Goal: Task Accomplishment & Management: Manage account settings

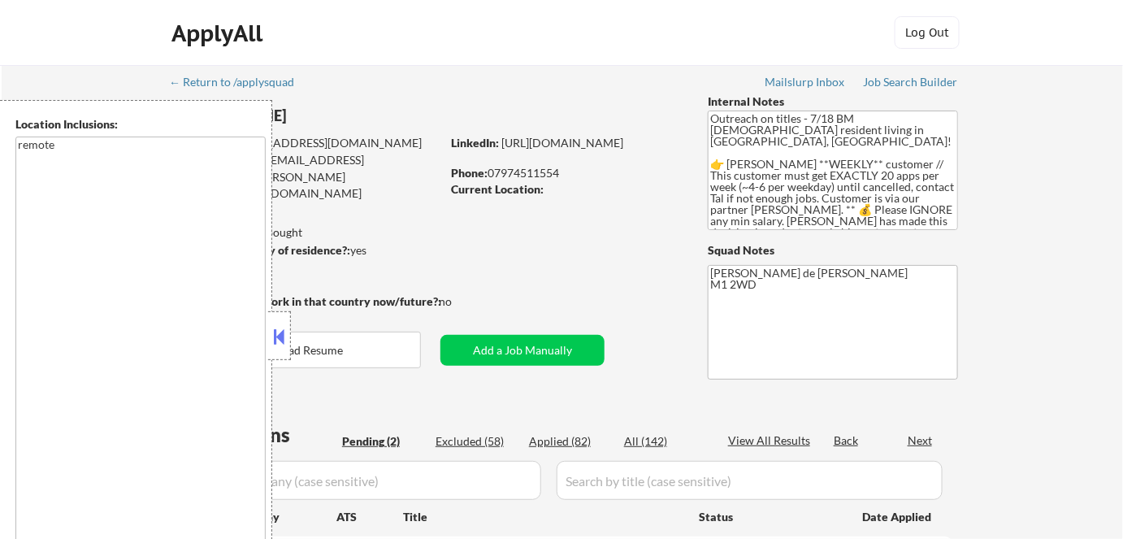
select select ""pending""
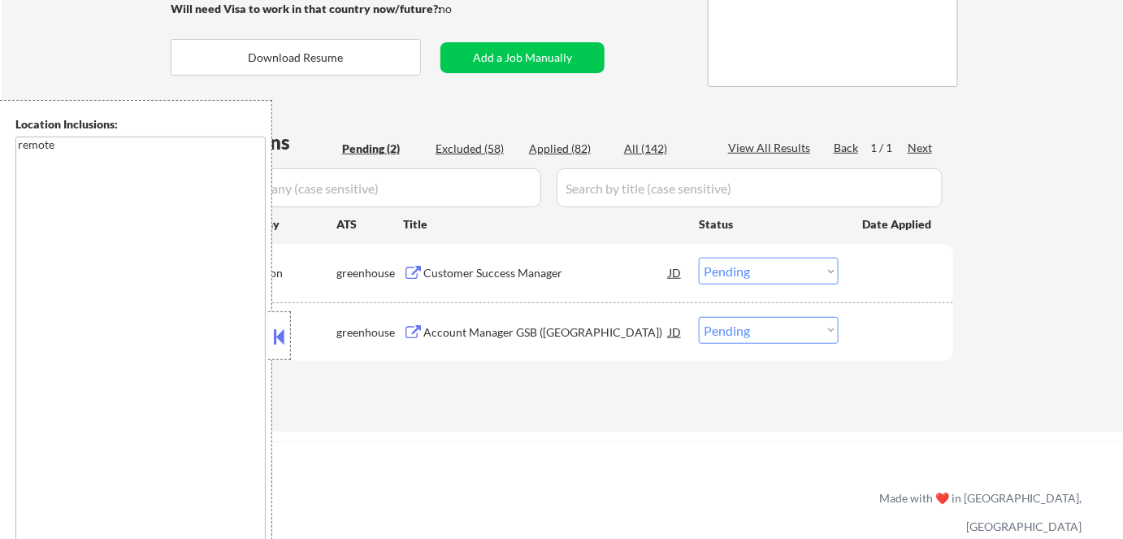
scroll to position [295, 0]
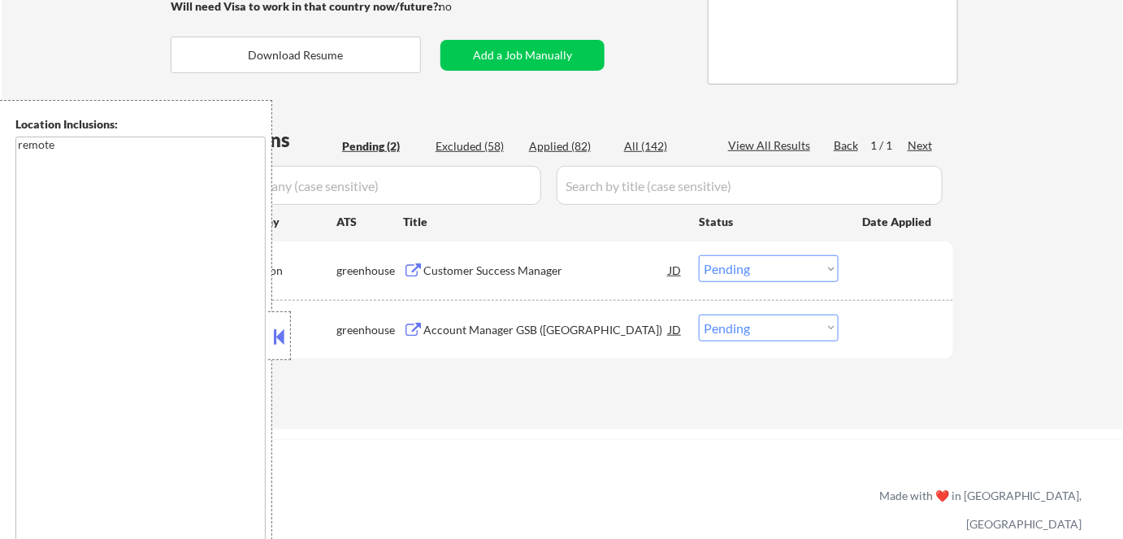
click at [283, 337] on button at bounding box center [280, 336] width 18 height 24
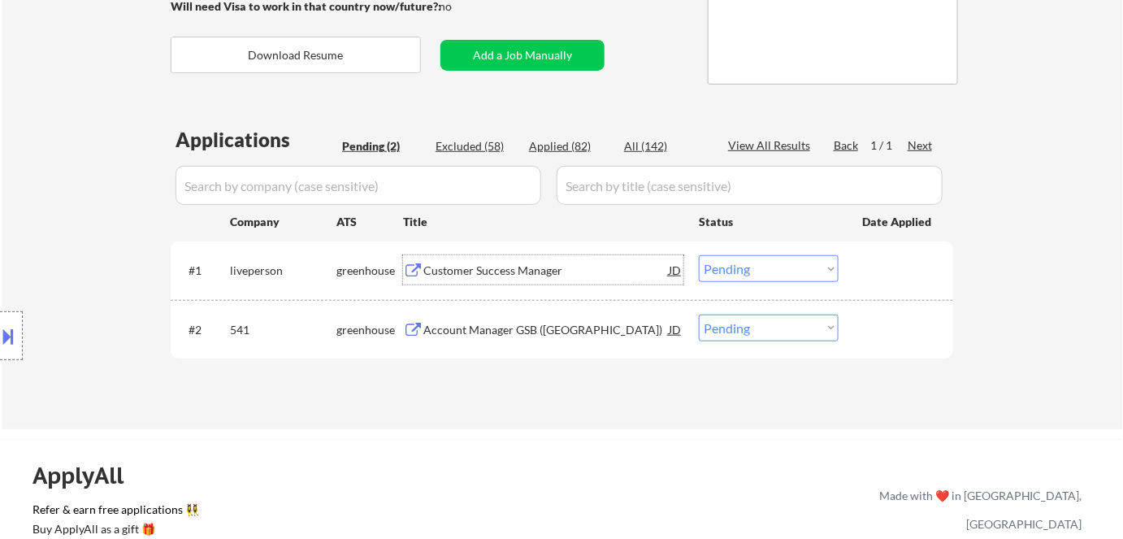
click at [492, 275] on div "Customer Success Manager" at bounding box center [545, 270] width 245 height 16
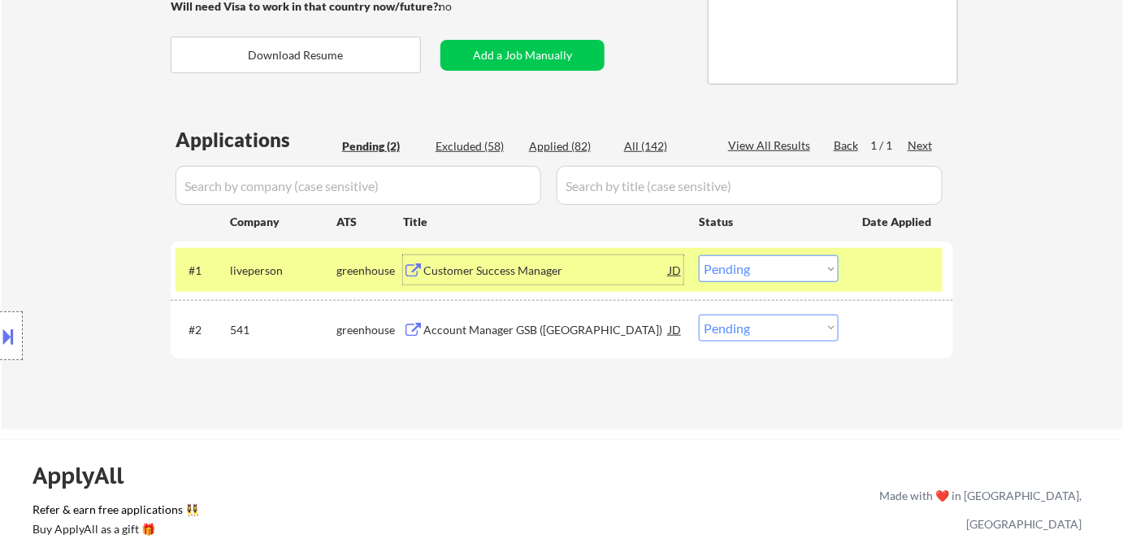
click at [480, 333] on div "Account Manager GSB (UK)" at bounding box center [545, 330] width 245 height 16
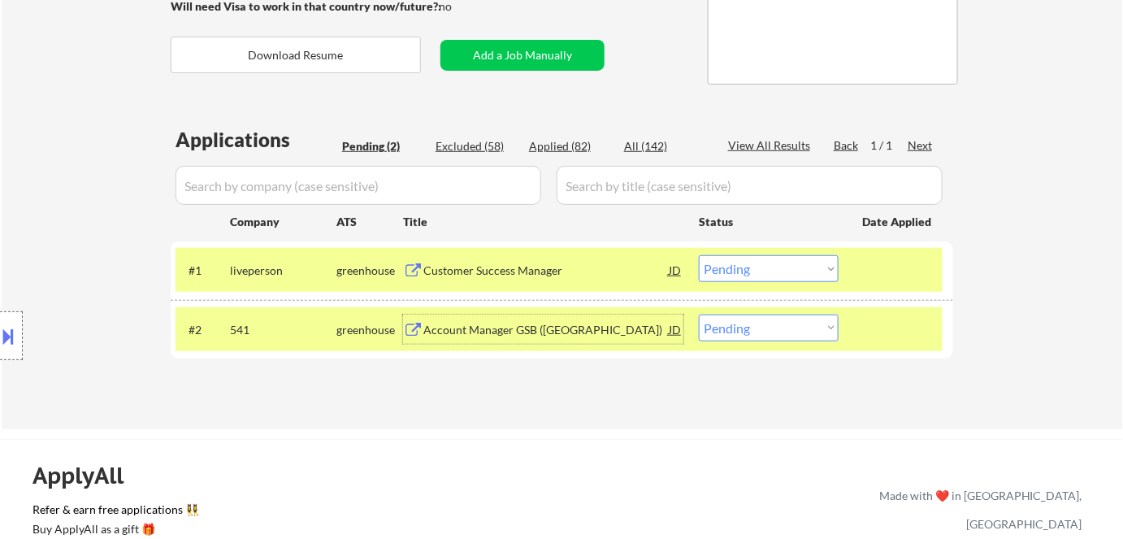
click at [730, 338] on select "Choose an option... Pending Applied Excluded (Questions) Excluded (Expired) Exc…" at bounding box center [769, 327] width 140 height 27
select select ""applied""
click at [699, 314] on select "Choose an option... Pending Applied Excluded (Questions) Excluded (Expired) Exc…" at bounding box center [769, 327] width 140 height 27
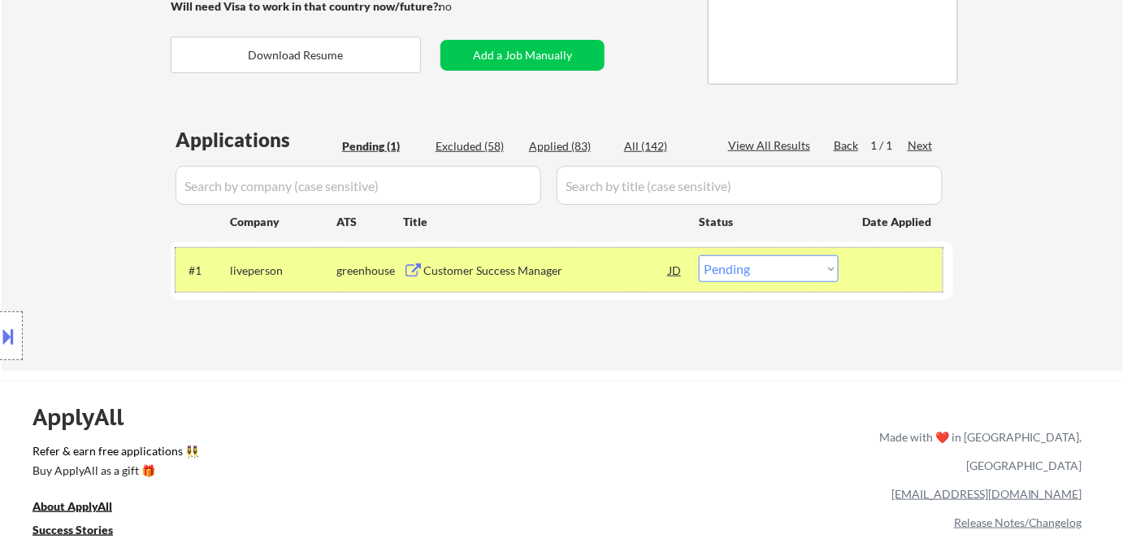
click at [728, 283] on div "#1 liveperson greenhouse Customer Success Manager JD Choose an option... Pendin…" at bounding box center [558, 270] width 767 height 44
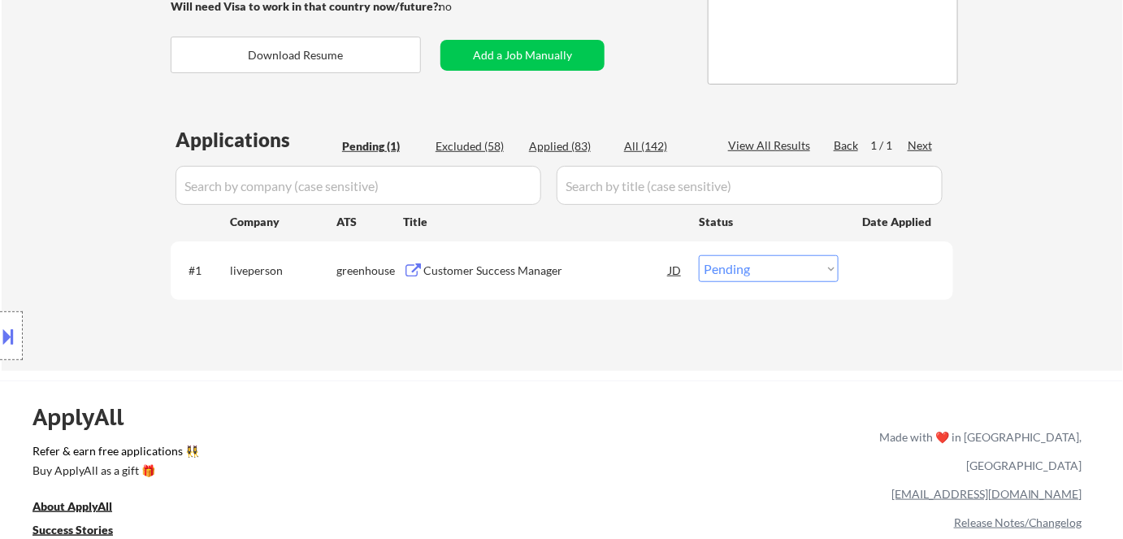
click at [742, 271] on select "Choose an option... Pending Applied Excluded (Questions) Excluded (Expired) Exc…" at bounding box center [769, 268] width 140 height 27
select select ""applied""
click at [699, 255] on select "Choose an option... Pending Applied Excluded (Questions) Excluded (Expired) Exc…" at bounding box center [769, 268] width 140 height 27
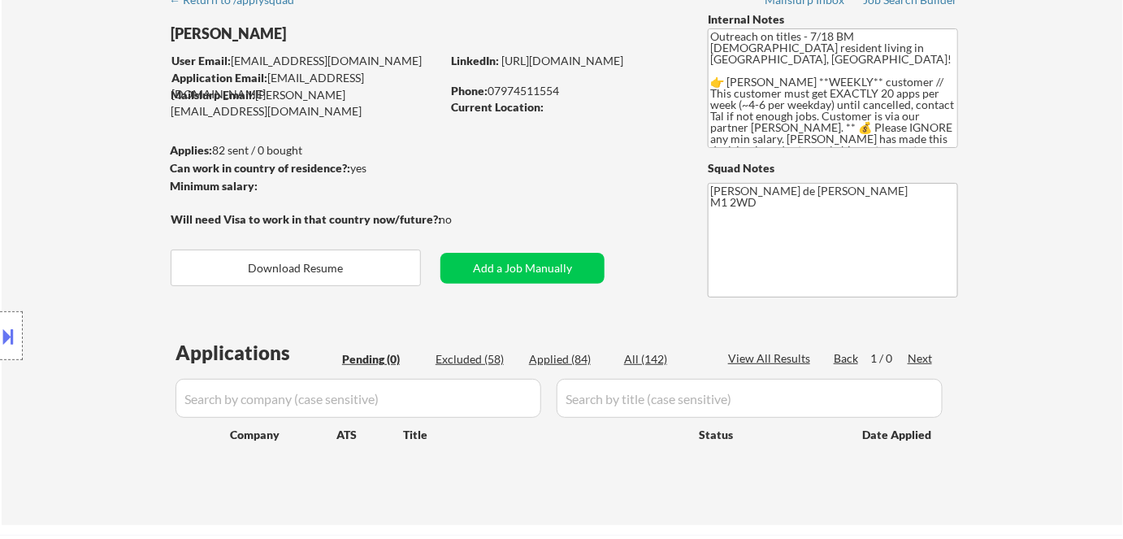
scroll to position [0, 0]
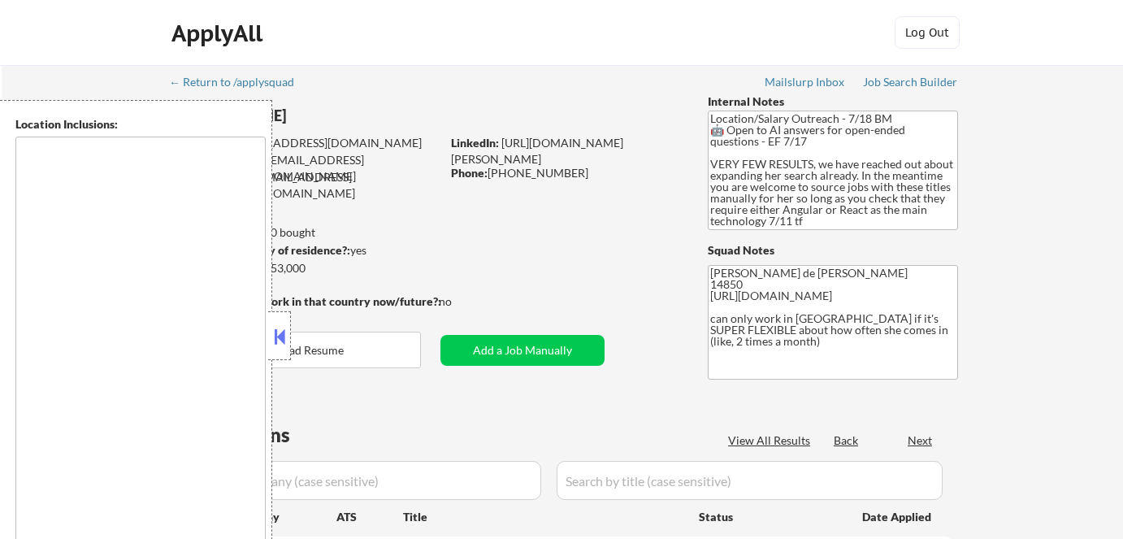
scroll to position [147, 0]
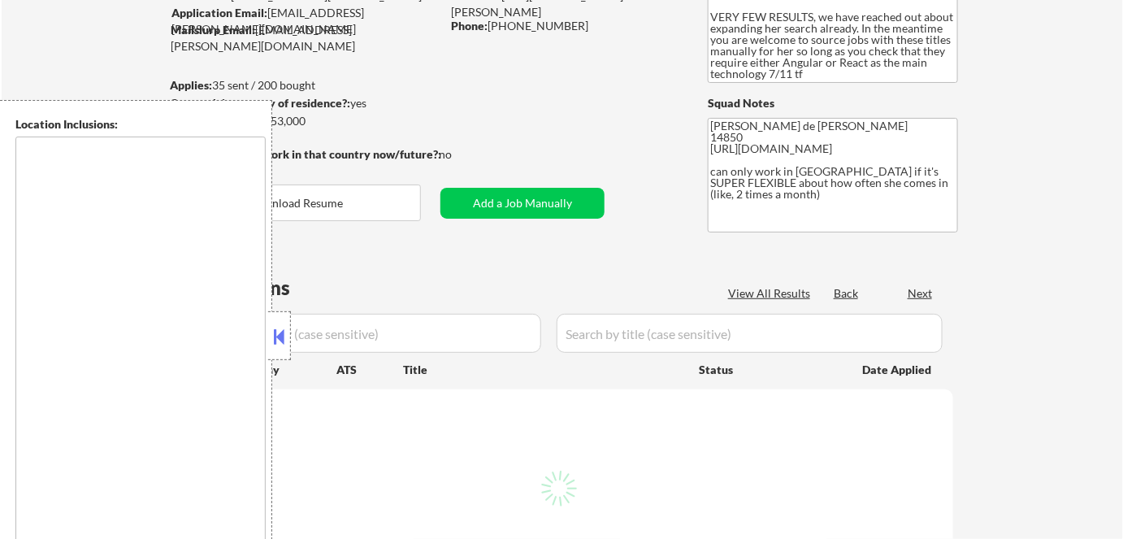
type textarea "Ithaca, NY Lansing, NY Cayuga Heights, NY Forest Home, NY South Hill, NY East I…"
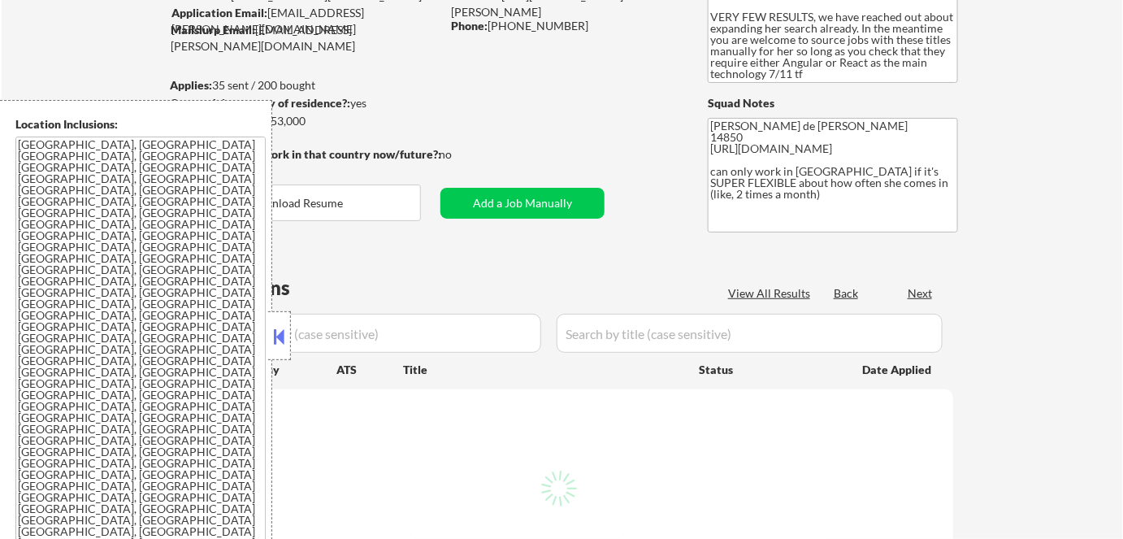
select select ""pending""
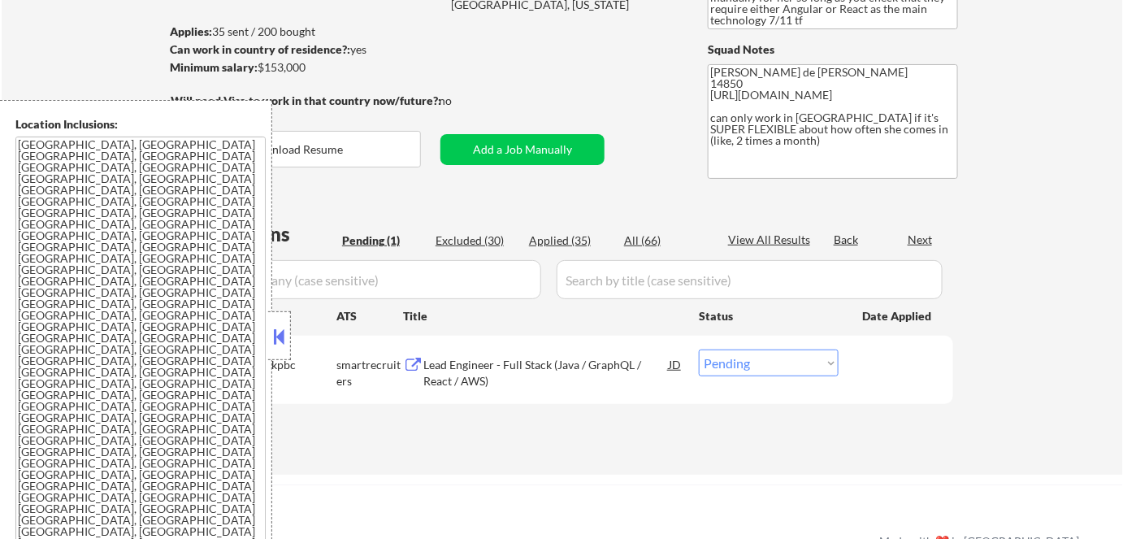
scroll to position [221, 0]
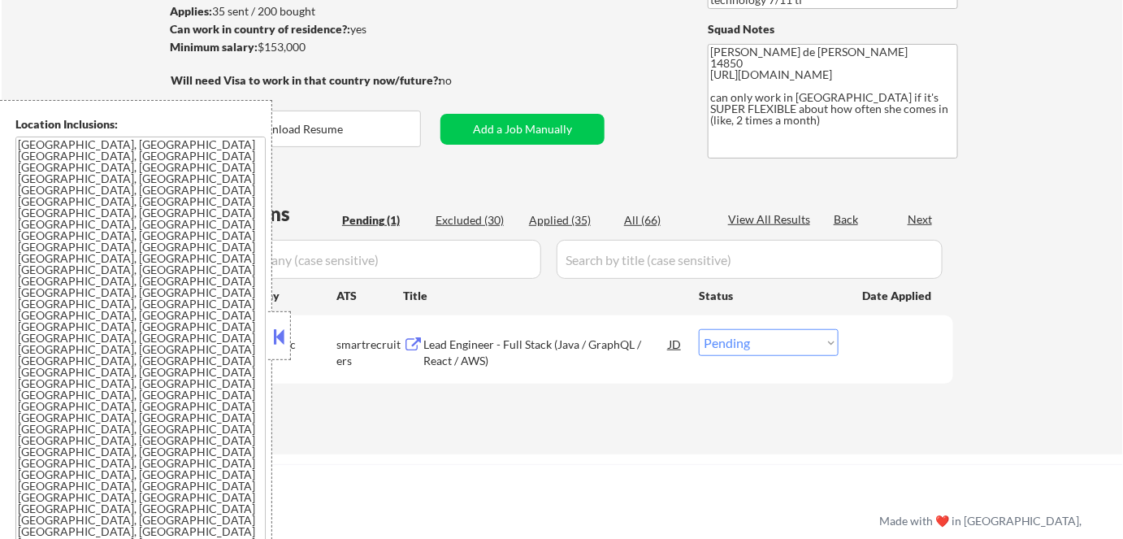
click at [279, 336] on button at bounding box center [280, 336] width 18 height 24
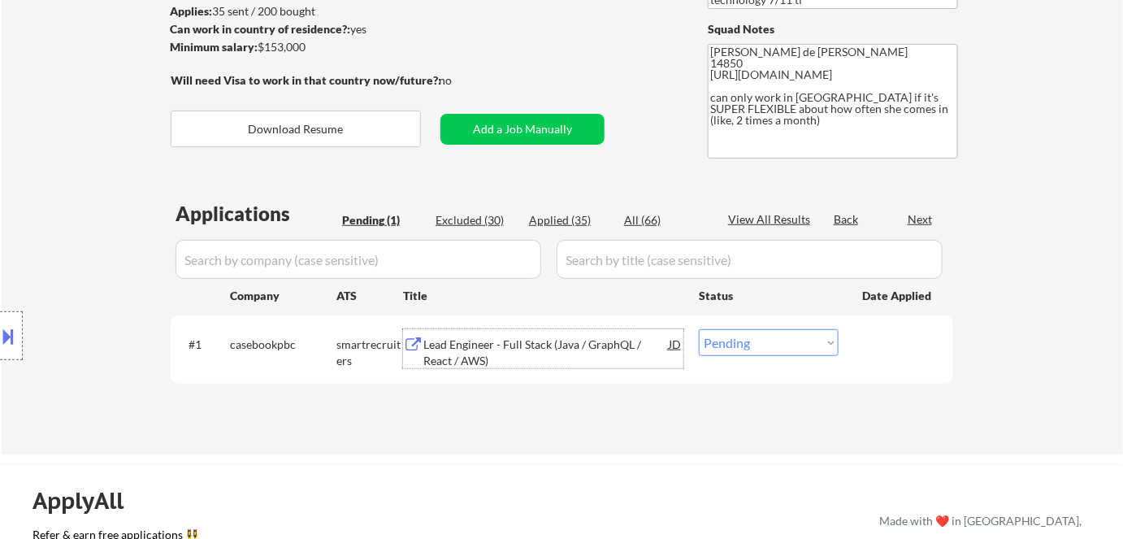
click at [488, 351] on div "Lead Engineer - Full Stack (Java / GraphQL / React / AWS)" at bounding box center [545, 352] width 245 height 32
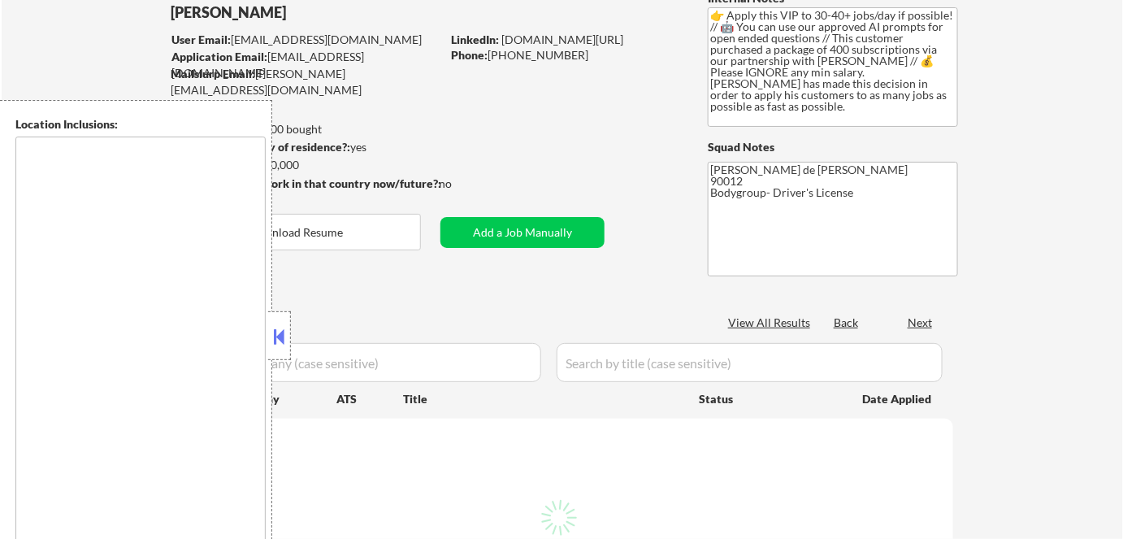
scroll to position [147, 0]
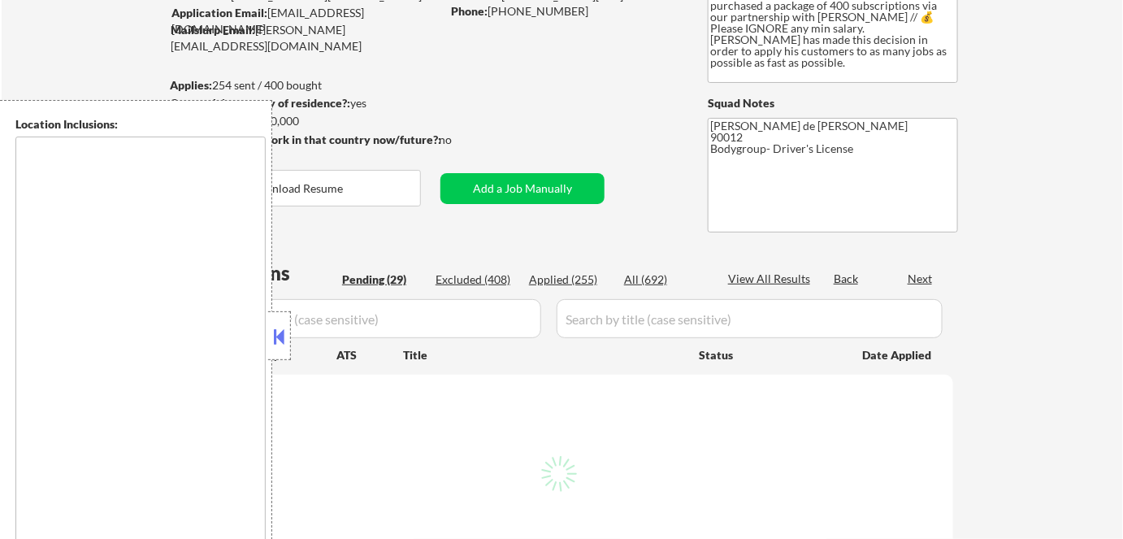
select select ""pending""
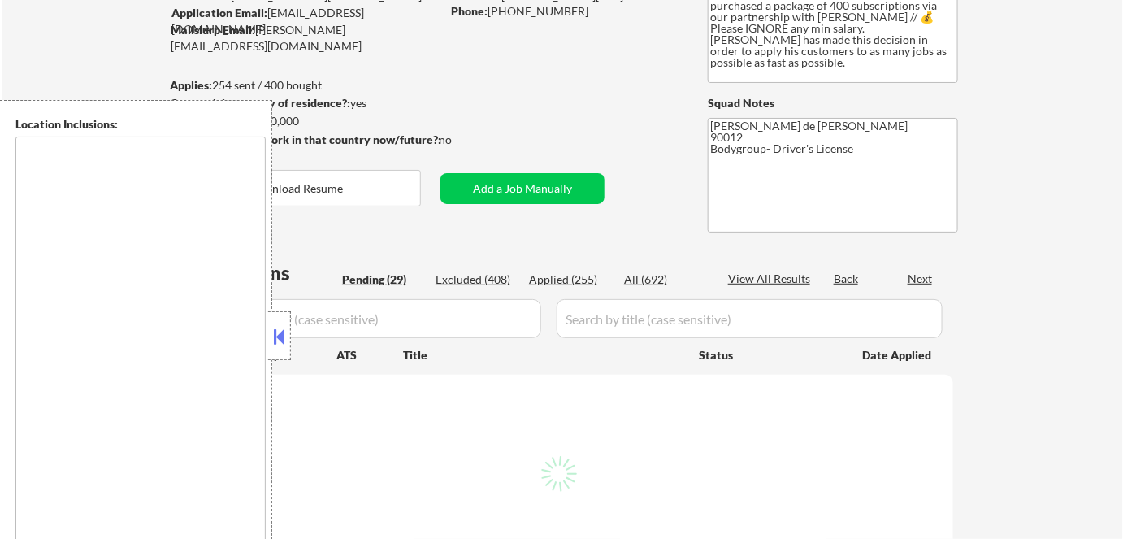
select select ""pending""
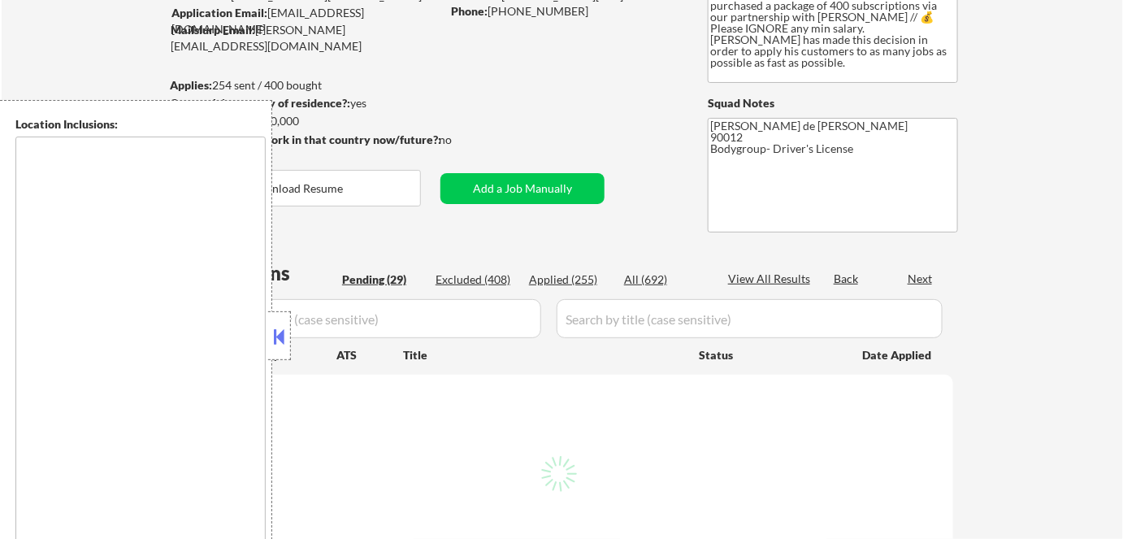
select select ""pending""
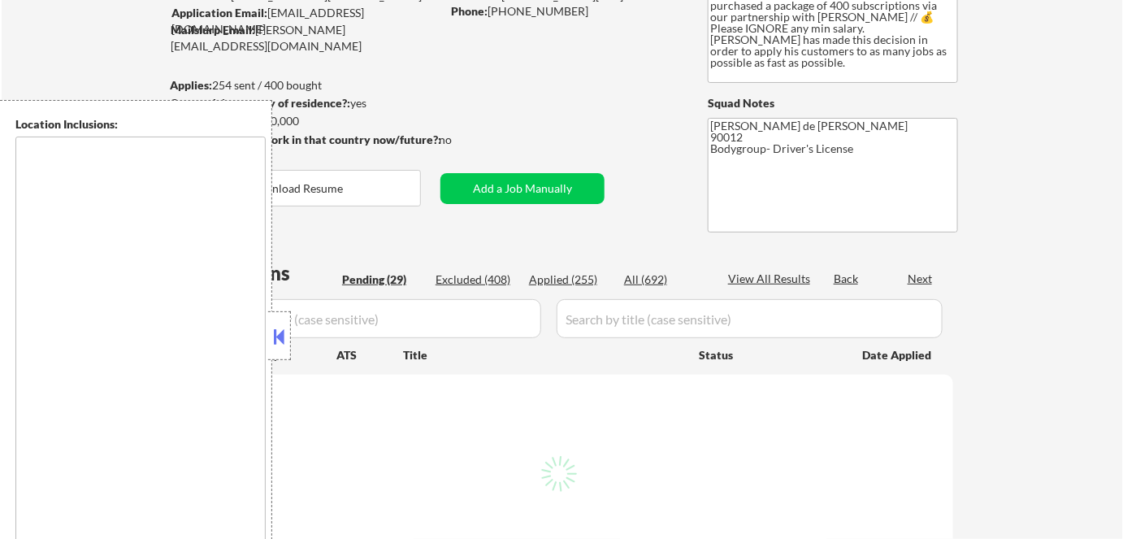
select select ""pending""
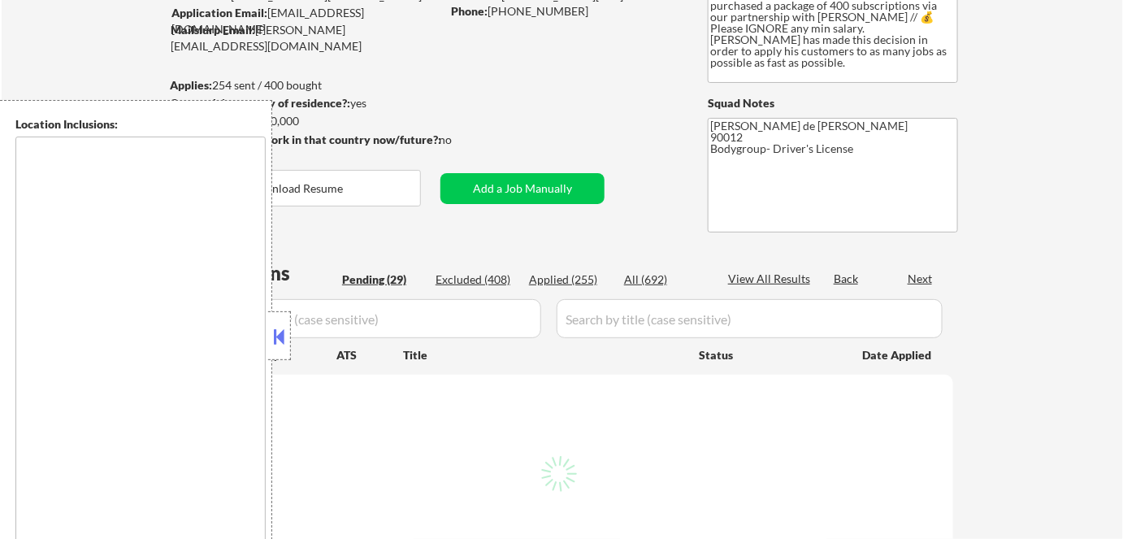
select select ""pending""
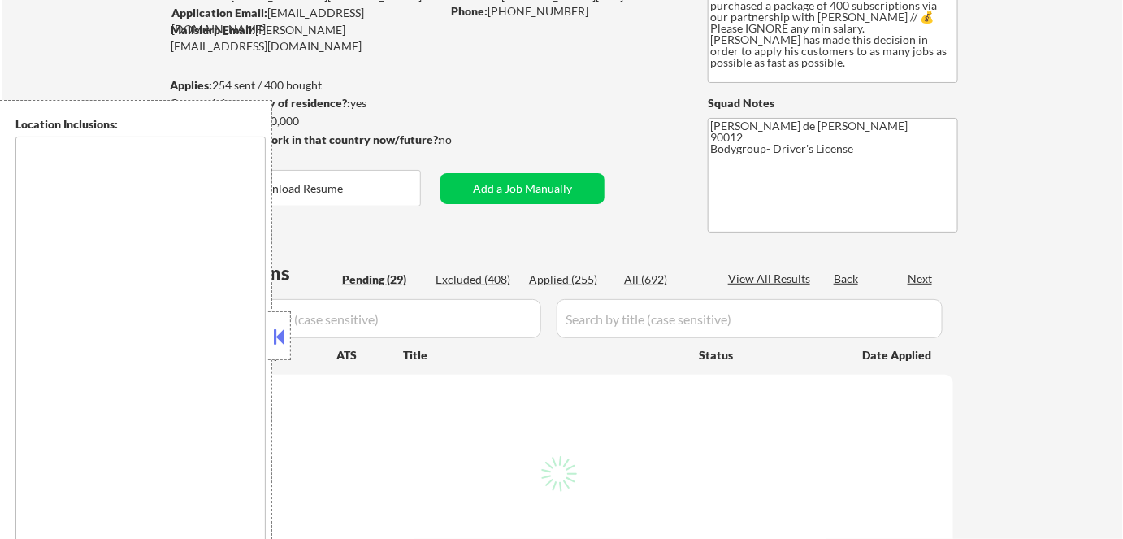
select select ""pending""
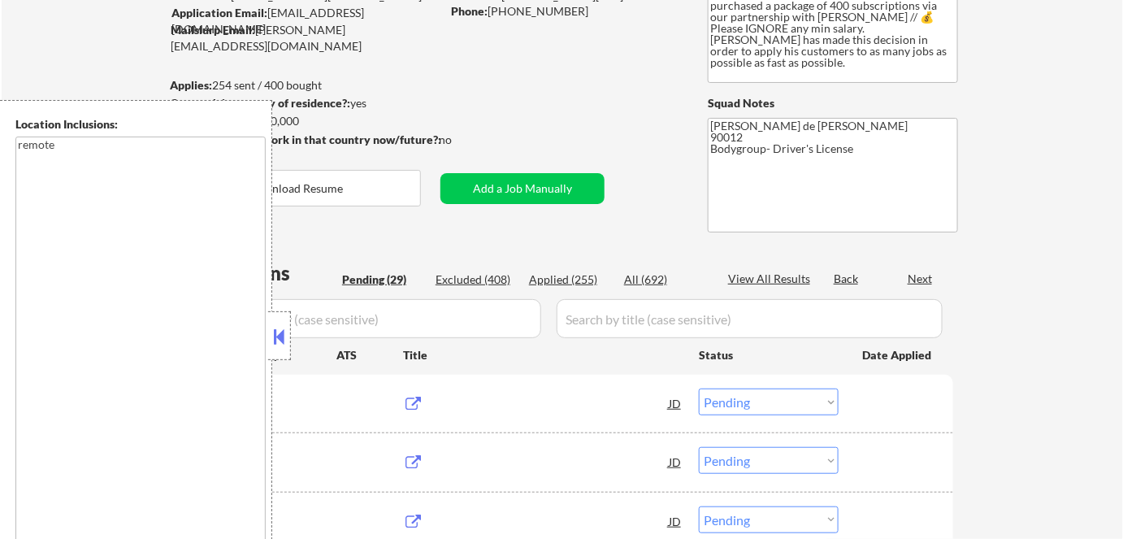
type textarea "remote"
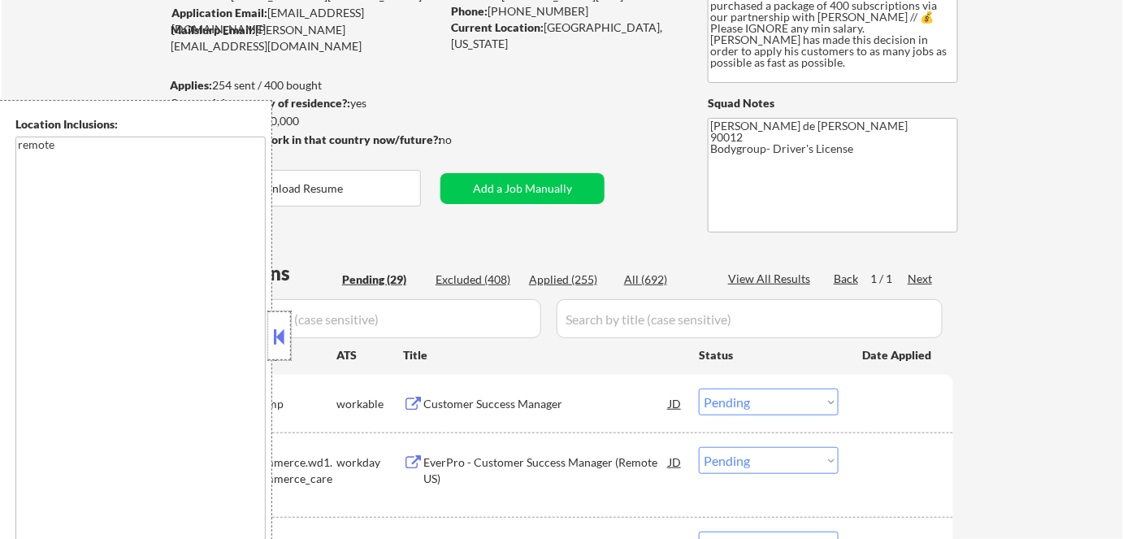
click at [281, 351] on div at bounding box center [279, 335] width 23 height 49
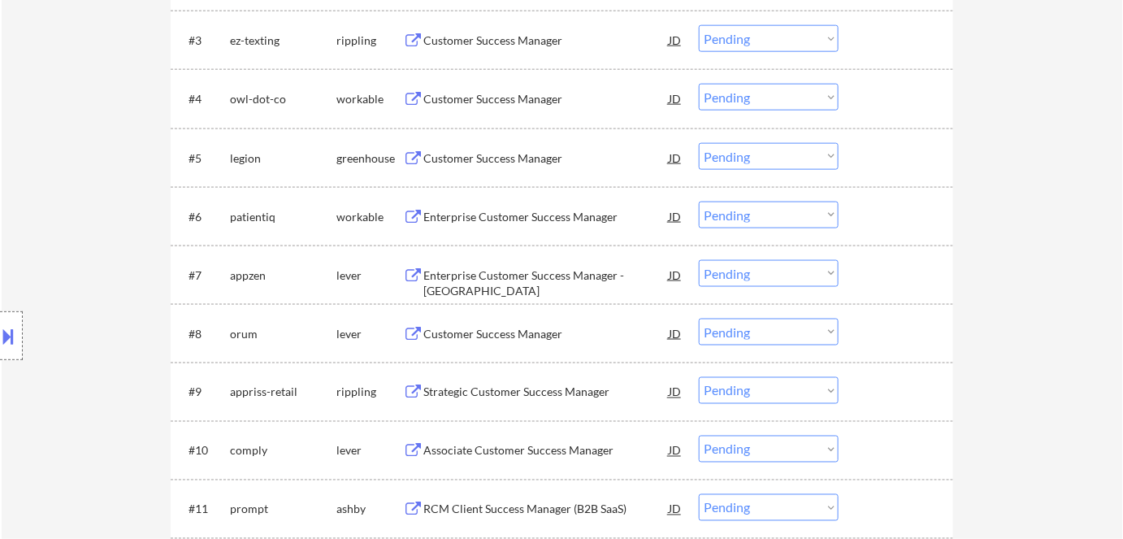
scroll to position [591, 0]
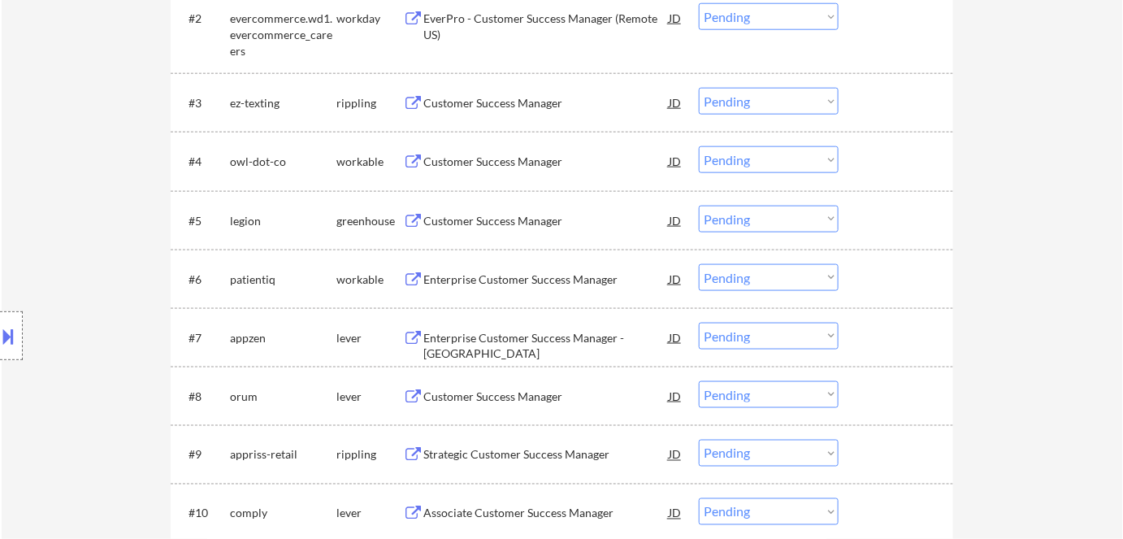
click at [501, 210] on div "Customer Success Manager" at bounding box center [545, 220] width 245 height 29
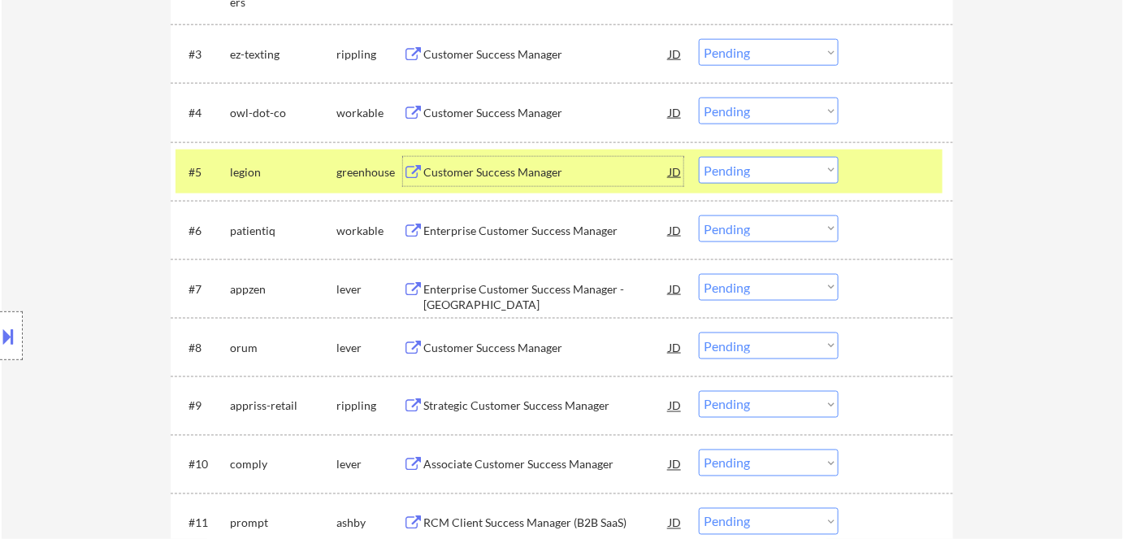
scroll to position [664, 0]
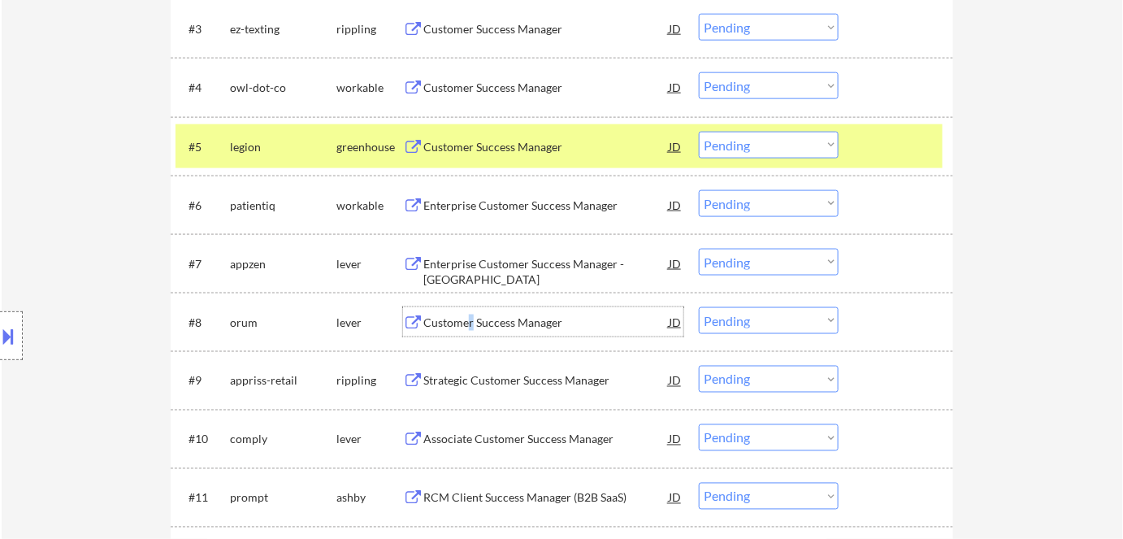
click at [470, 317] on div "Customer Success Manager" at bounding box center [545, 322] width 245 height 16
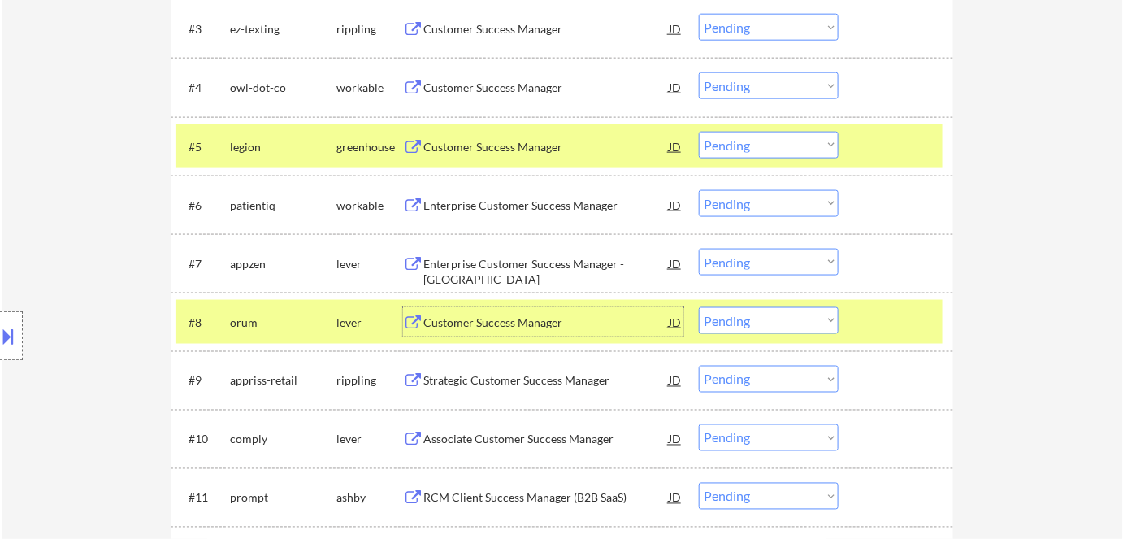
click at [484, 325] on div "Customer Success Manager" at bounding box center [545, 322] width 245 height 16
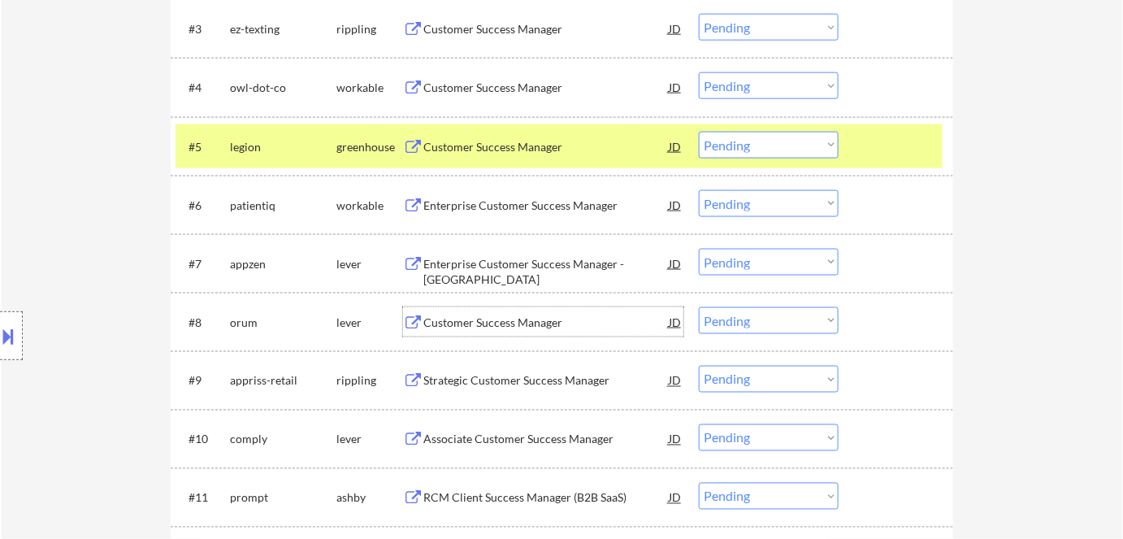
click at [747, 152] on select "Choose an option... Pending Applied Excluded (Questions) Excluded (Expired) Exc…" at bounding box center [769, 145] width 140 height 27
click at [699, 132] on select "Choose an option... Pending Applied Excluded (Questions) Excluded (Expired) Exc…" at bounding box center [769, 145] width 140 height 27
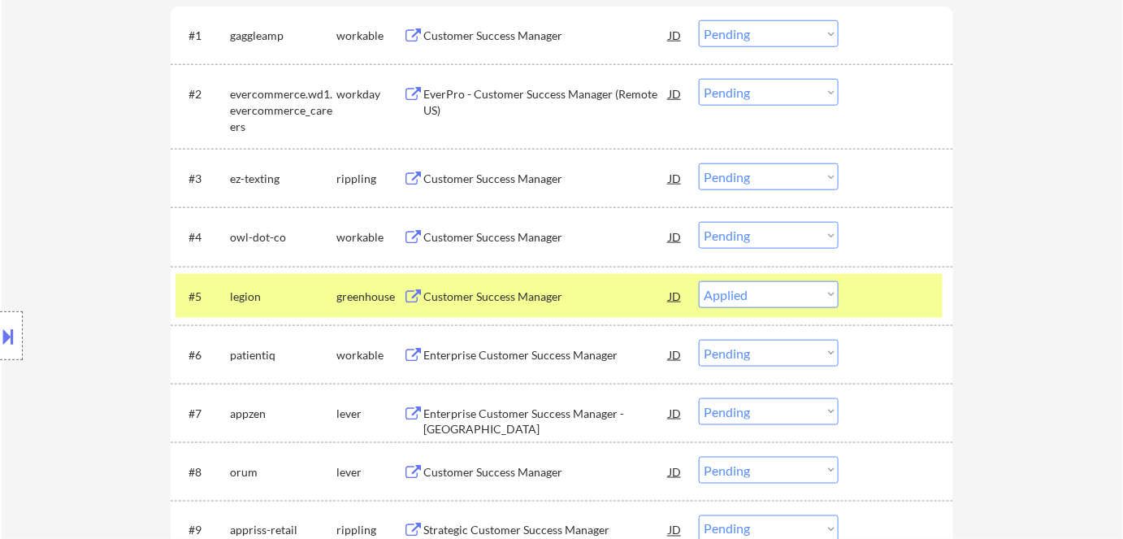
scroll to position [517, 0]
select select ""pending""
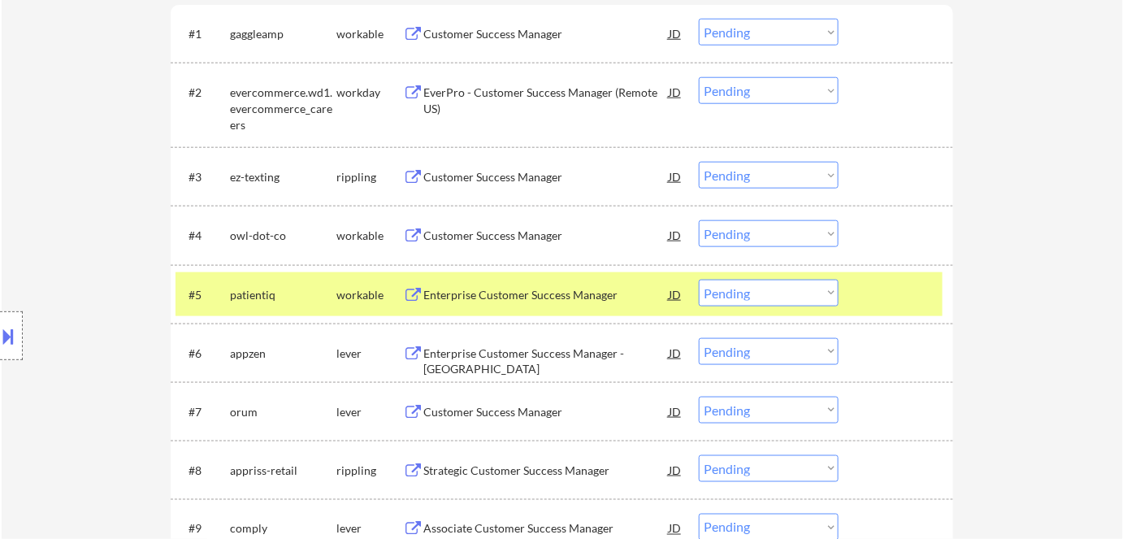
click at [731, 409] on select "Choose an option... Pending Applied Excluded (Questions) Excluded (Expired) Exc…" at bounding box center [769, 409] width 140 height 27
click at [699, 396] on select "Choose an option... Pending Applied Excluded (Questions) Excluded (Expired) Exc…" at bounding box center [769, 409] width 140 height 27
select select ""pending""
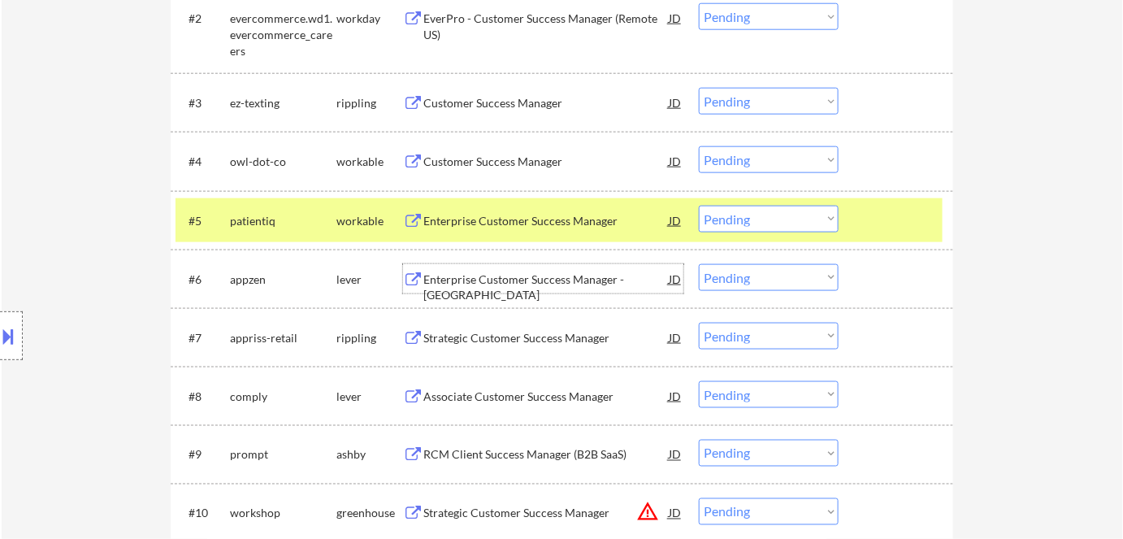
click at [556, 288] on div "Enterprise Customer Success Manager - US" at bounding box center [545, 278] width 245 height 29
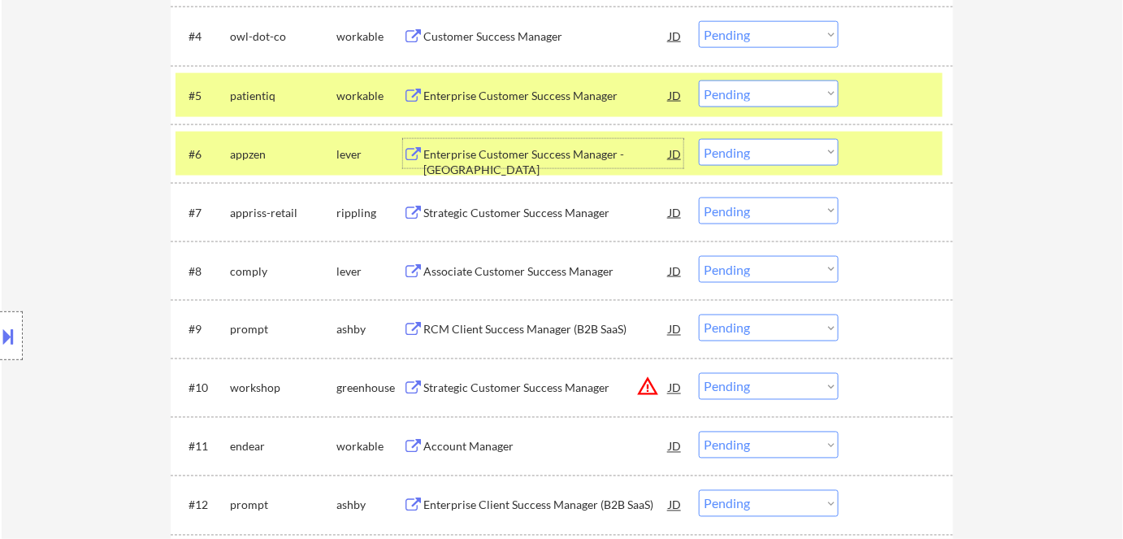
scroll to position [738, 0]
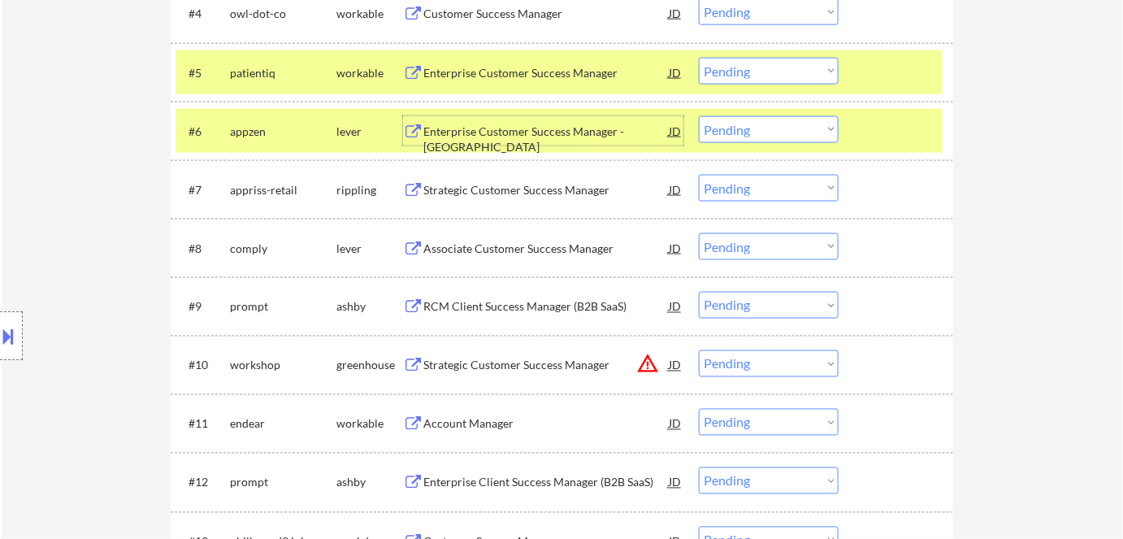
click at [535, 191] on div "Strategic Customer Success Manager" at bounding box center [545, 190] width 245 height 16
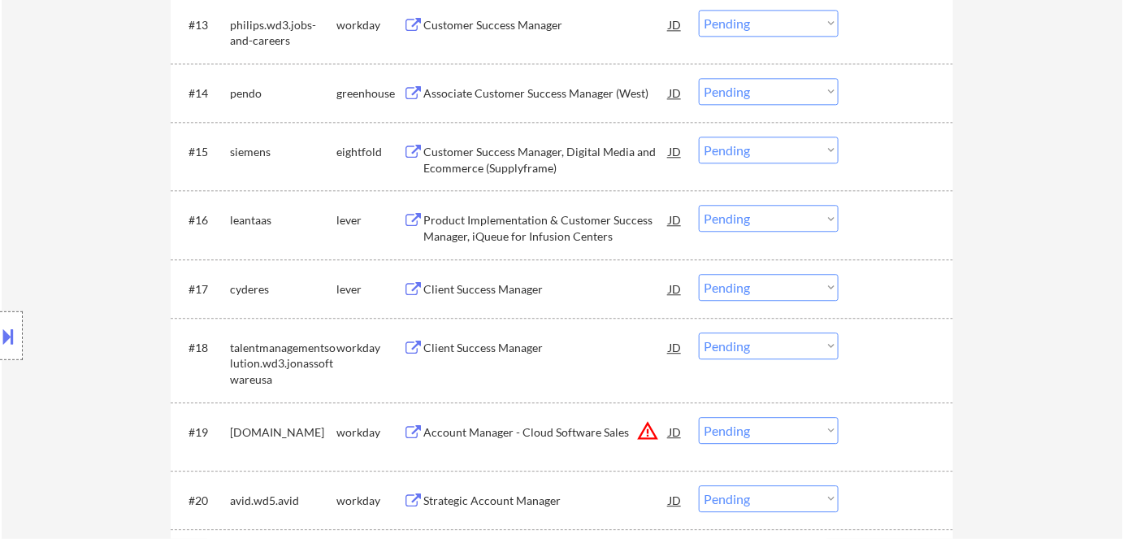
scroll to position [1329, 0]
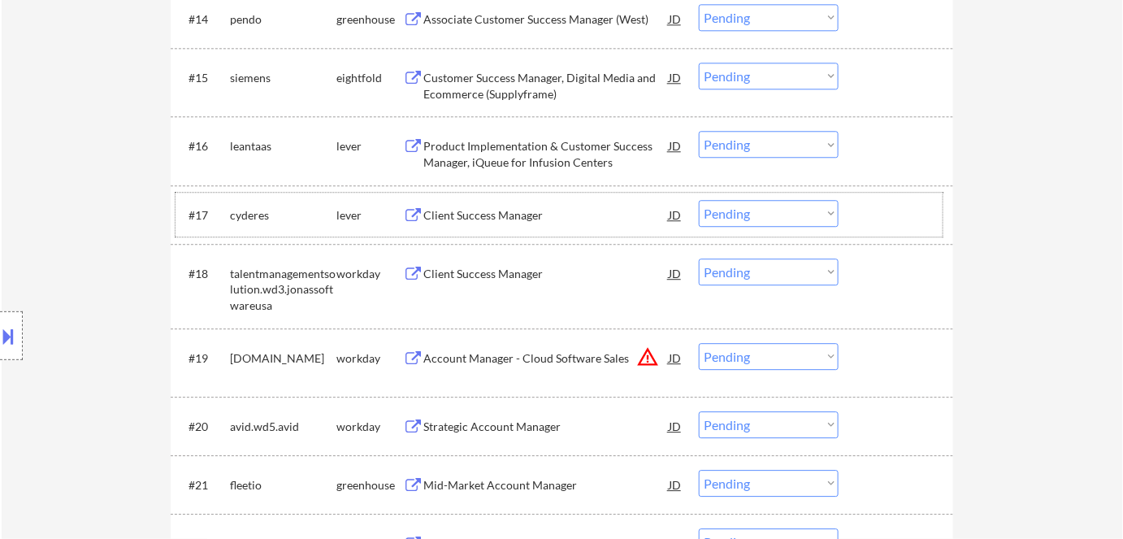
click at [492, 228] on div "#17 cyderes lever Client Success Manager JD Choose an option... Pending Applied…" at bounding box center [558, 215] width 767 height 44
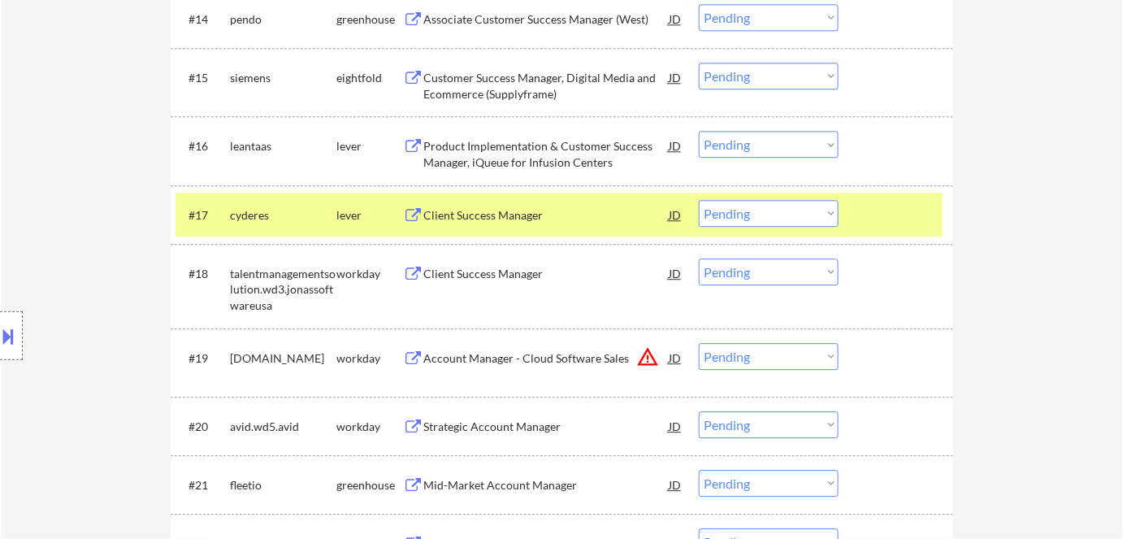
click at [496, 215] on div "Client Success Manager" at bounding box center [545, 215] width 245 height 16
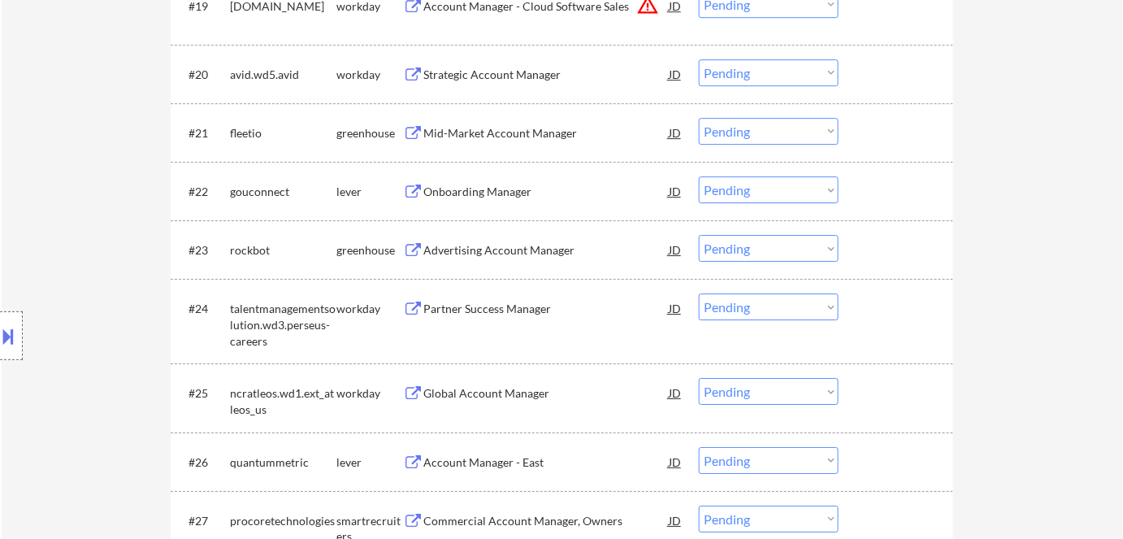
scroll to position [1772, 0]
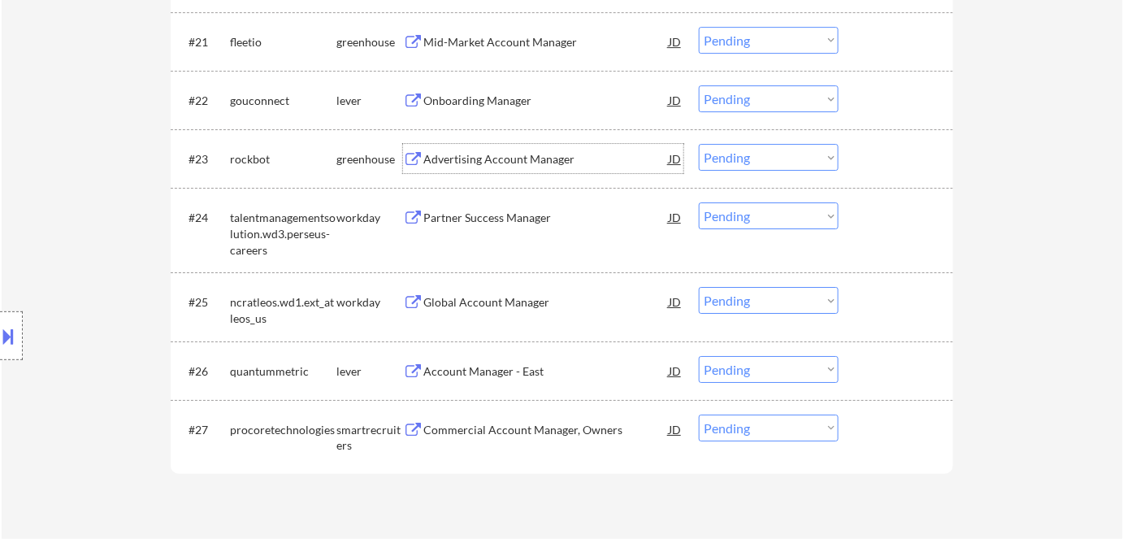
click at [535, 167] on div "Advertising Account Manager" at bounding box center [545, 158] width 245 height 29
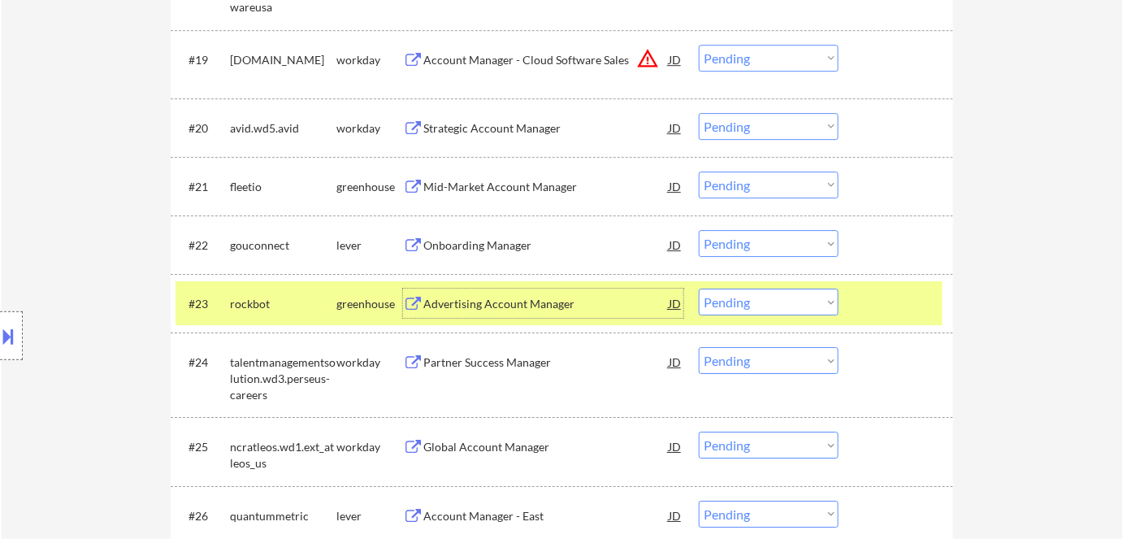
scroll to position [1625, 0]
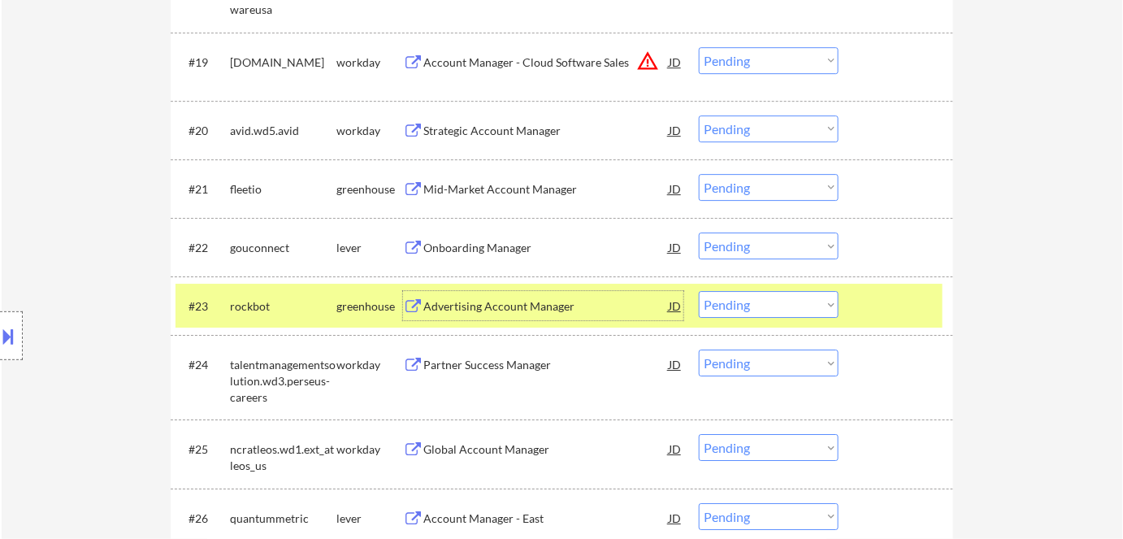
click at [649, 63] on button "warning_amber" at bounding box center [647, 61] width 23 height 23
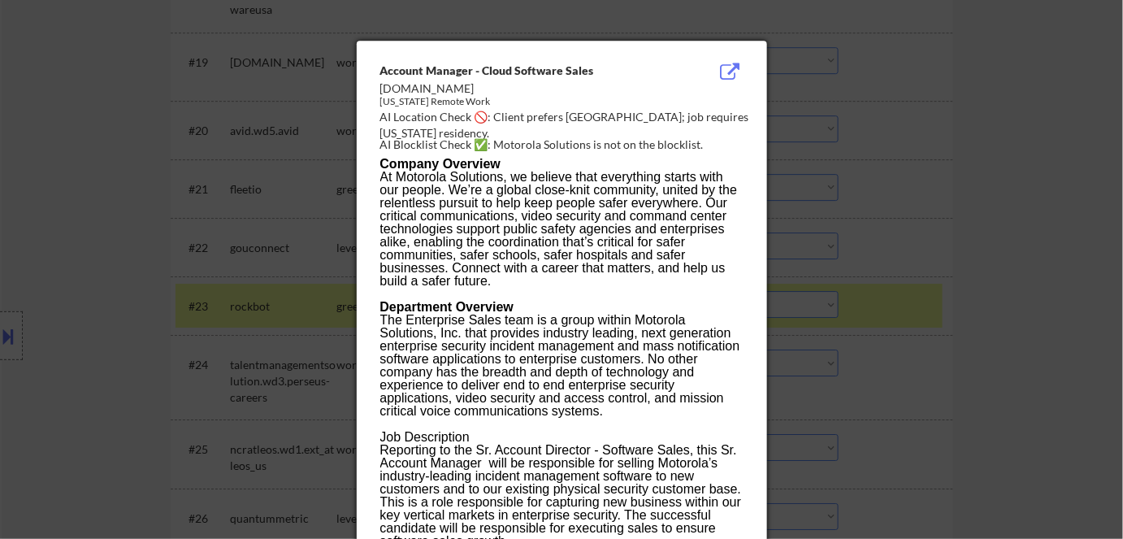
click at [988, 184] on div at bounding box center [561, 269] width 1123 height 539
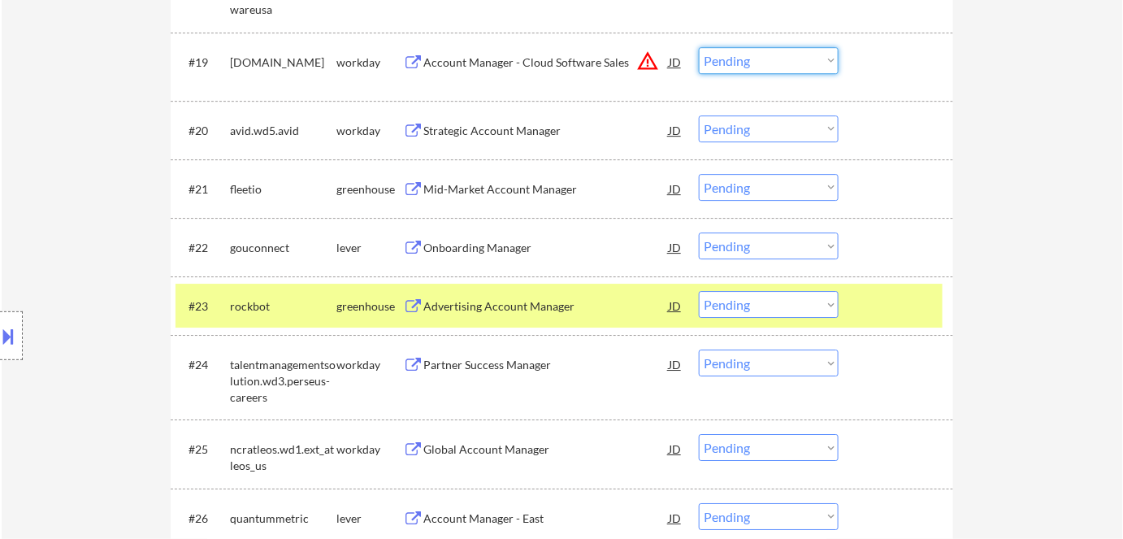
click at [746, 62] on select "Choose an option... Pending Applied Excluded (Questions) Excluded (Expired) Exc…" at bounding box center [769, 60] width 140 height 27
click at [699, 47] on select "Choose an option... Pending Applied Excluded (Questions) Excluded (Expired) Exc…" at bounding box center [769, 60] width 140 height 27
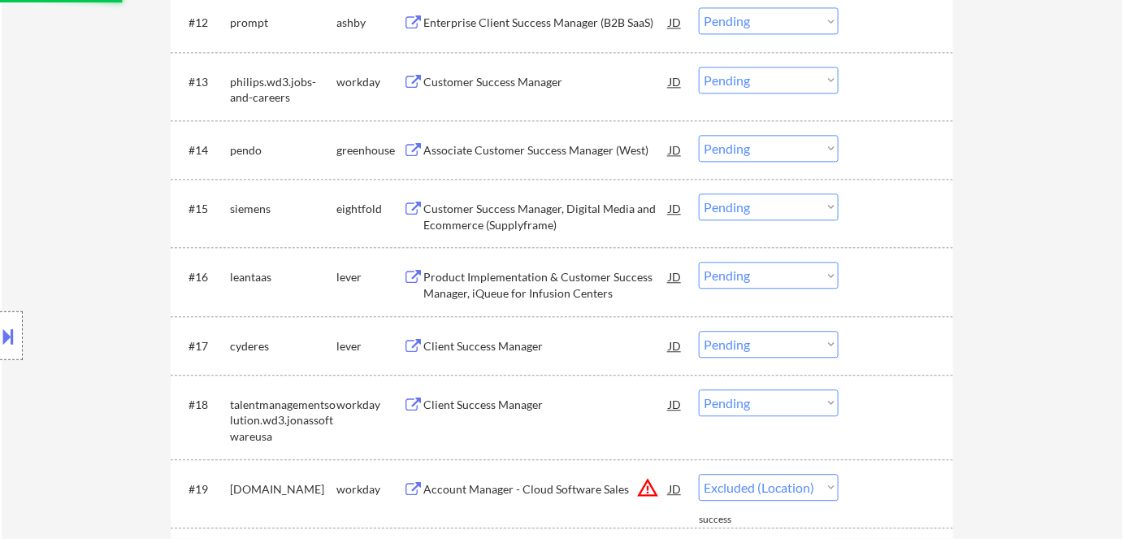
scroll to position [1181, 0]
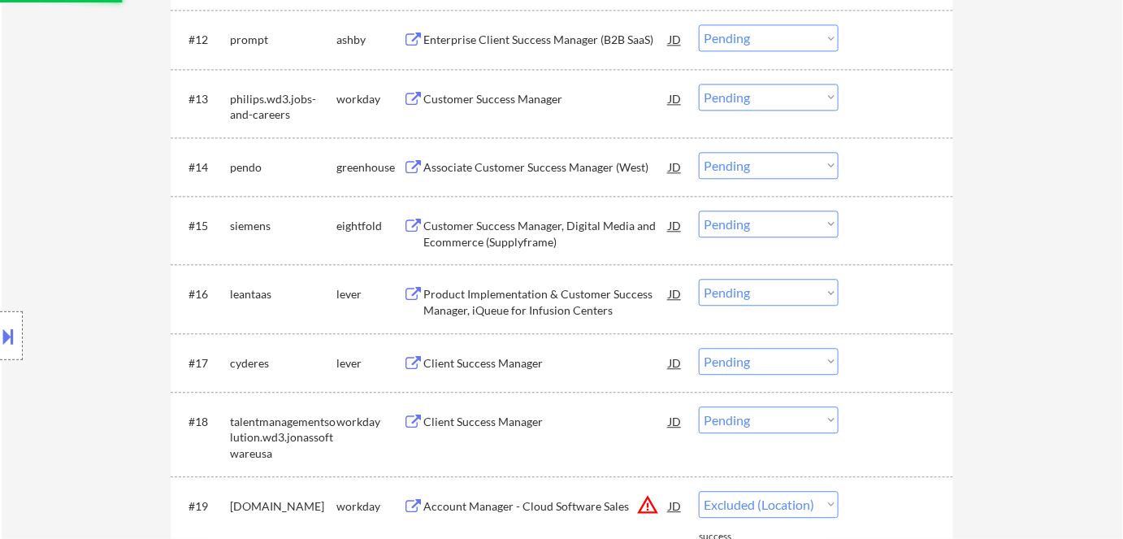
select select ""pending""
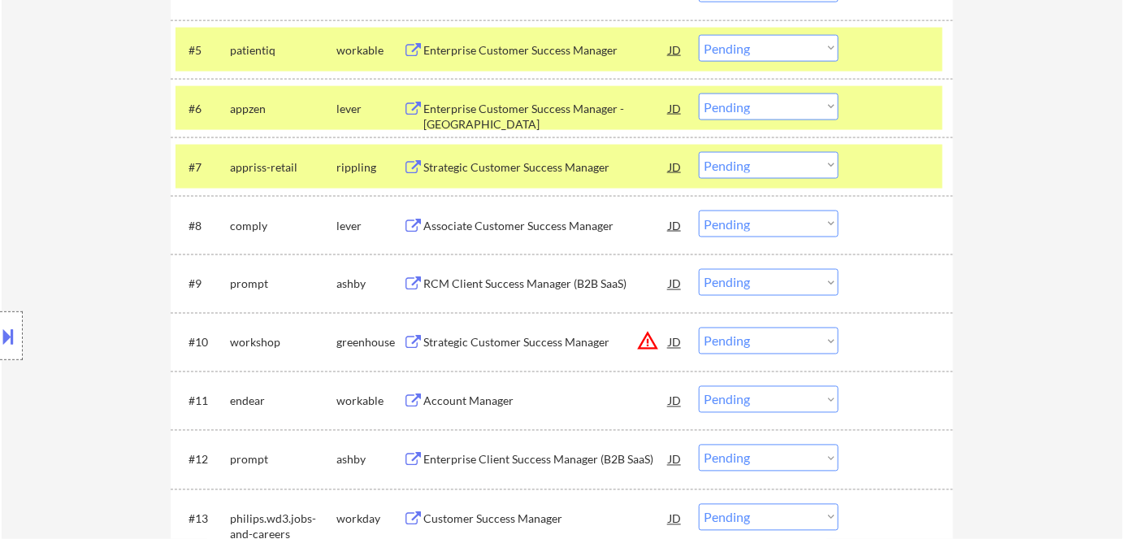
scroll to position [738, 0]
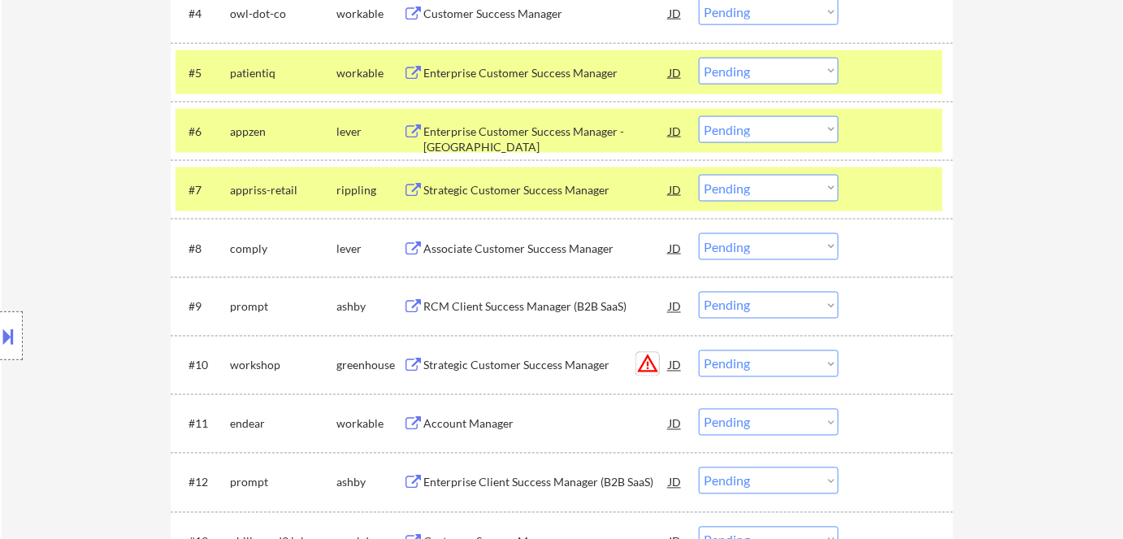
click at [651, 365] on button "warning_amber" at bounding box center [647, 364] width 23 height 23
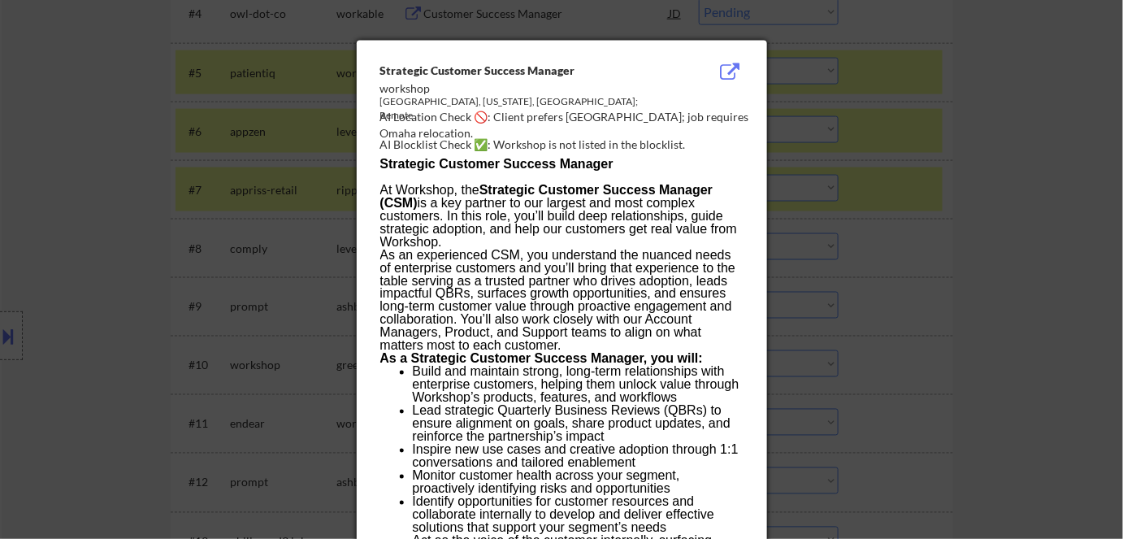
click at [1022, 193] on div at bounding box center [561, 269] width 1123 height 539
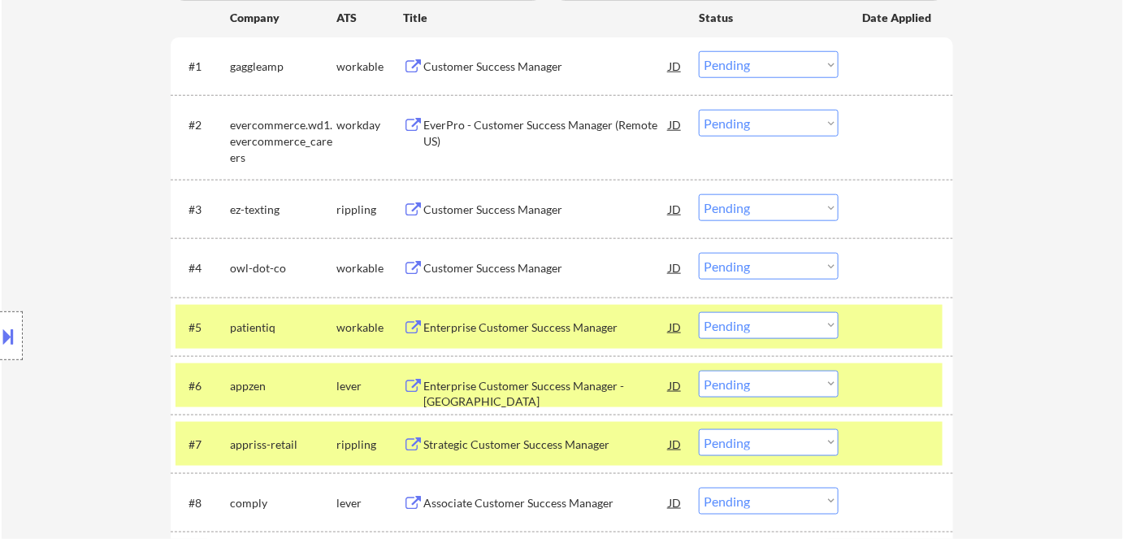
scroll to position [369, 0]
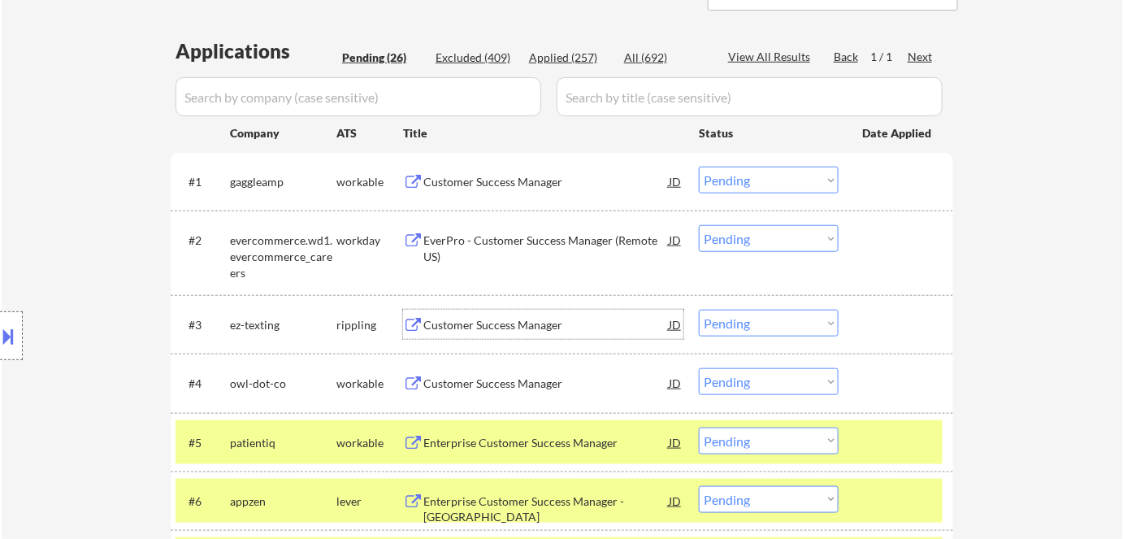
click at [493, 326] on div "Customer Success Manager" at bounding box center [545, 325] width 245 height 16
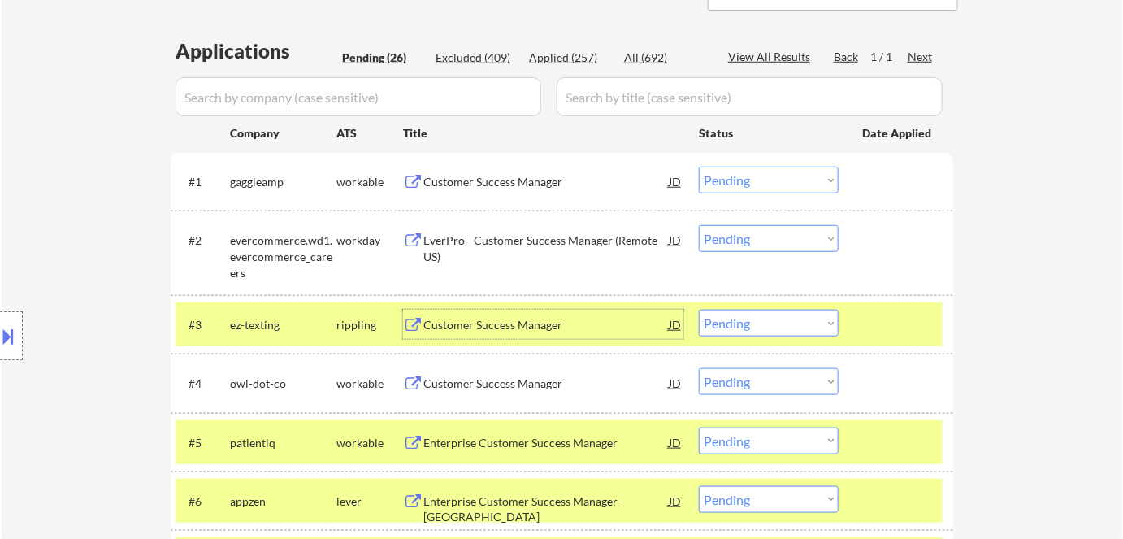
drag, startPoint x: 735, startPoint y: 324, endPoint x: 738, endPoint y: 334, distance: 10.0
click at [735, 324] on select "Choose an option... Pending Applied Excluded (Questions) Excluded (Expired) Exc…" at bounding box center [769, 322] width 140 height 27
click at [699, 309] on select "Choose an option... Pending Applied Excluded (Questions) Excluded (Expired) Exc…" at bounding box center [769, 322] width 140 height 27
select select ""pending""
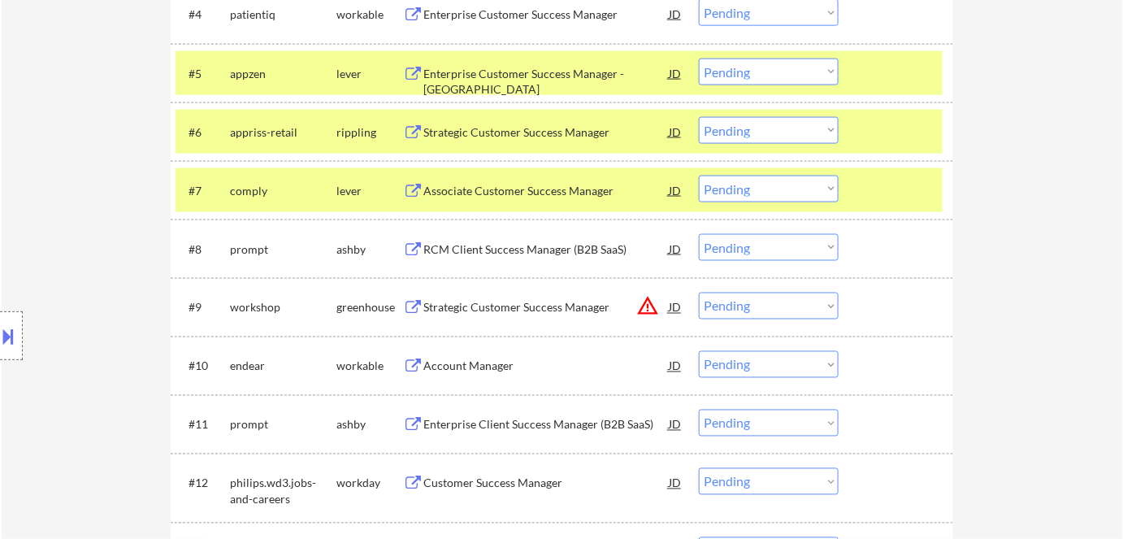
scroll to position [738, 0]
click at [643, 305] on button "warning_amber" at bounding box center [647, 305] width 23 height 23
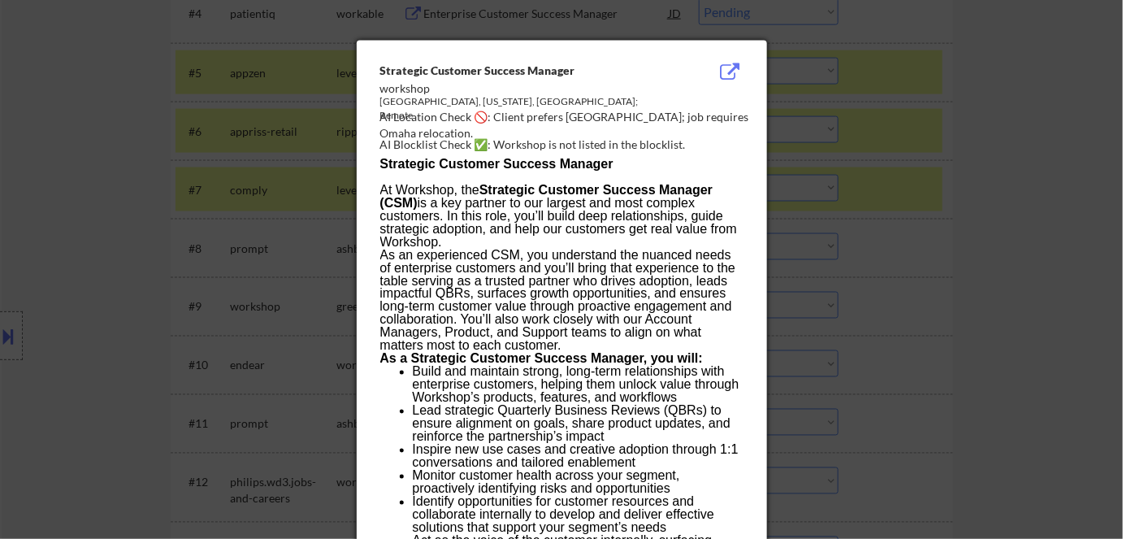
click at [982, 323] on div at bounding box center [561, 269] width 1123 height 539
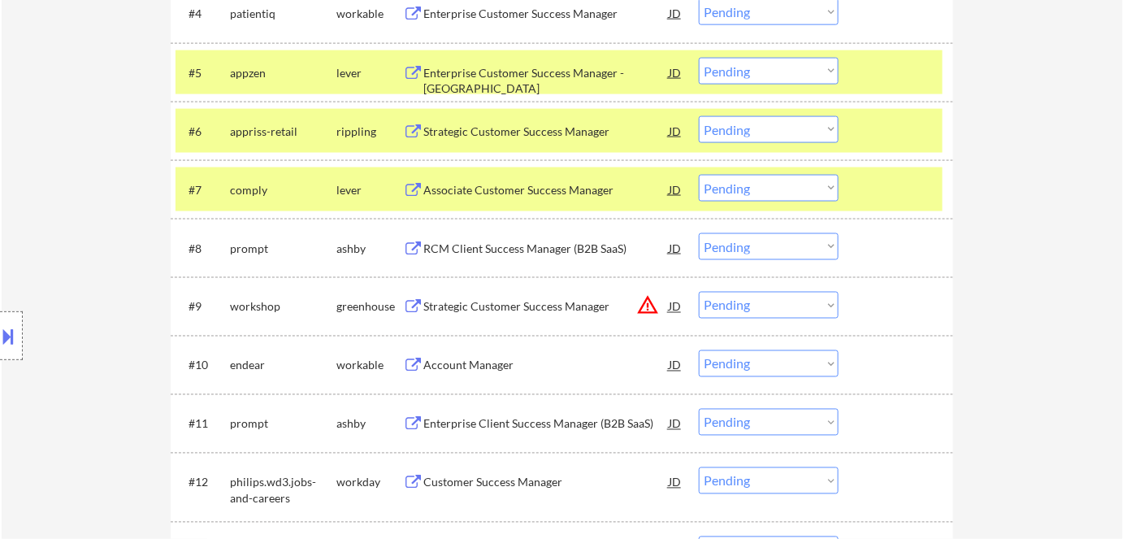
click at [810, 301] on select "Choose an option... Pending Applied Excluded (Questions) Excluded (Expired) Exc…" at bounding box center [769, 305] width 140 height 27
click at [699, 292] on select "Choose an option... Pending Applied Excluded (Questions) Excluded (Expired) Exc…" at bounding box center [769, 305] width 140 height 27
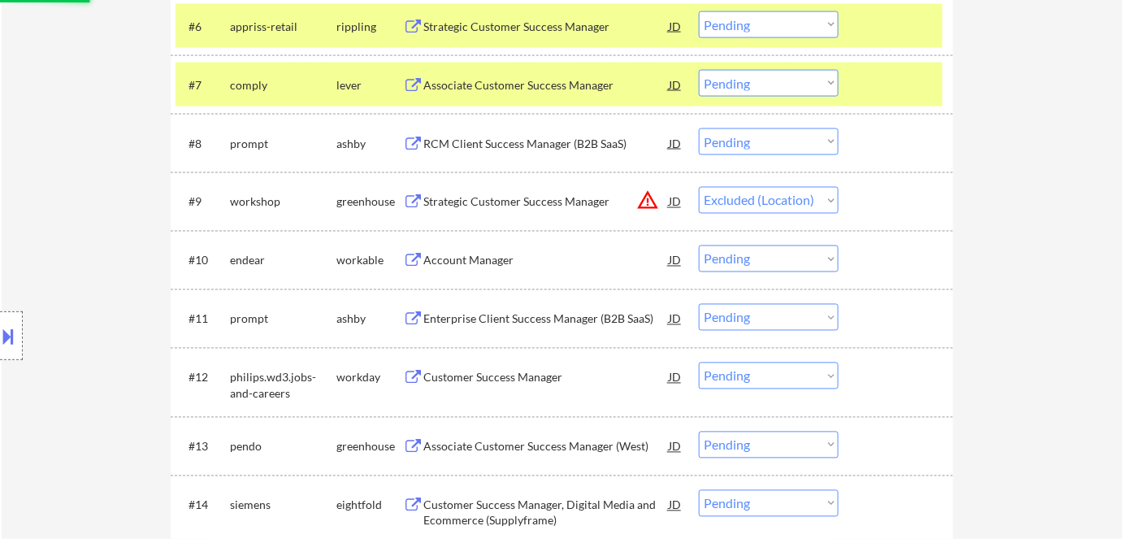
scroll to position [885, 0]
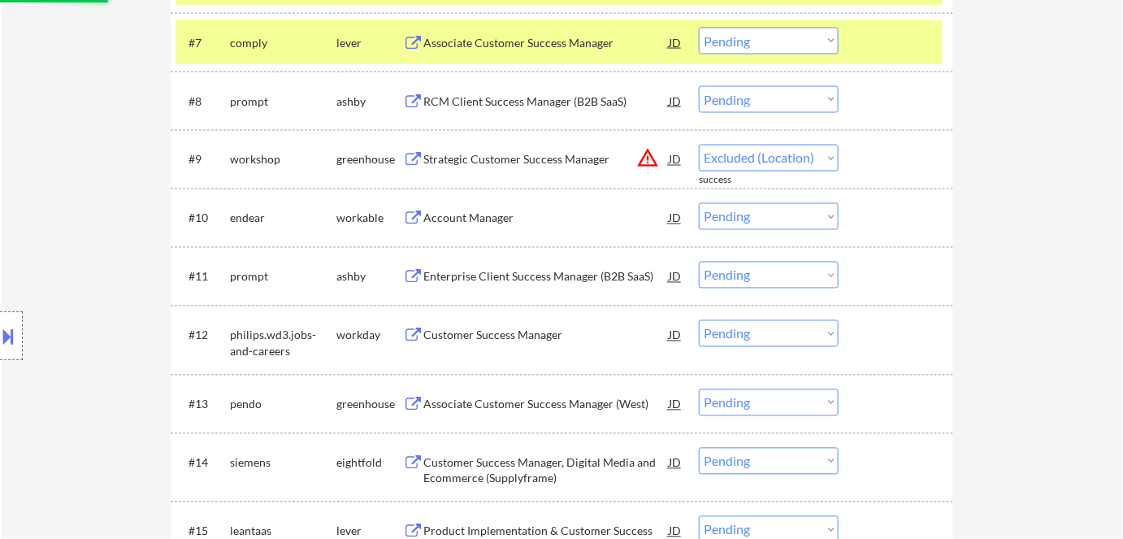
select select ""pending""
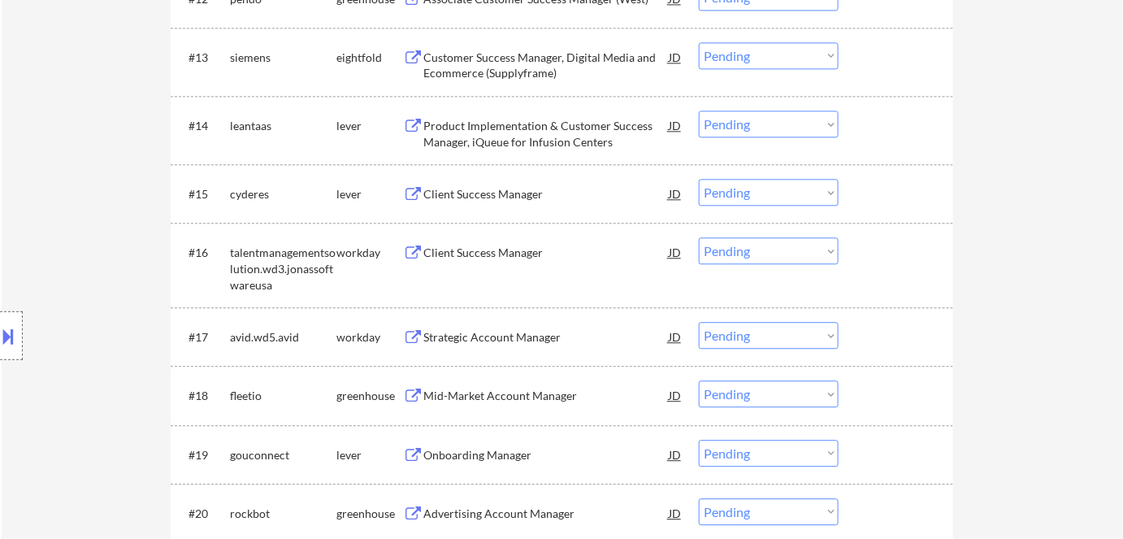
scroll to position [1255, 0]
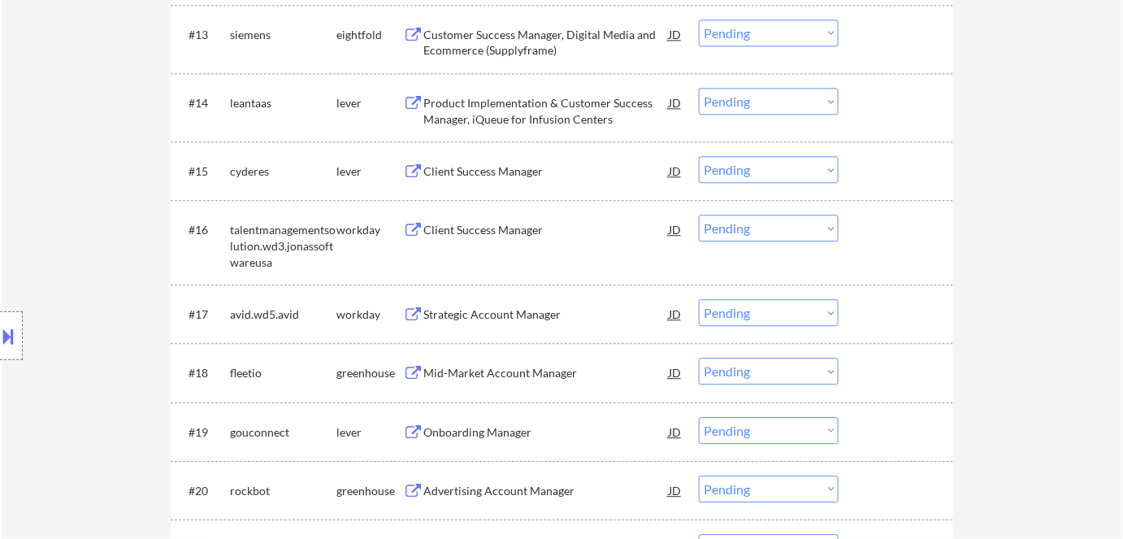
click at [503, 318] on div "Strategic Account Manager" at bounding box center [545, 314] width 245 height 16
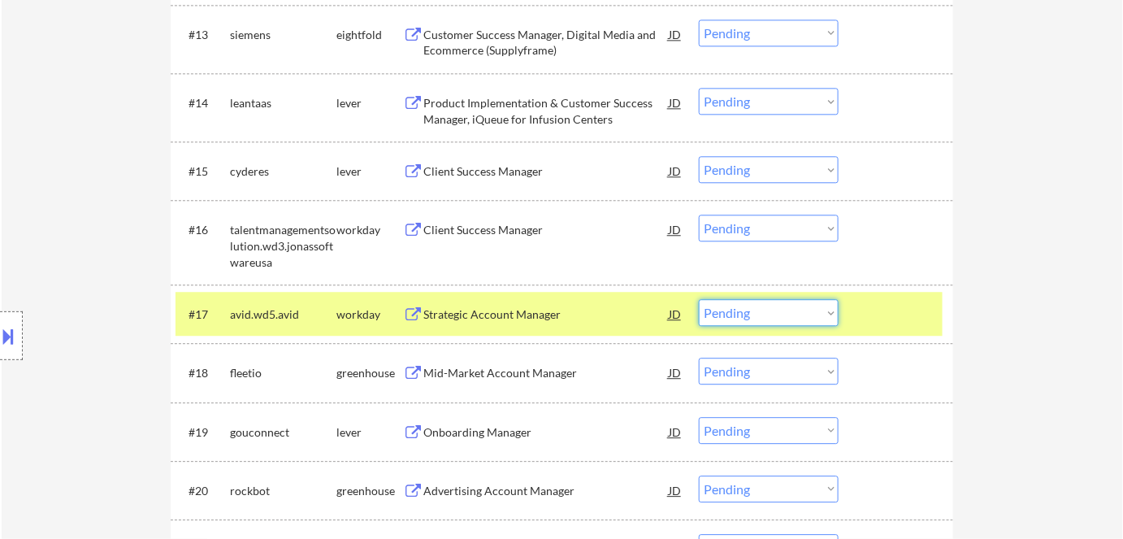
click at [827, 310] on select "Choose an option... Pending Applied Excluded (Questions) Excluded (Expired) Exc…" at bounding box center [769, 312] width 140 height 27
click at [699, 299] on select "Choose an option... Pending Applied Excluded (Questions) Excluded (Expired) Exc…" at bounding box center [769, 312] width 140 height 27
select select ""pending""
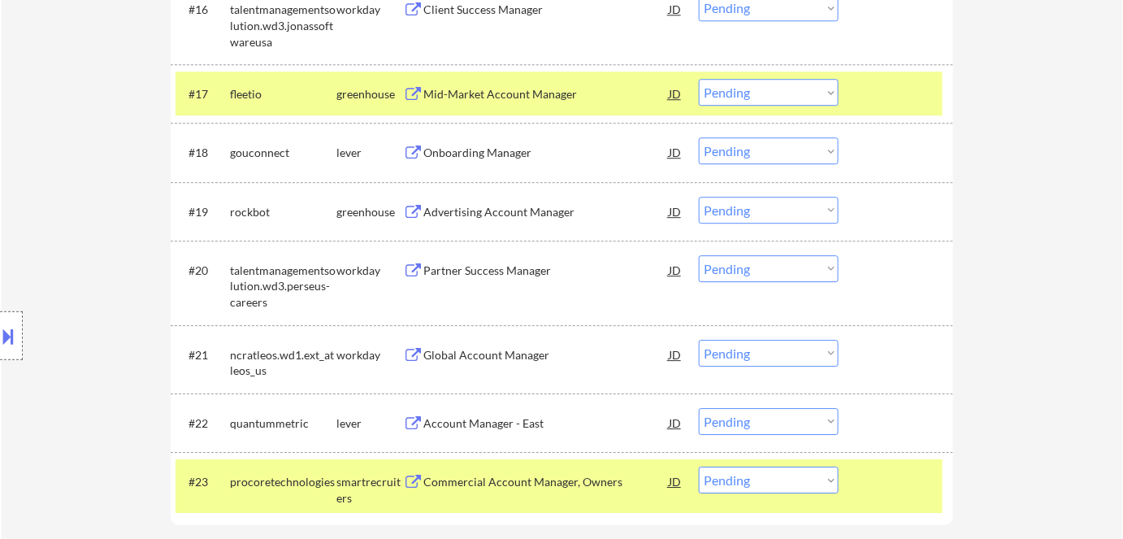
scroll to position [1477, 0]
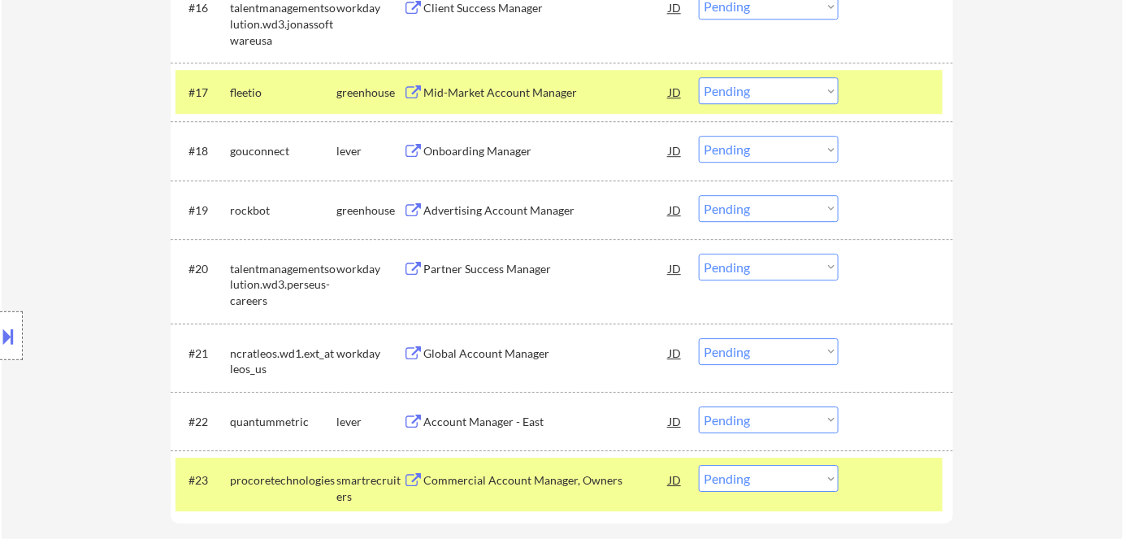
click at [479, 210] on div "Advertising Account Manager" at bounding box center [545, 210] width 245 height 16
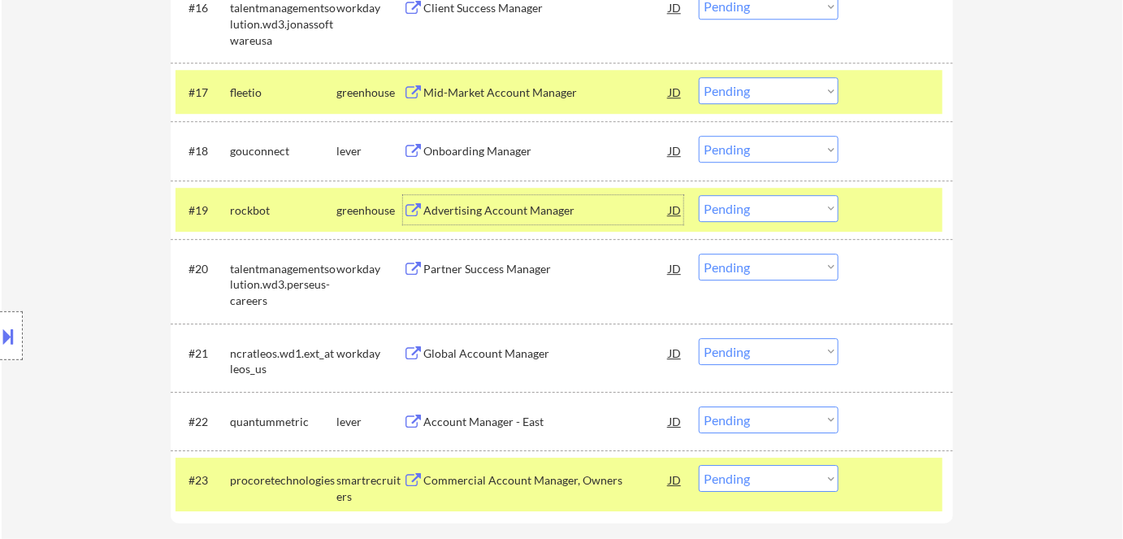
scroll to position [1551, 0]
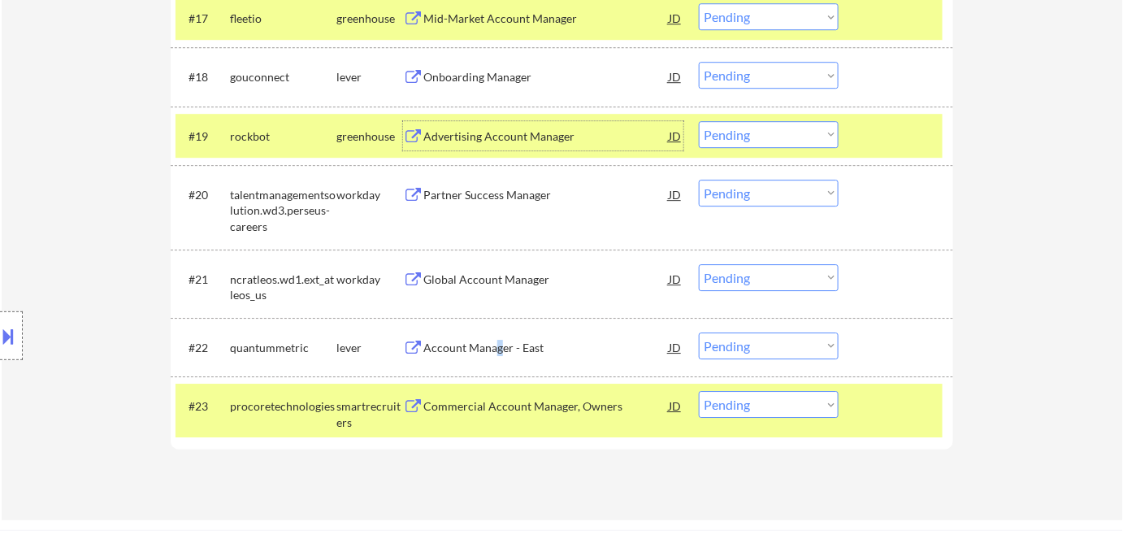
click at [496, 357] on div "Account Manager - East" at bounding box center [545, 346] width 245 height 29
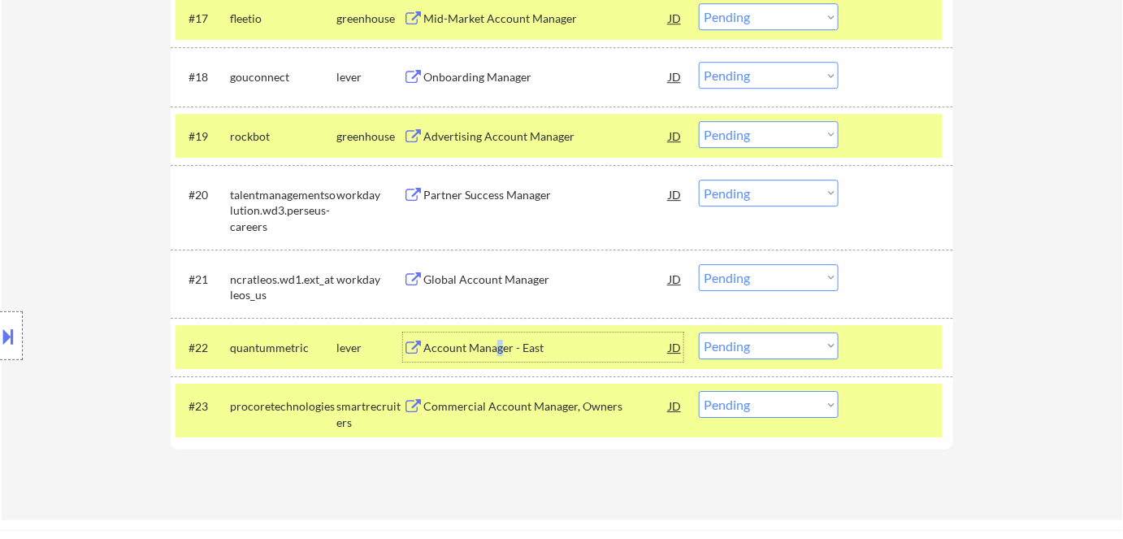
click at [773, 355] on select "Choose an option... Pending Applied Excluded (Questions) Excluded (Expired) Exc…" at bounding box center [769, 345] width 140 height 27
click at [699, 332] on select "Choose an option... Pending Applied Excluded (Questions) Excluded (Expired) Exc…" at bounding box center [769, 345] width 140 height 27
select select ""pending""
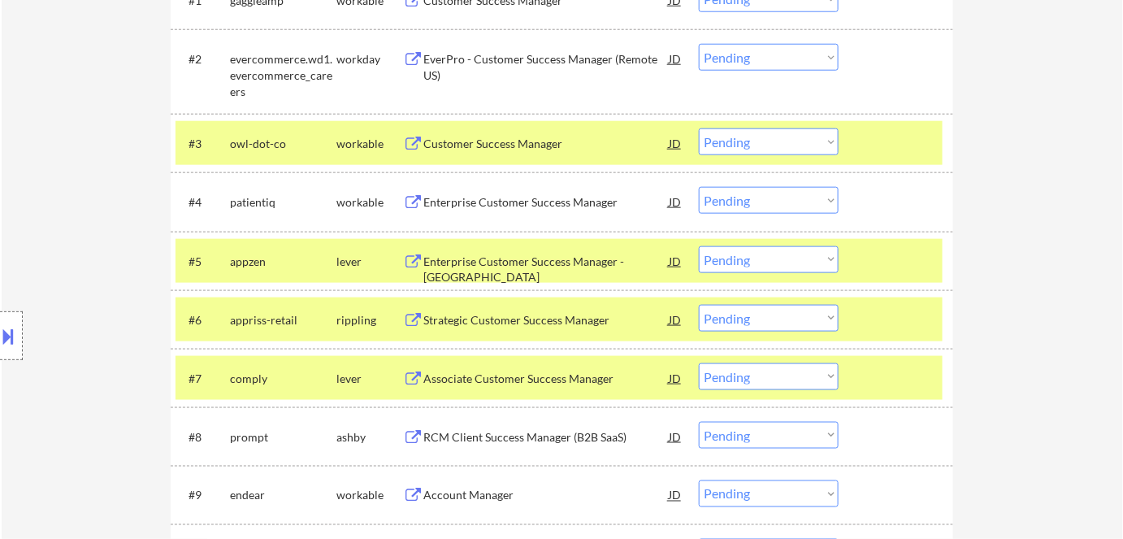
scroll to position [517, 0]
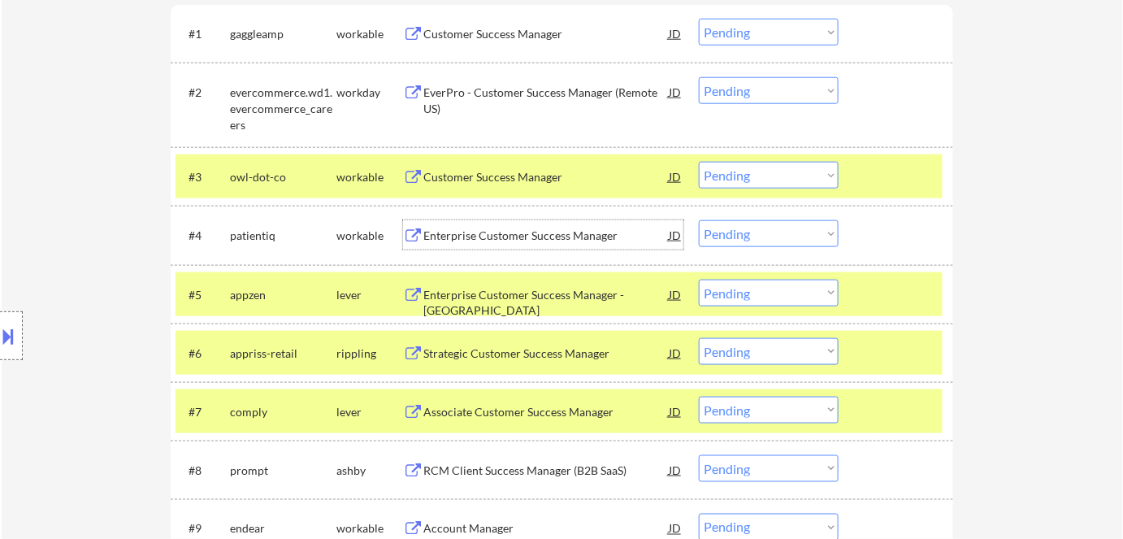
click at [468, 234] on div "Enterprise Customer Success Manager" at bounding box center [545, 235] width 245 height 16
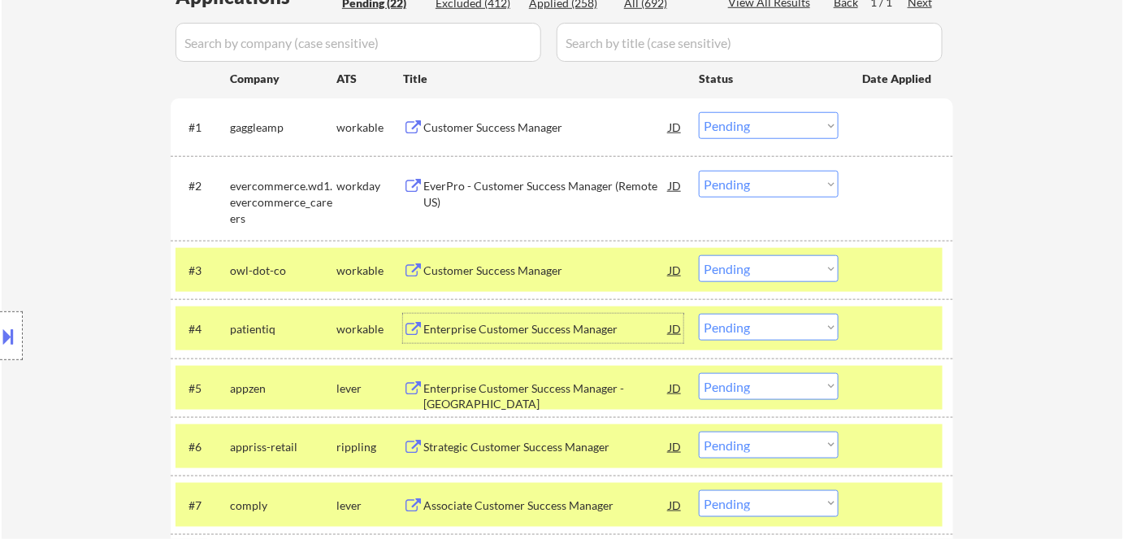
scroll to position [369, 0]
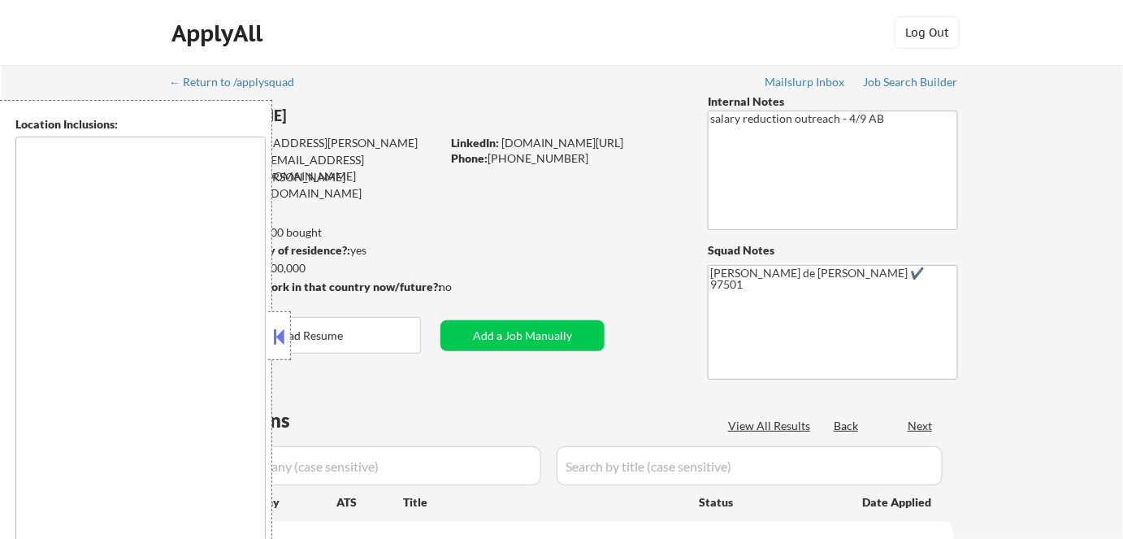
type textarea "Medford, OR Central Point, OR Phoenix, OR Jacksonville, OR Talent, OR Eagle Poi…"
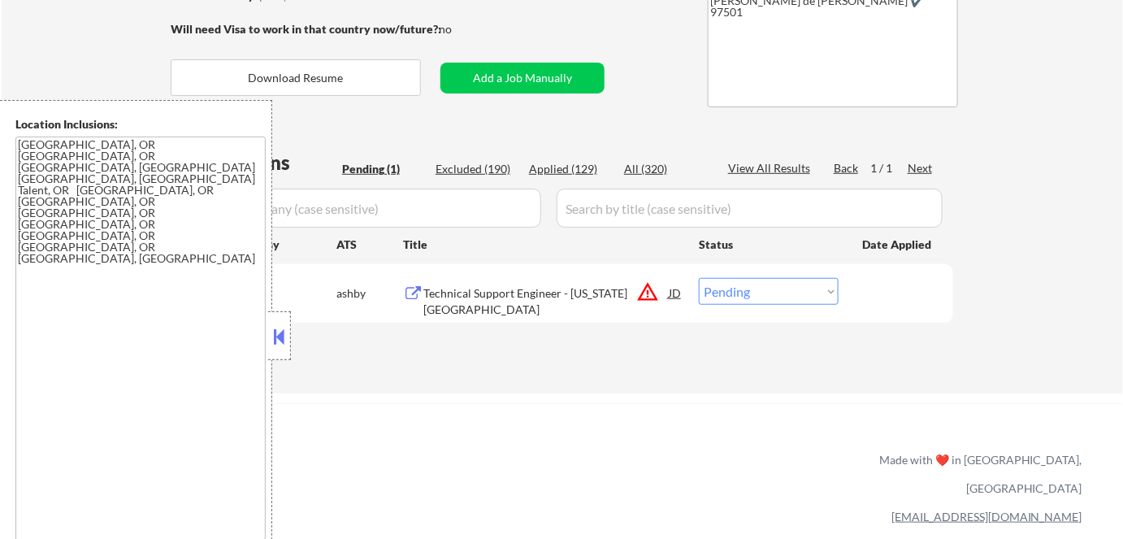
scroll to position [295, 0]
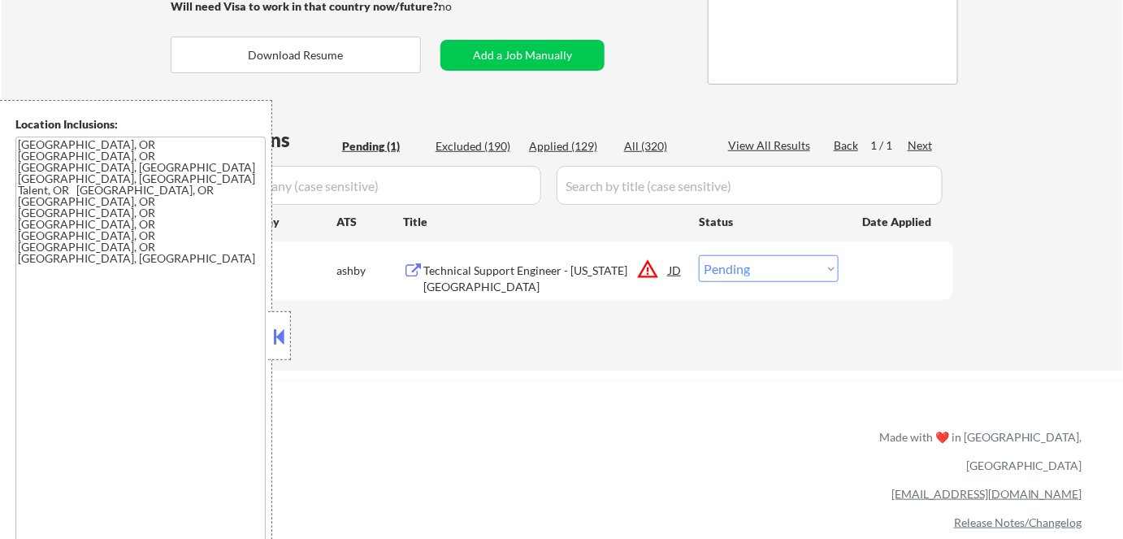
click at [275, 333] on button at bounding box center [280, 336] width 18 height 24
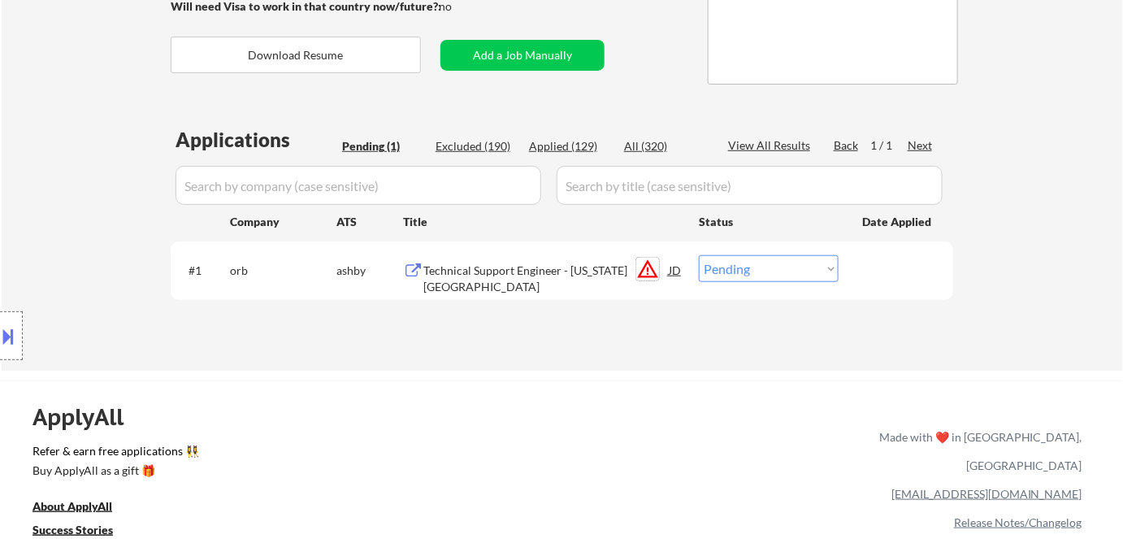
click at [641, 266] on button "warning_amber" at bounding box center [647, 269] width 23 height 23
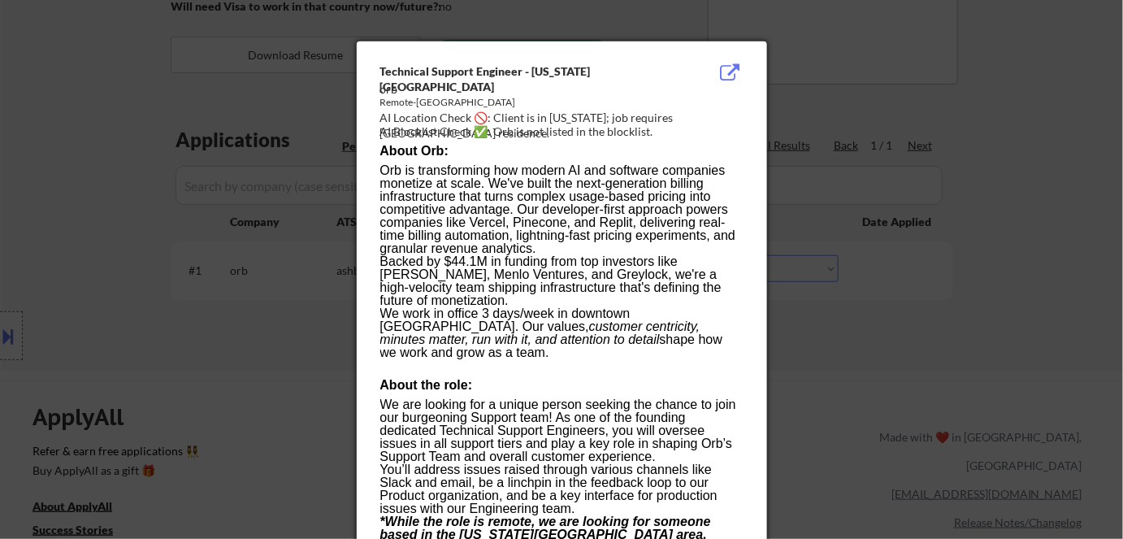
click at [840, 314] on div at bounding box center [561, 269] width 1123 height 539
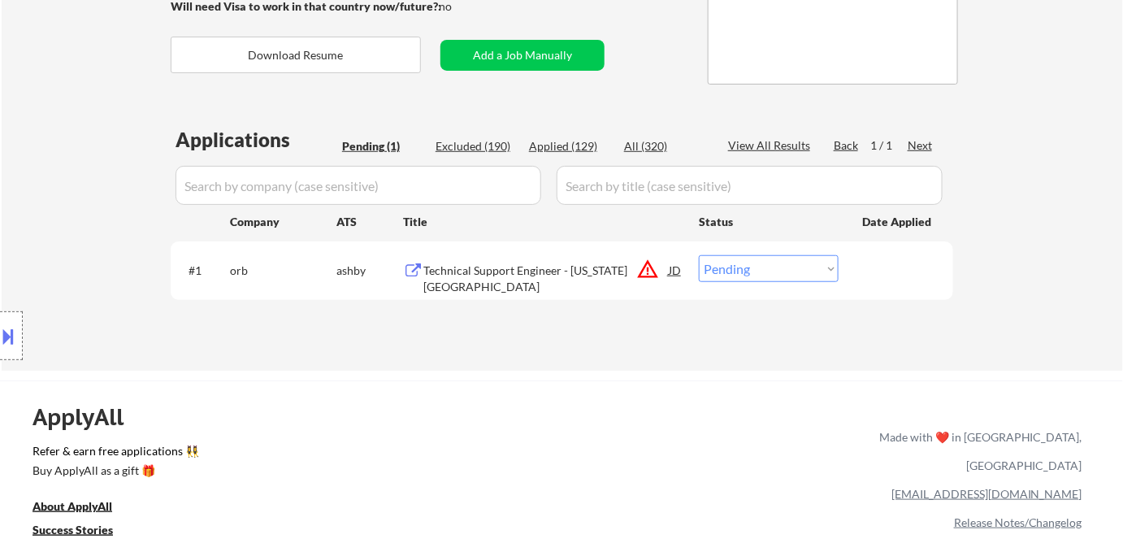
click at [762, 275] on select "Choose an option... Pending Applied Excluded (Questions) Excluded (Expired) Exc…" at bounding box center [769, 268] width 140 height 27
select select ""excluded__location_""
click at [699, 255] on select "Choose an option... Pending Applied Excluded (Questions) Excluded (Expired) Exc…" at bounding box center [769, 268] width 140 height 27
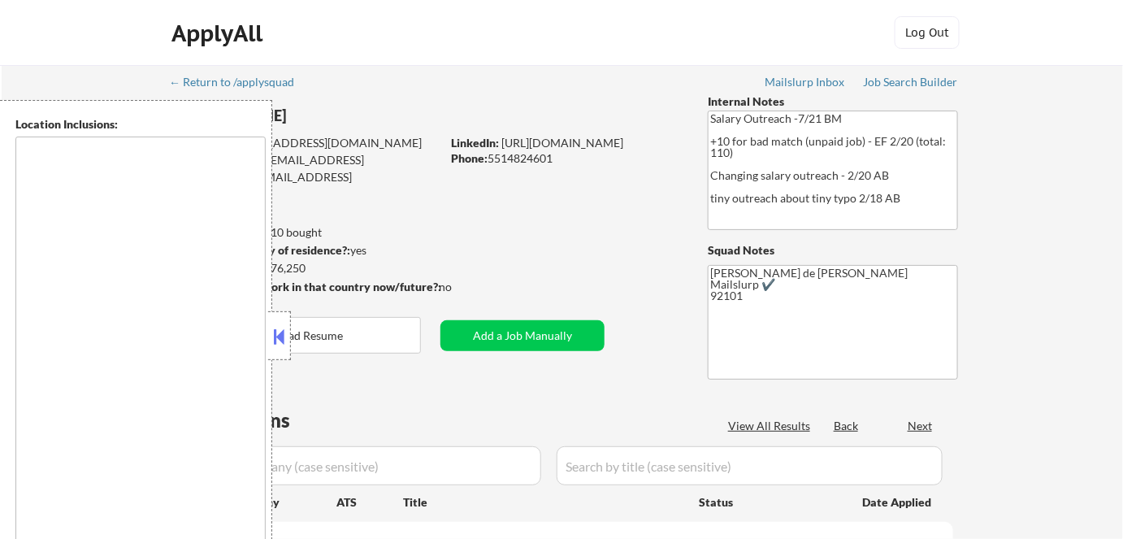
type textarea "Lor Ipsum, DO Sitam Conse, AD Elitsedd Eius, TE In Utla, ET Do Magna, AL Enima …"
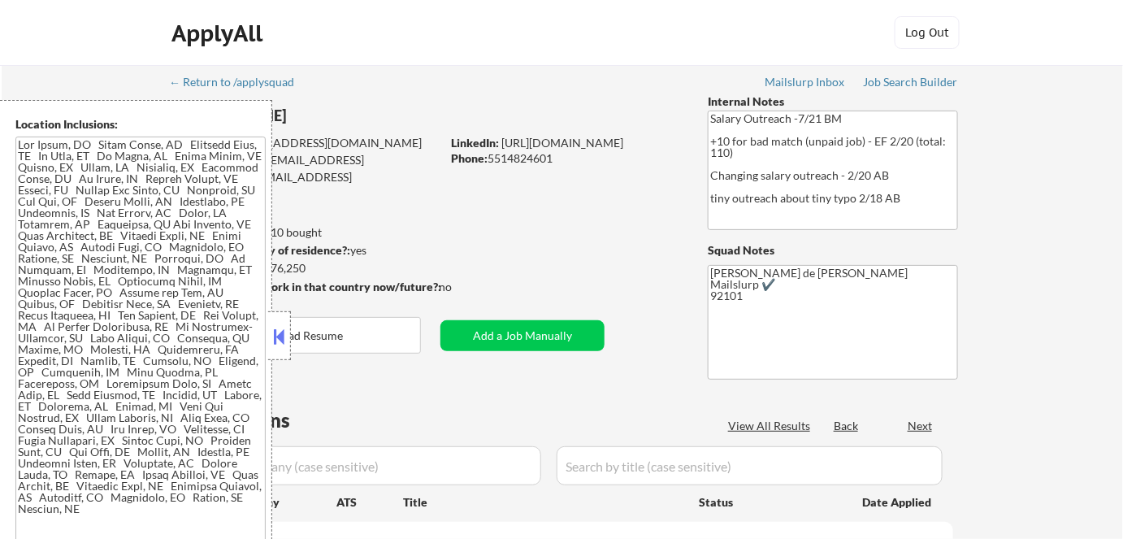
select select ""pending""
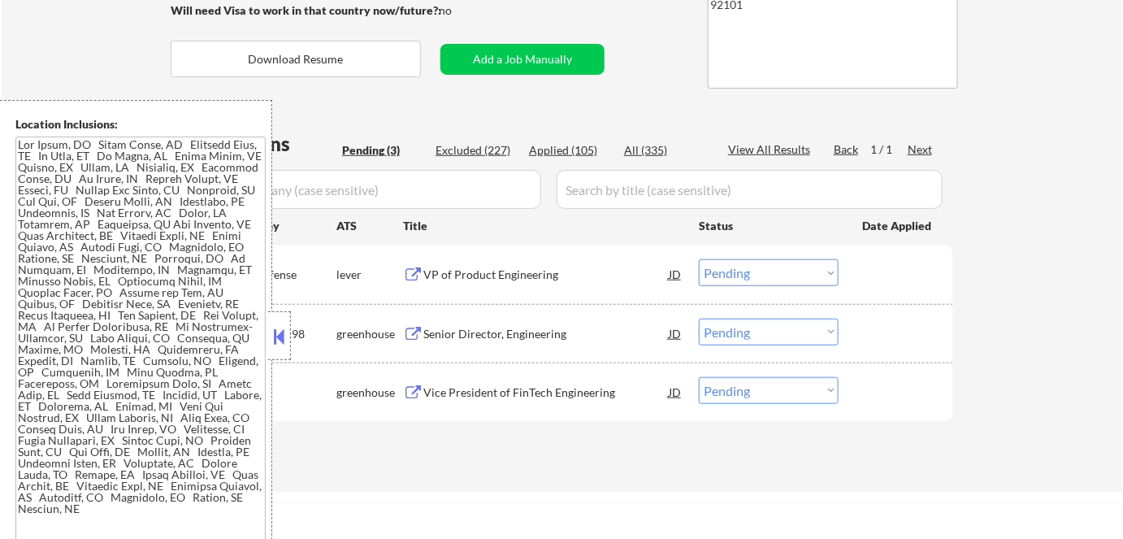
scroll to position [295, 0]
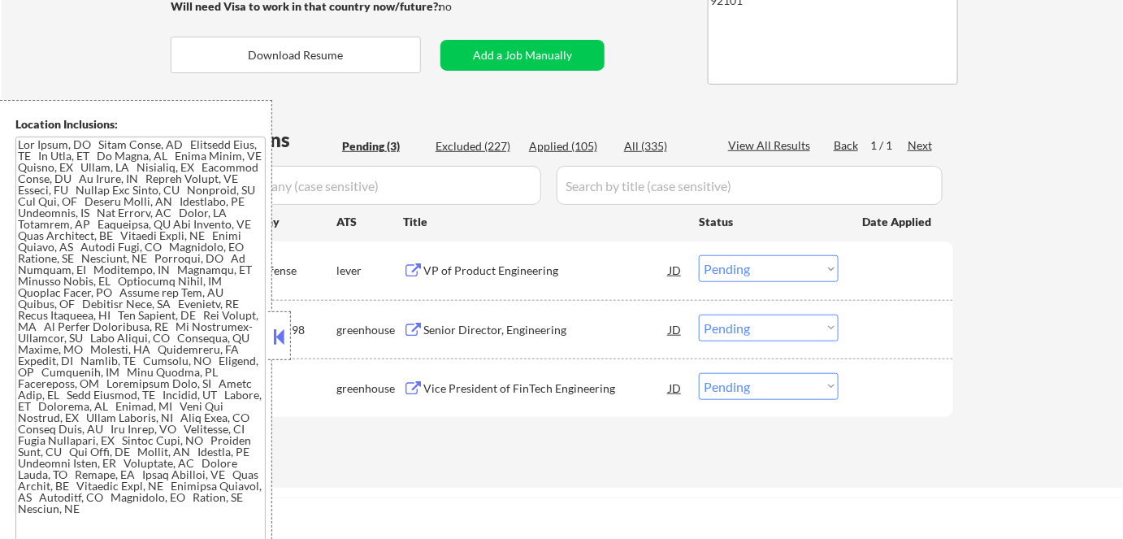
click at [277, 342] on button at bounding box center [280, 336] width 18 height 24
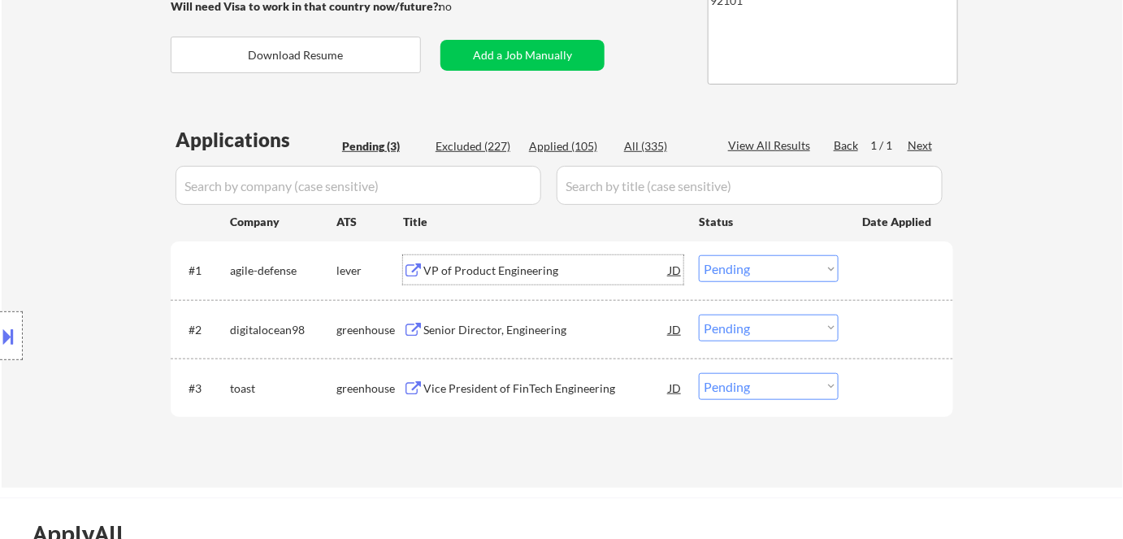
click at [465, 266] on div "VP of Product Engineering" at bounding box center [545, 270] width 245 height 16
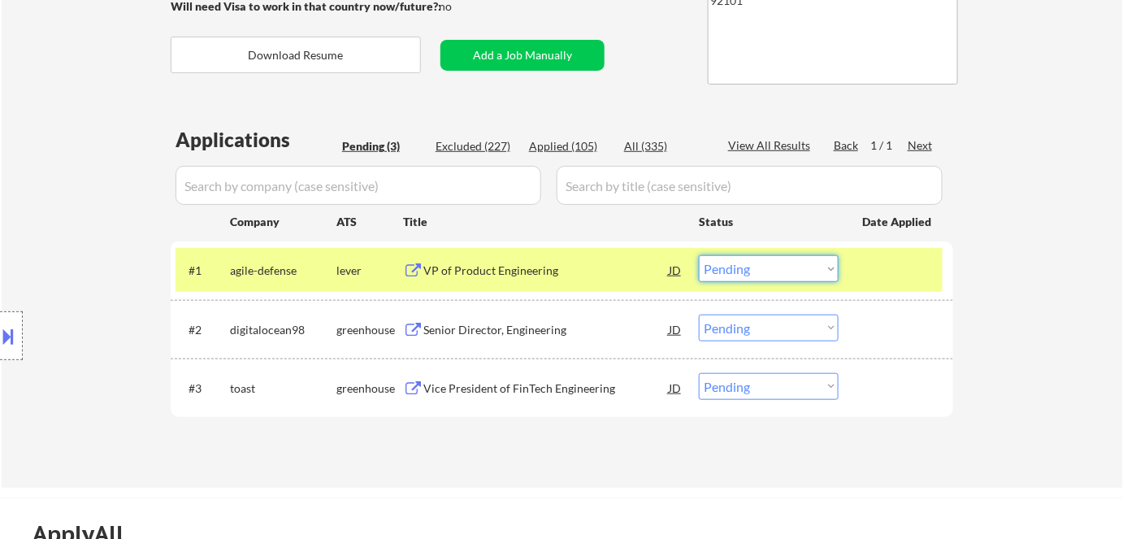
click at [793, 274] on select "Choose an option... Pending Applied Excluded (Questions) Excluded (Expired) Exc…" at bounding box center [769, 268] width 140 height 27
click at [699, 255] on select "Choose an option... Pending Applied Excluded (Questions) Excluded (Expired) Exc…" at bounding box center [769, 268] width 140 height 27
drag, startPoint x: 533, startPoint y: 337, endPoint x: 528, endPoint y: 330, distance: 8.8
click at [529, 333] on div "Senior Director, Engineering" at bounding box center [545, 328] width 245 height 29
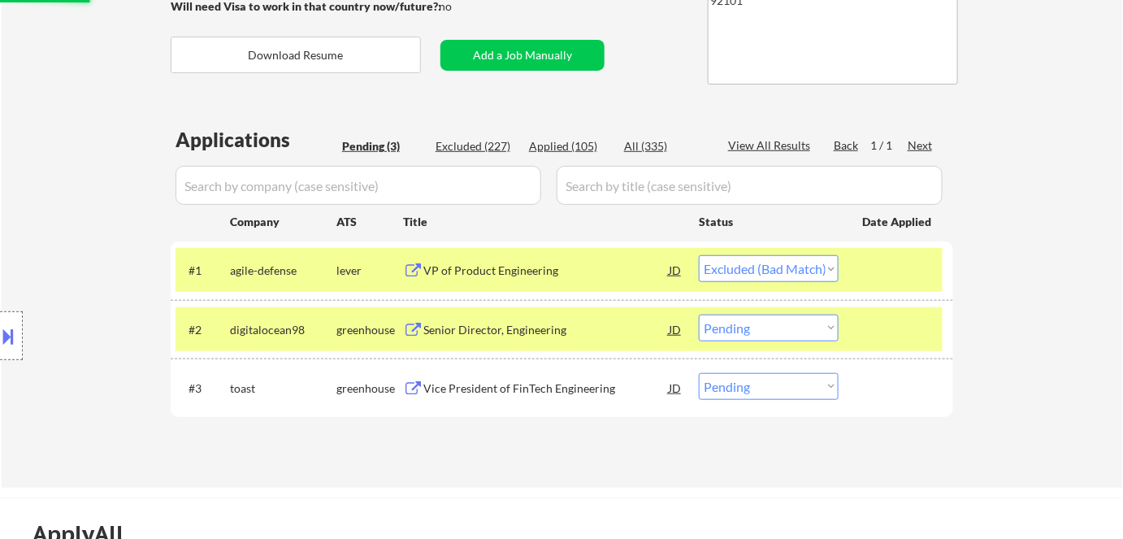
select select ""pending""
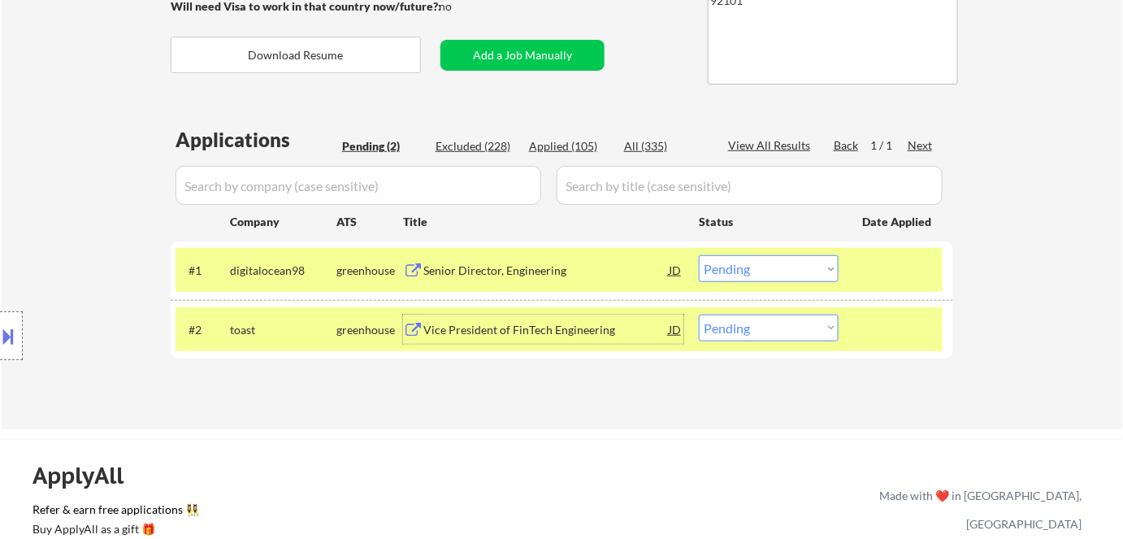
click at [483, 336] on div "Vice President of FinTech Engineering" at bounding box center [545, 330] width 245 height 16
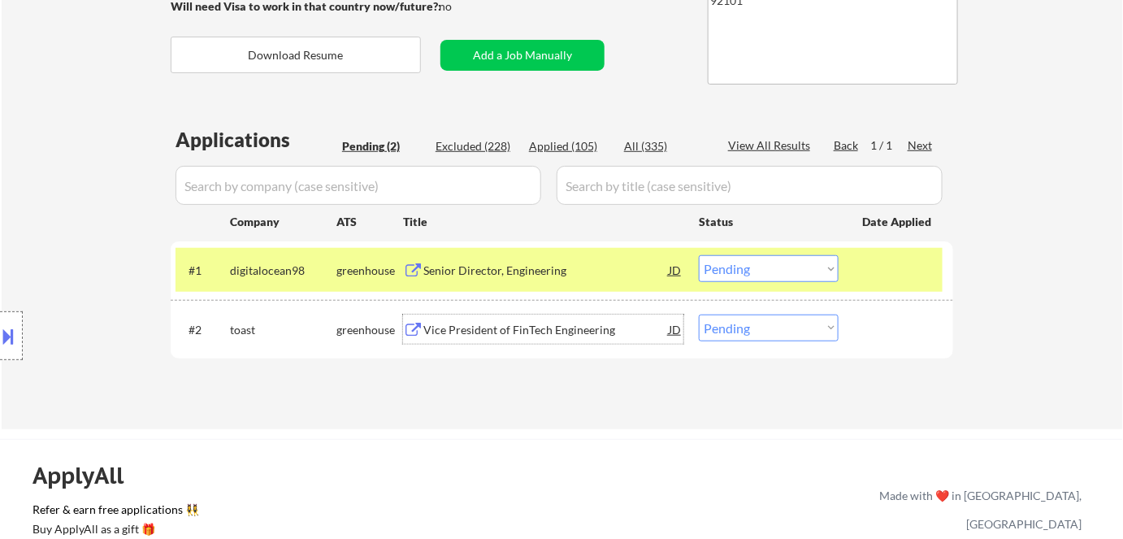
click at [777, 328] on select "Choose an option... Pending Applied Excluded (Questions) Excluded (Expired) Exc…" at bounding box center [769, 327] width 140 height 27
select select ""applied""
click at [699, 314] on select "Choose an option... Pending Applied Excluded (Questions) Excluded (Expired) Exc…" at bounding box center [769, 327] width 140 height 27
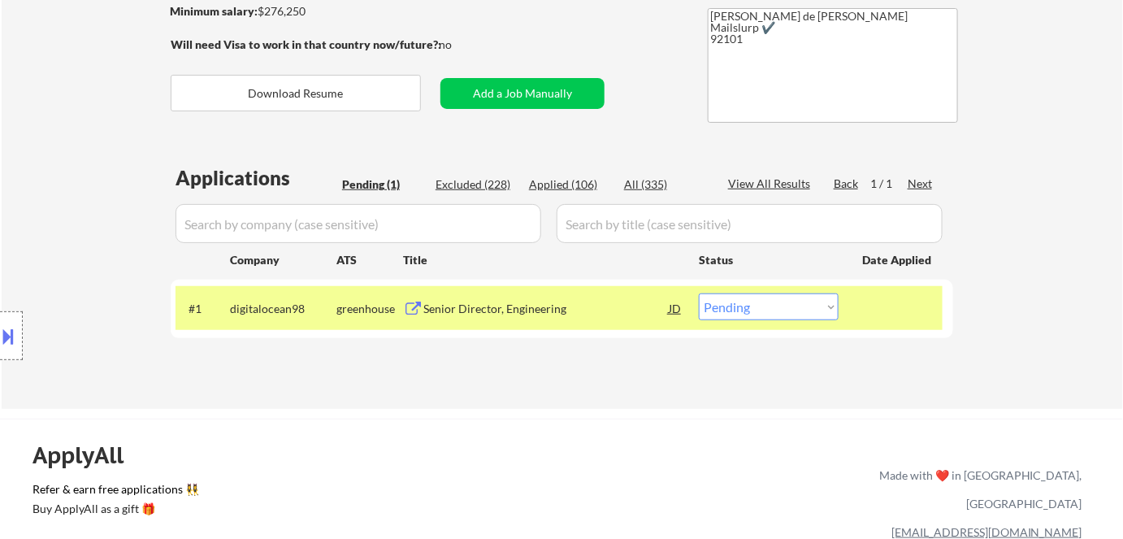
scroll to position [221, 0]
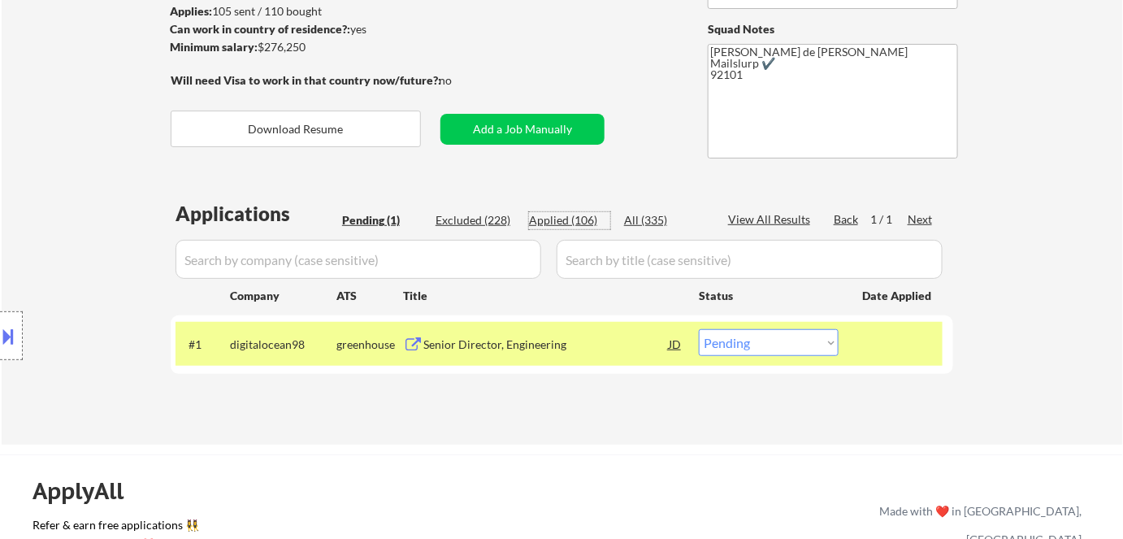
click at [552, 217] on div "Applied (106)" at bounding box center [569, 220] width 81 height 16
click at [472, 258] on input "input" at bounding box center [358, 259] width 366 height 39
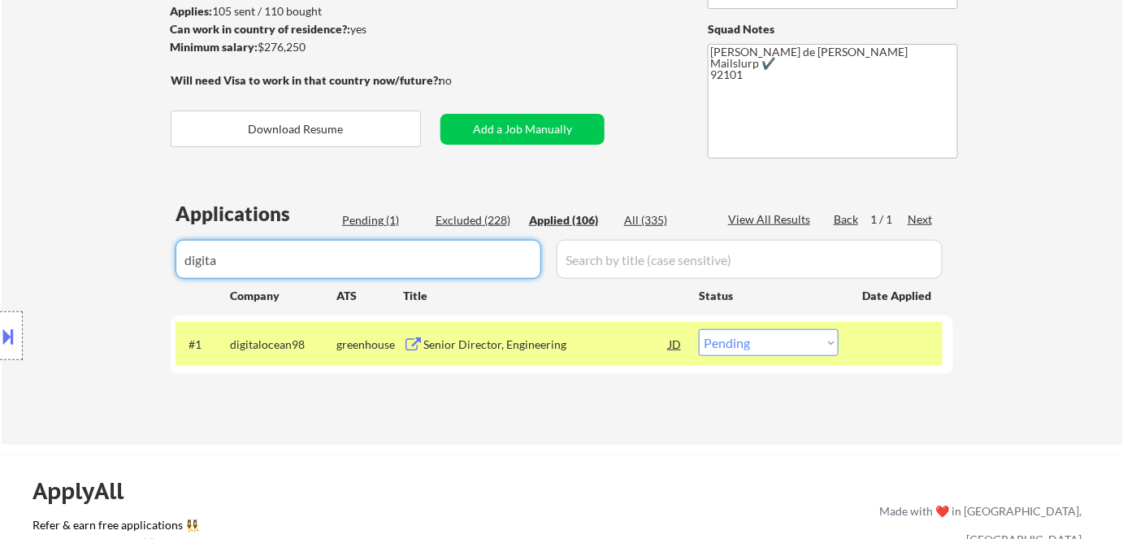
type input "digital"
select select ""applied""
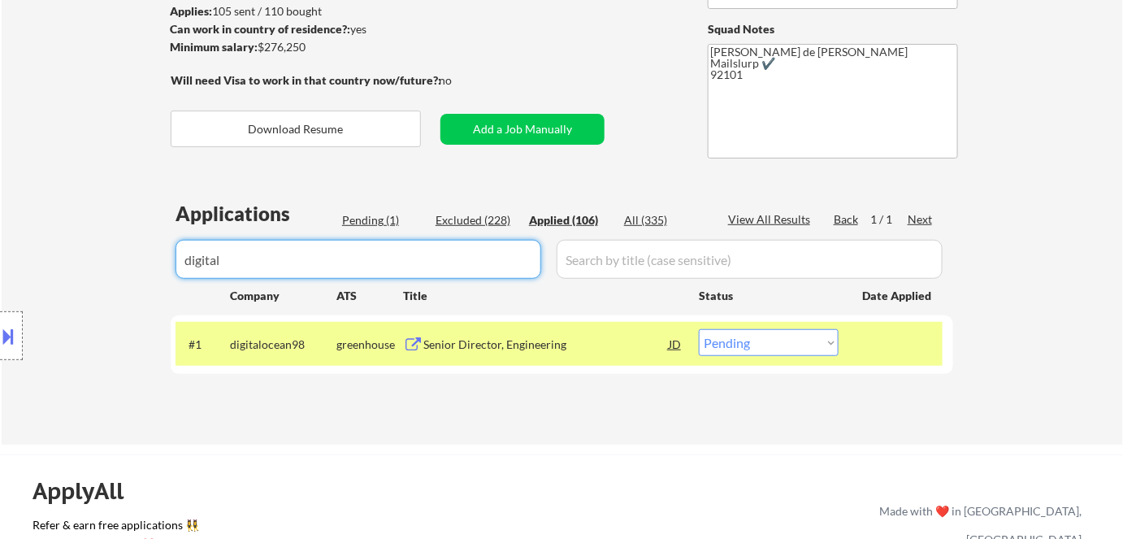
select select ""applied""
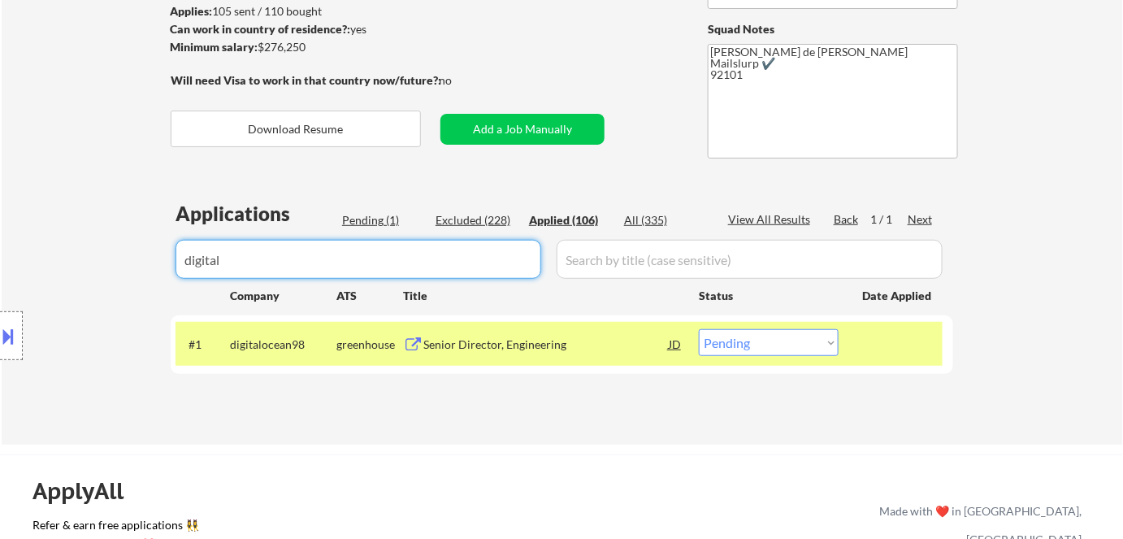
select select ""applied""
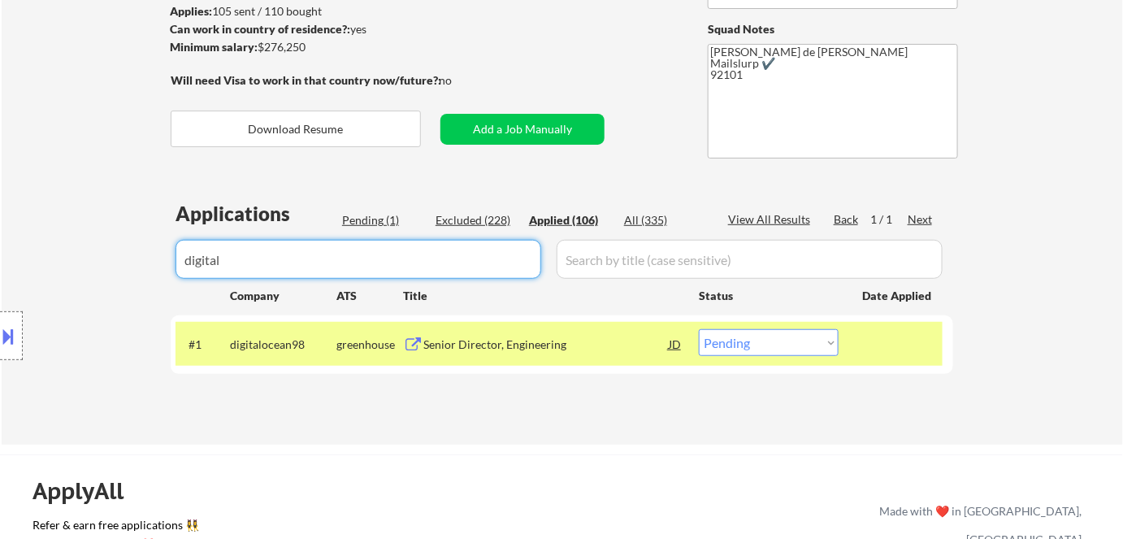
select select ""applied""
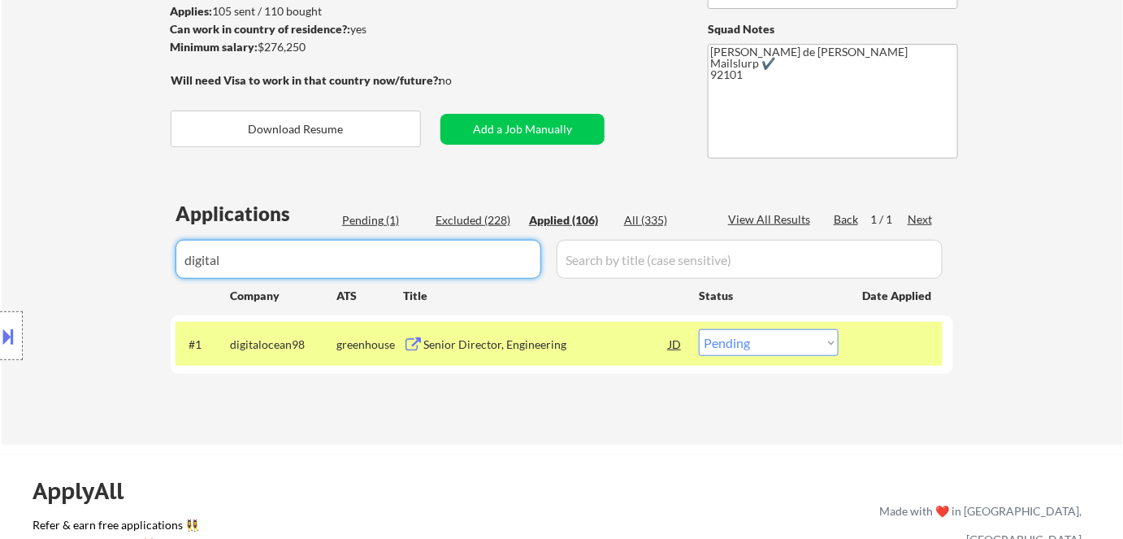
select select ""applied""
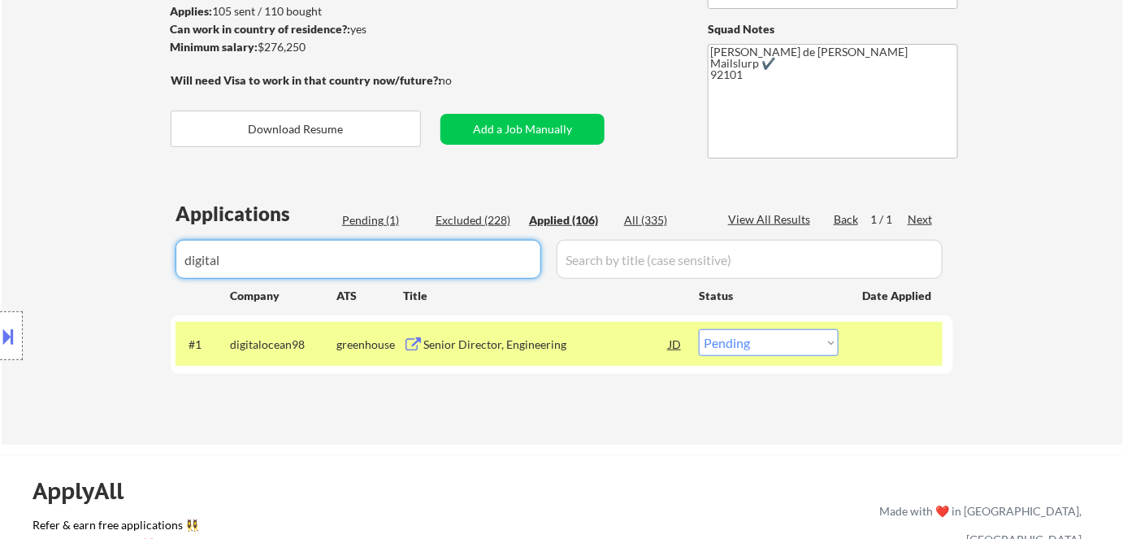
select select ""applied""
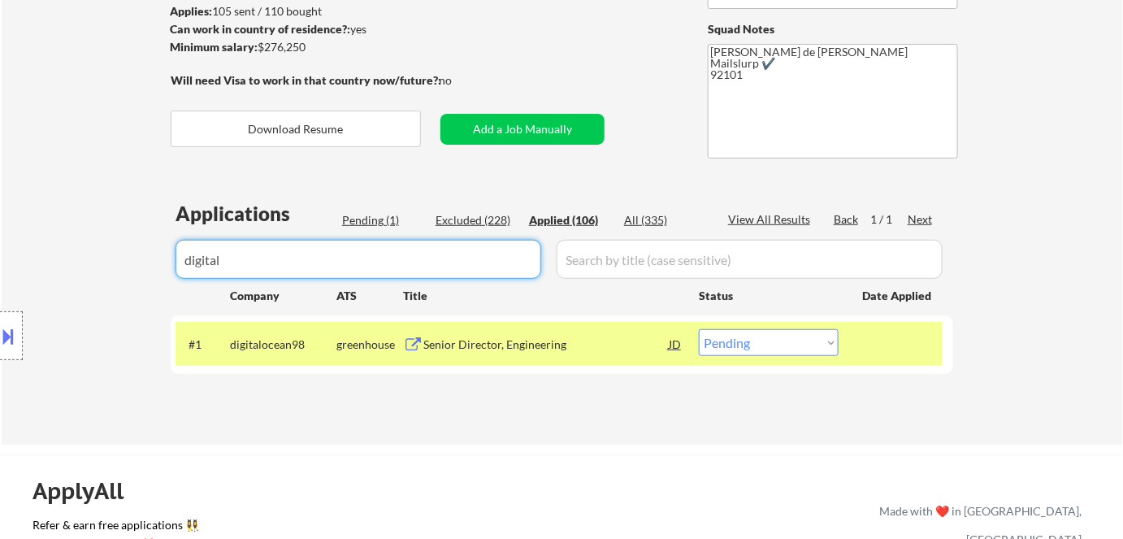
select select ""applied""
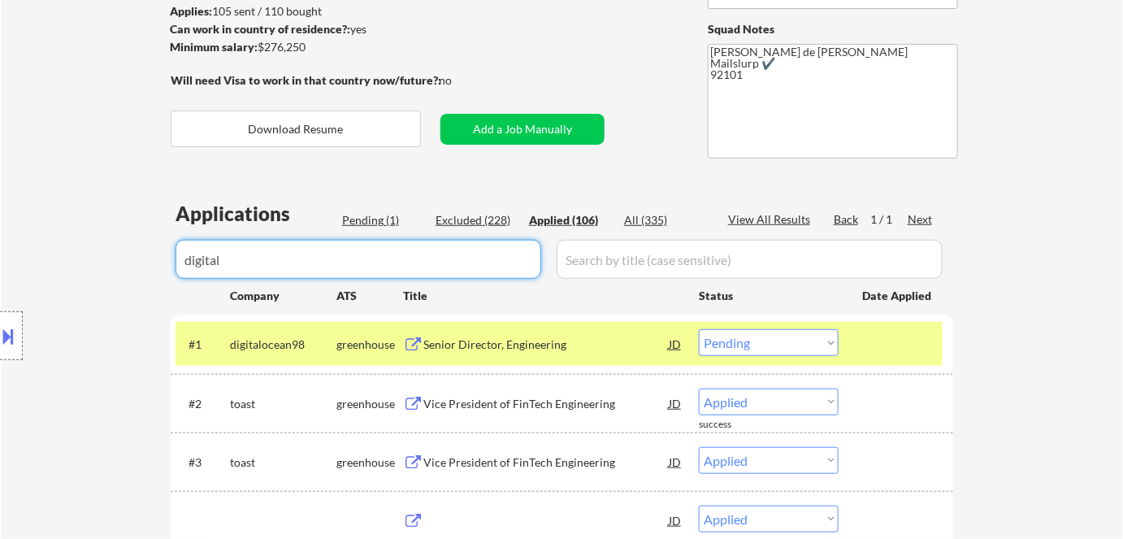
select select ""applied""
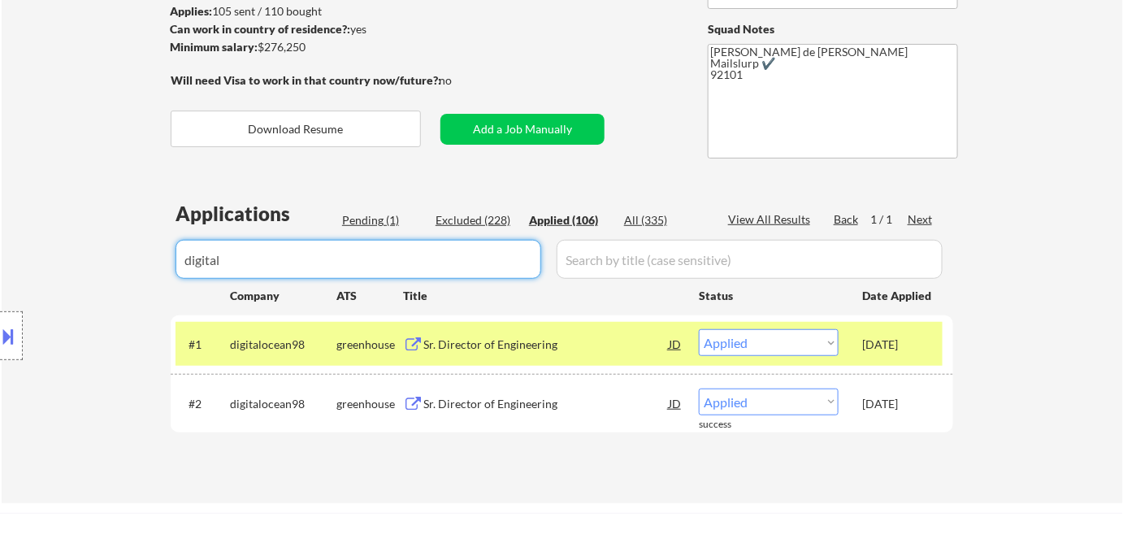
drag, startPoint x: 369, startPoint y: 264, endPoint x: 6, endPoint y: 210, distance: 366.2
click at [8, 212] on body "← Return to /applysquad Mailslurp Inbox Job Search Builder Rama Annaswamy User …" at bounding box center [561, 48] width 1123 height 539
click at [385, 227] on div "Pending (1)" at bounding box center [382, 220] width 81 height 17
click at [390, 226] on div "Pending (1)" at bounding box center [382, 220] width 81 height 16
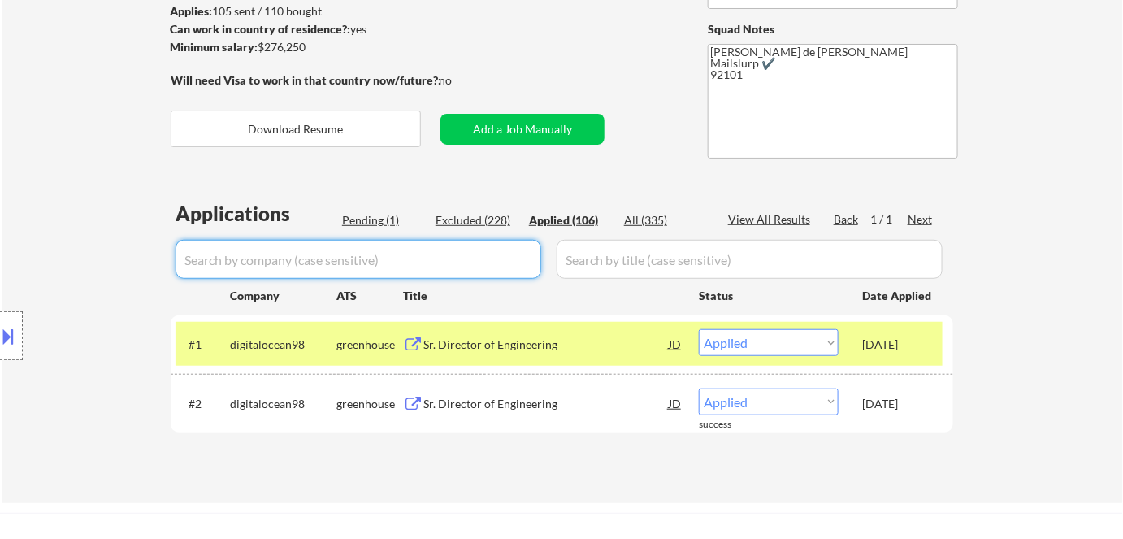
select select ""applied""
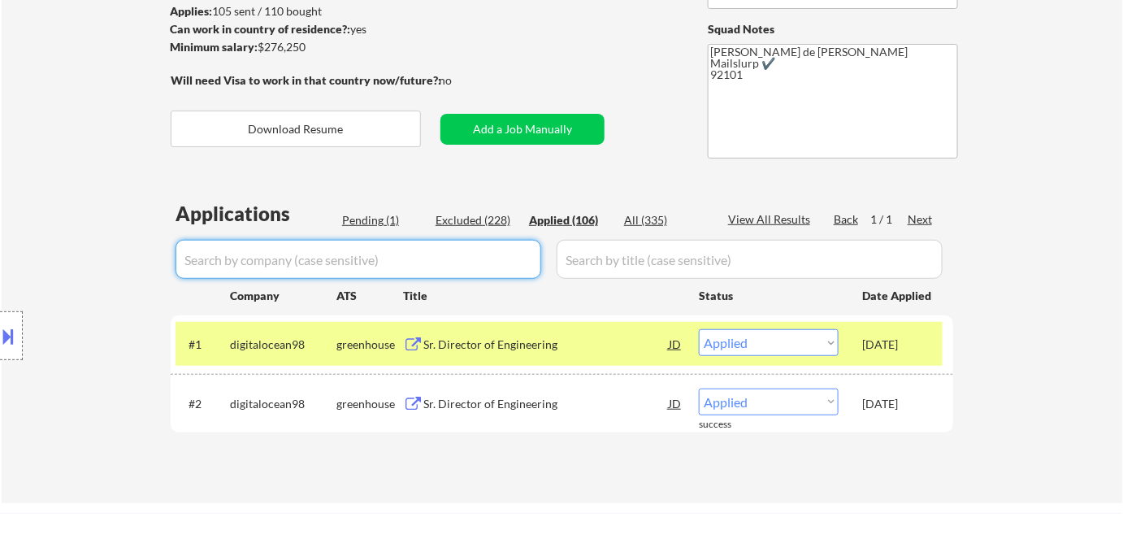
select select ""applied""
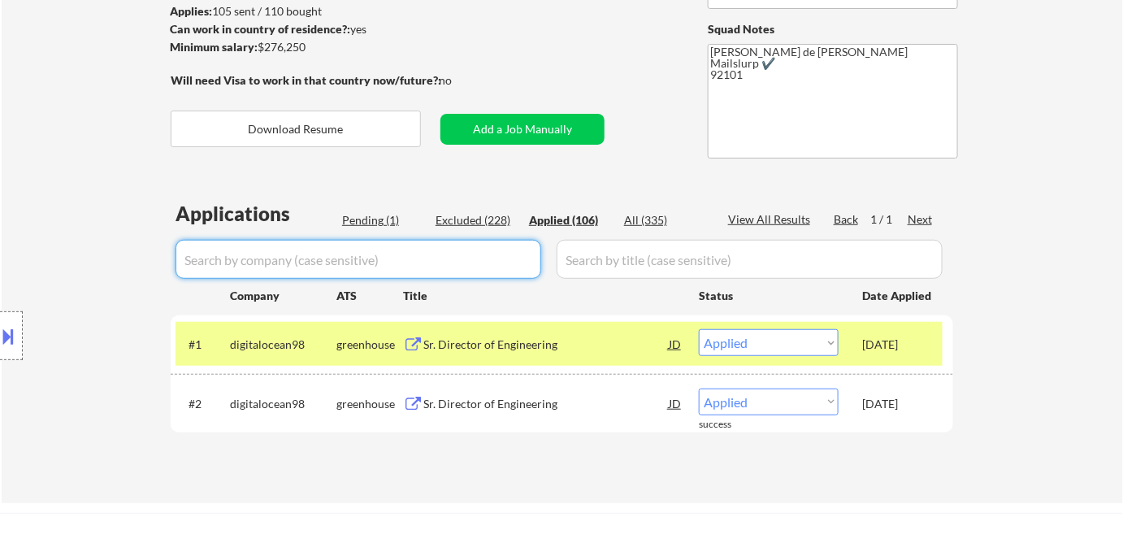
select select ""applied""
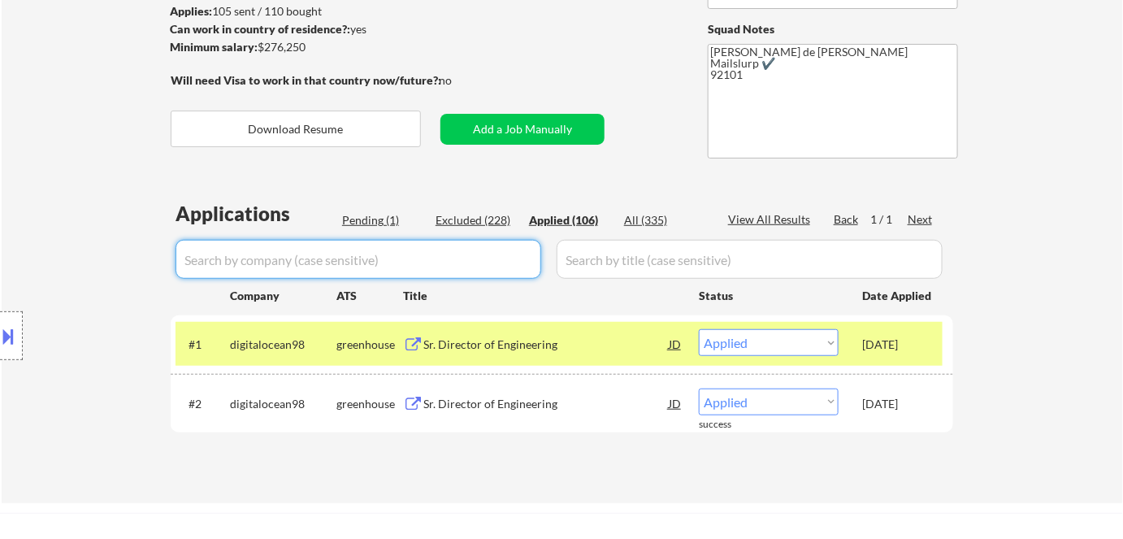
select select ""applied""
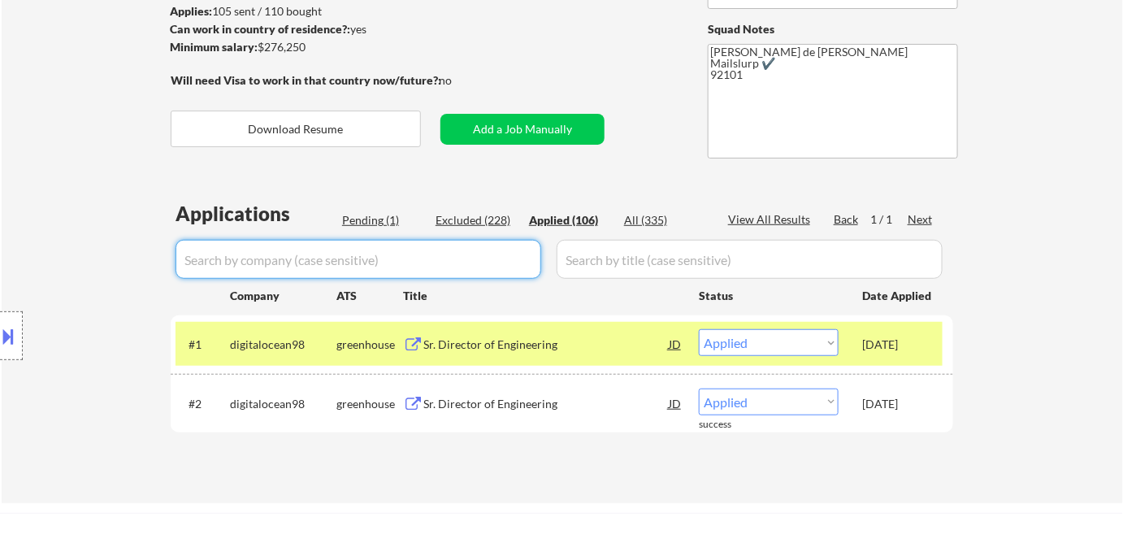
select select ""applied""
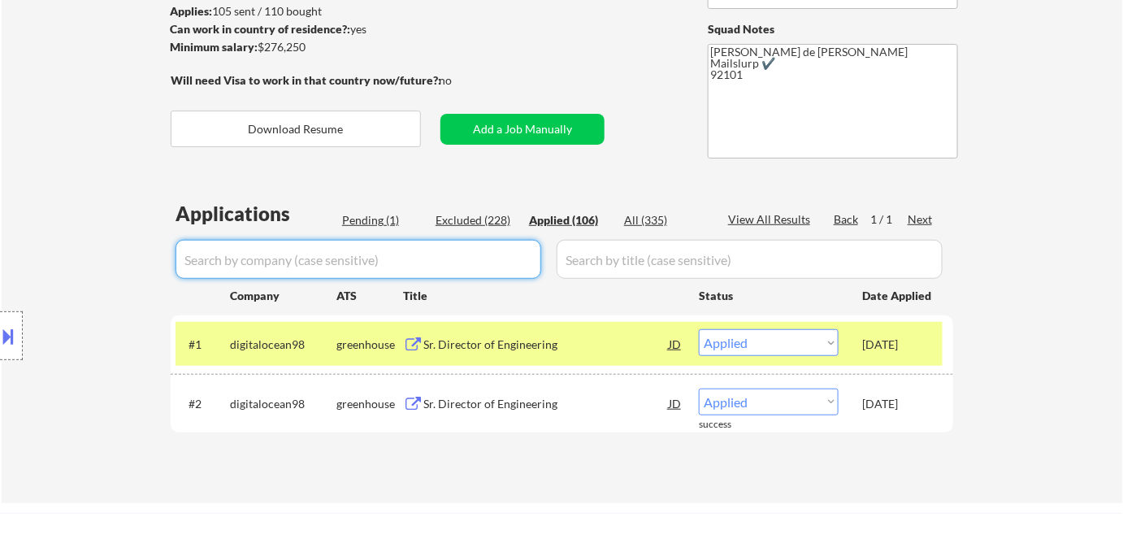
select select ""applied""
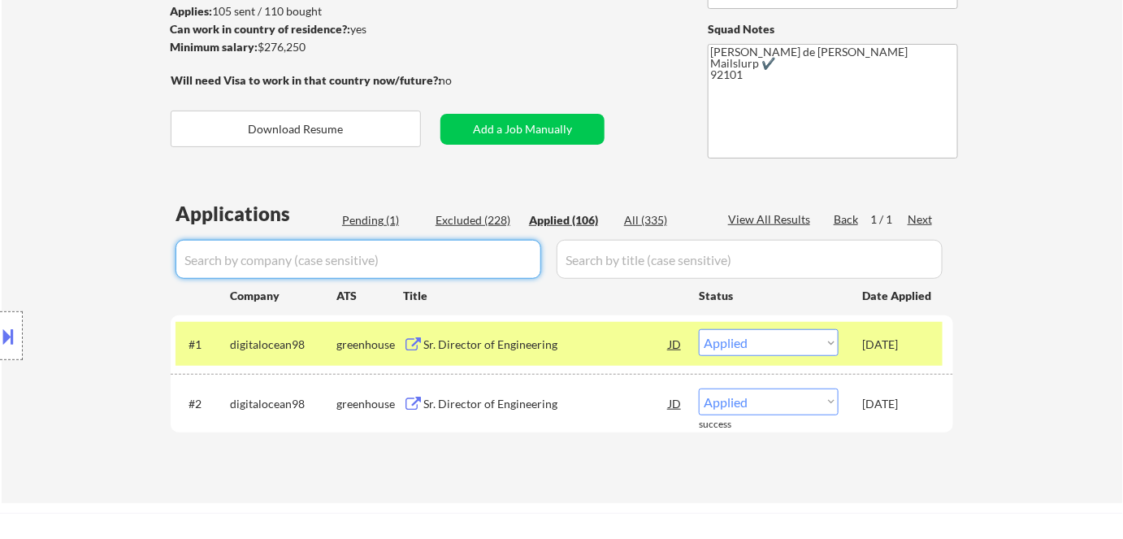
select select ""applied""
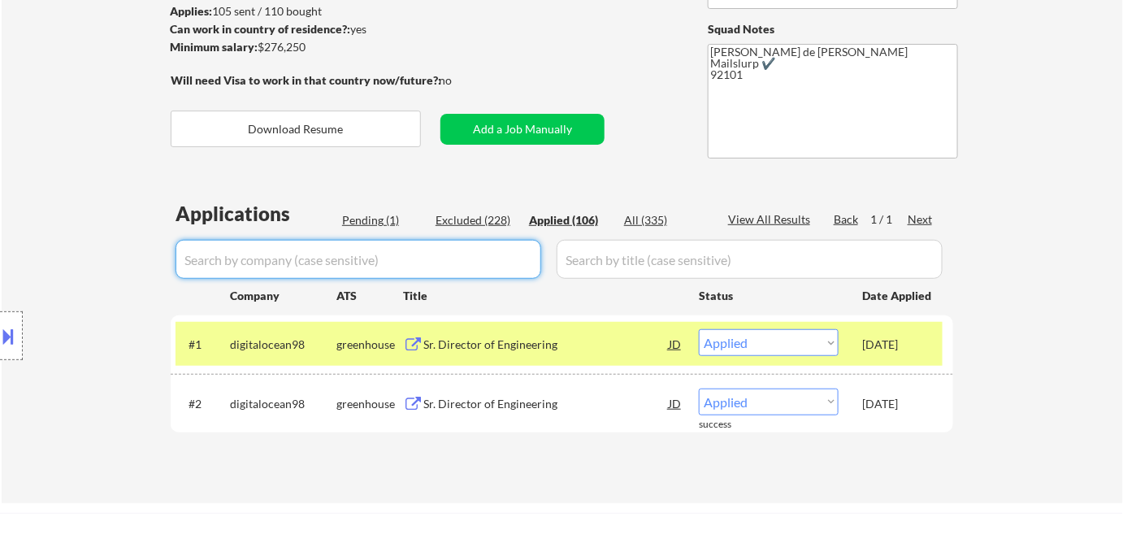
select select ""applied""
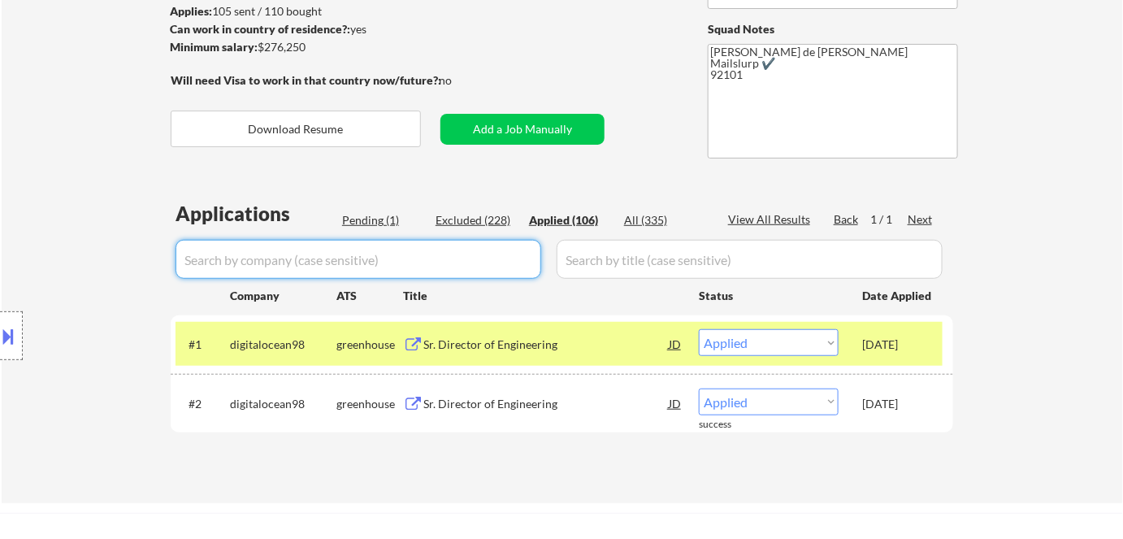
select select ""applied""
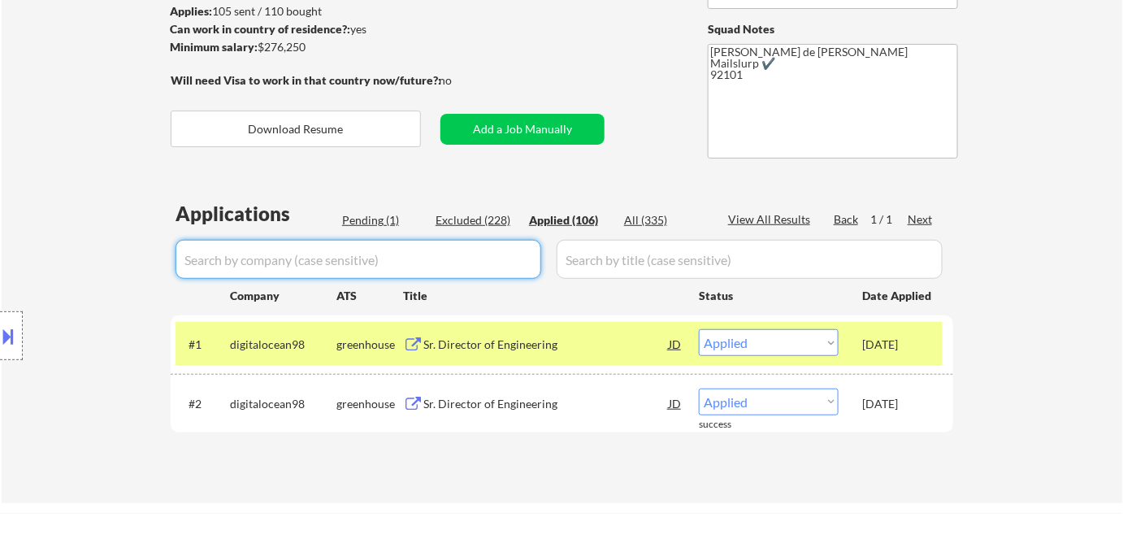
select select ""applied""
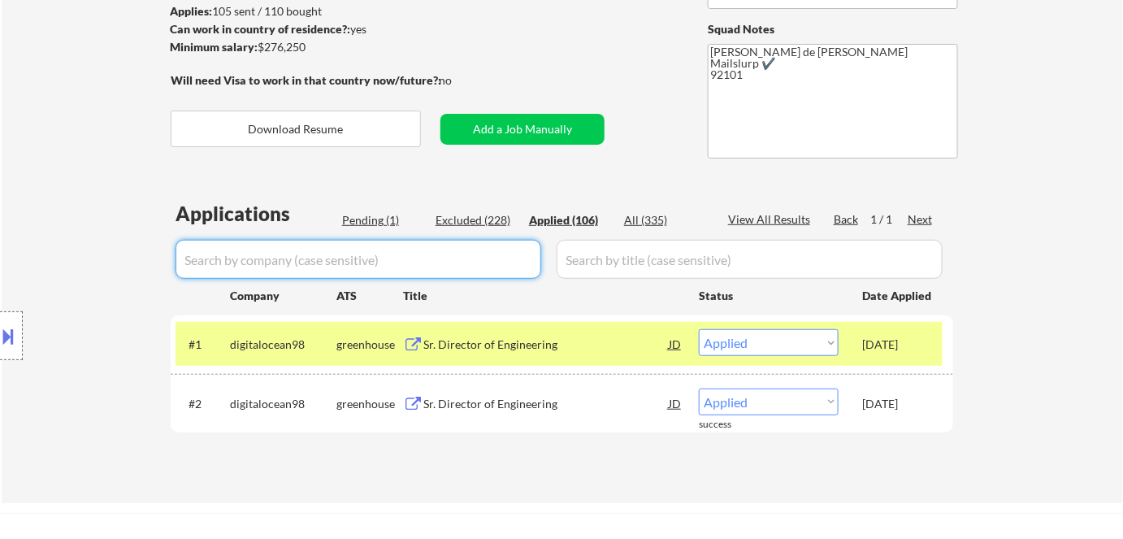
select select ""applied""
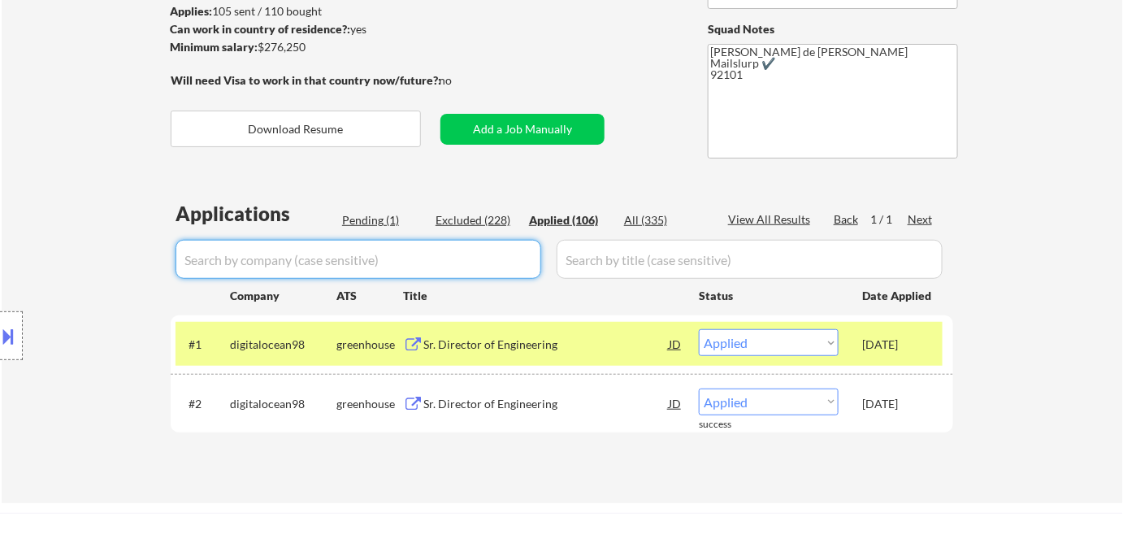
select select ""applied""
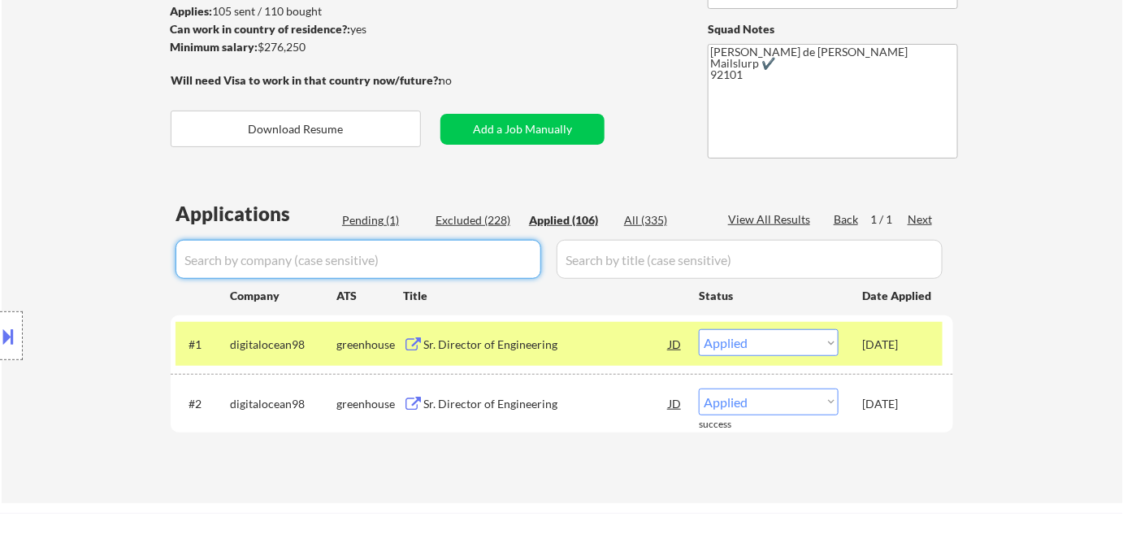
select select ""applied""
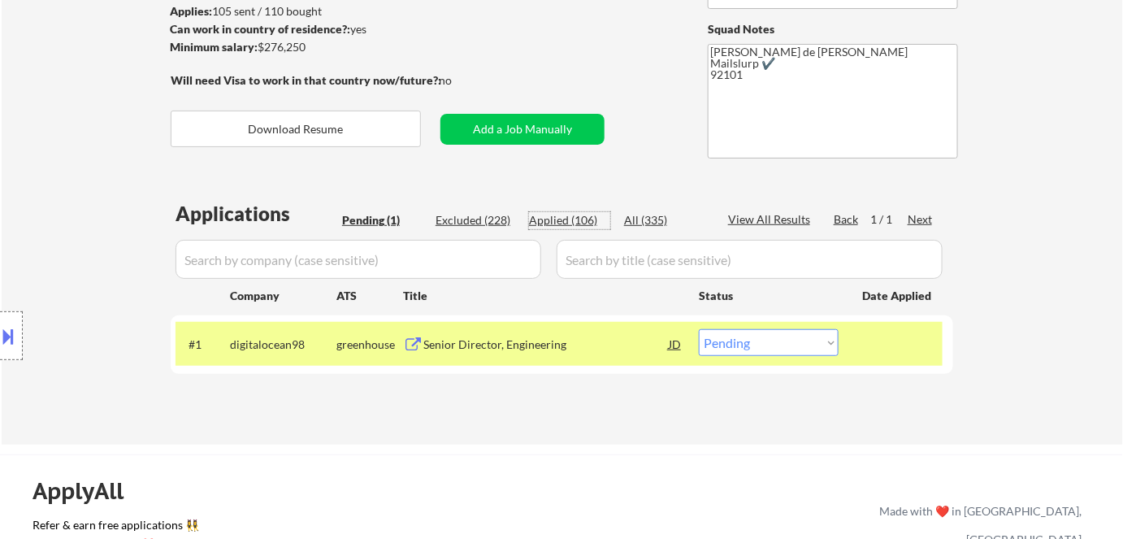
click at [580, 220] on div "Applied (106)" at bounding box center [569, 220] width 81 height 16
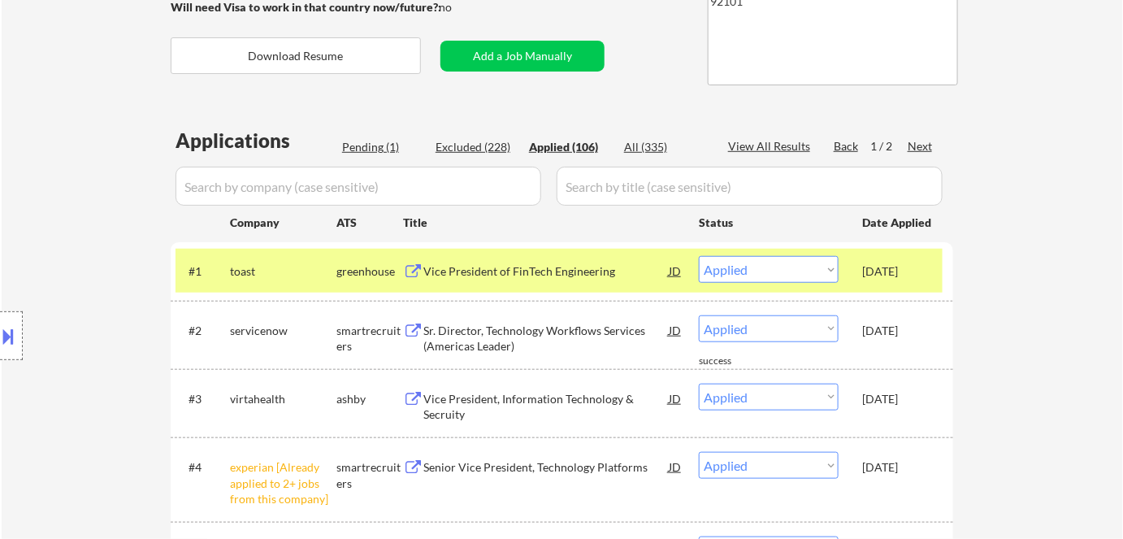
scroll to position [295, 0]
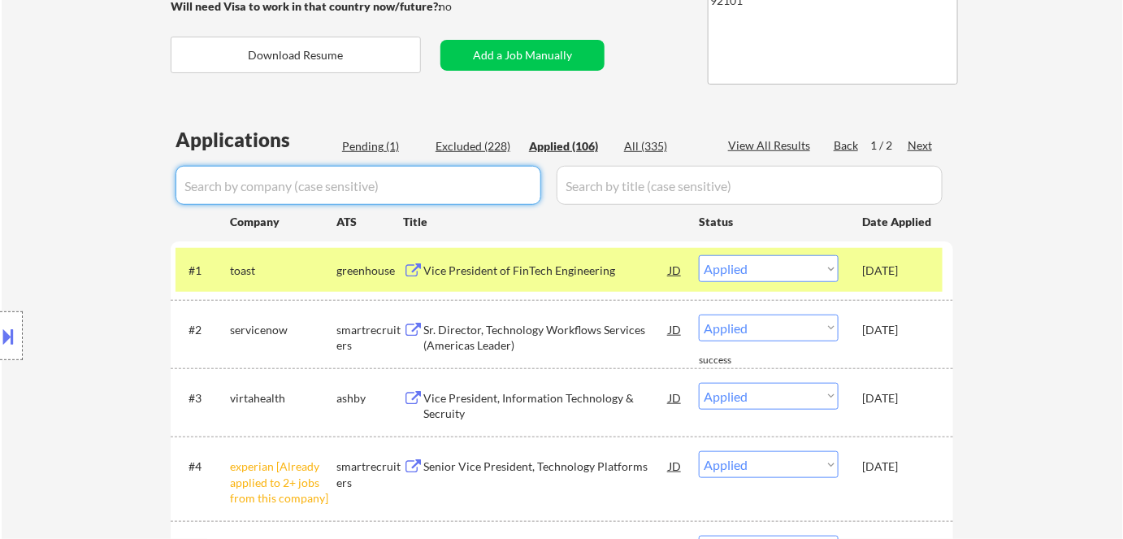
click at [447, 187] on input "input" at bounding box center [358, 185] width 366 height 39
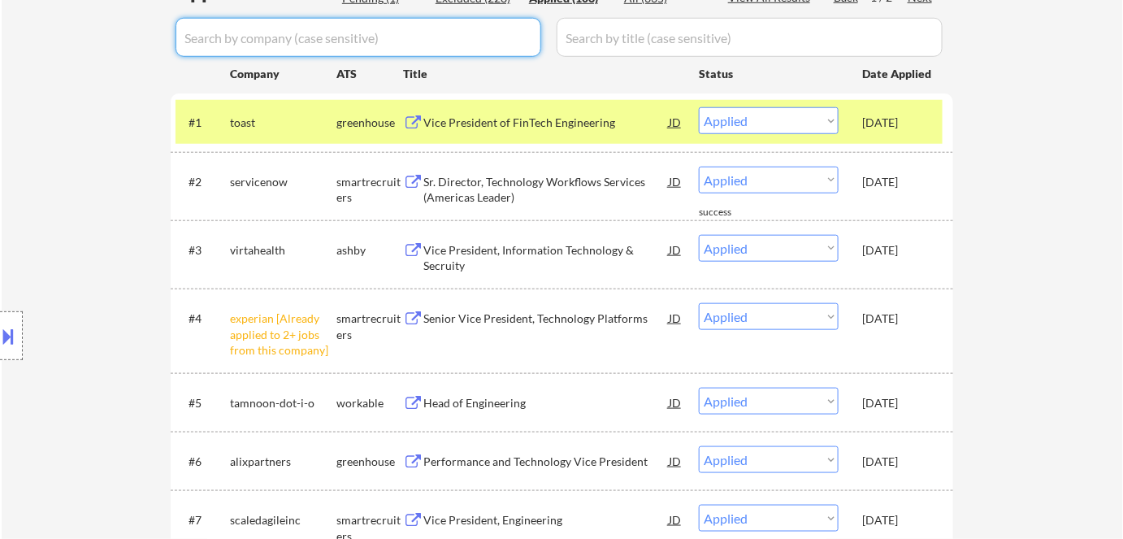
scroll to position [221, 0]
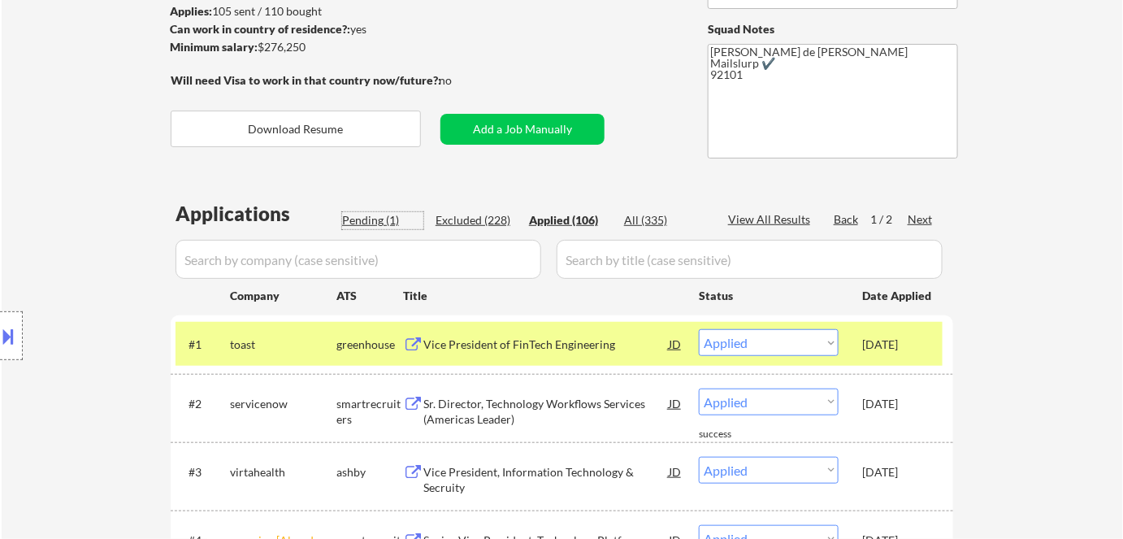
click at [376, 218] on div "Pending (1)" at bounding box center [382, 220] width 81 height 16
select select ""pending""
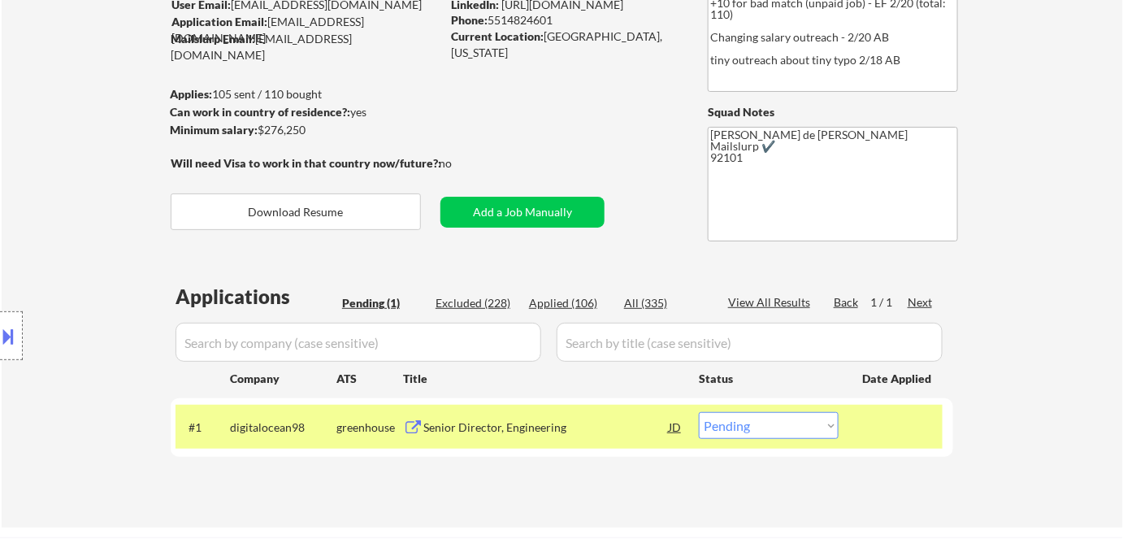
scroll to position [147, 0]
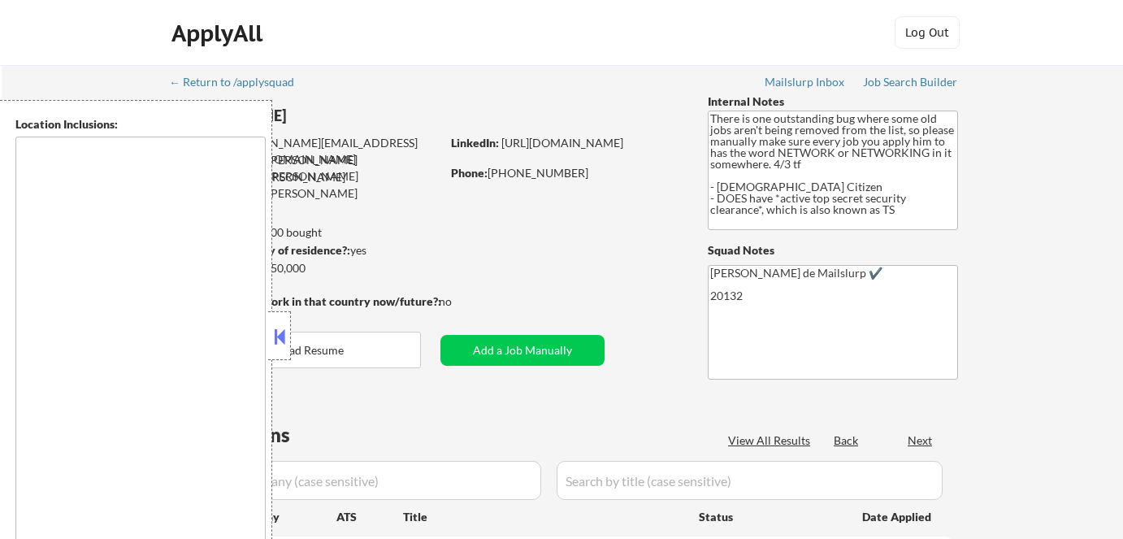
type textarea "[GEOGRAPHIC_DATA], [GEOGRAPHIC_DATA] [GEOGRAPHIC_DATA], [GEOGRAPHIC_DATA] [GEOG…"
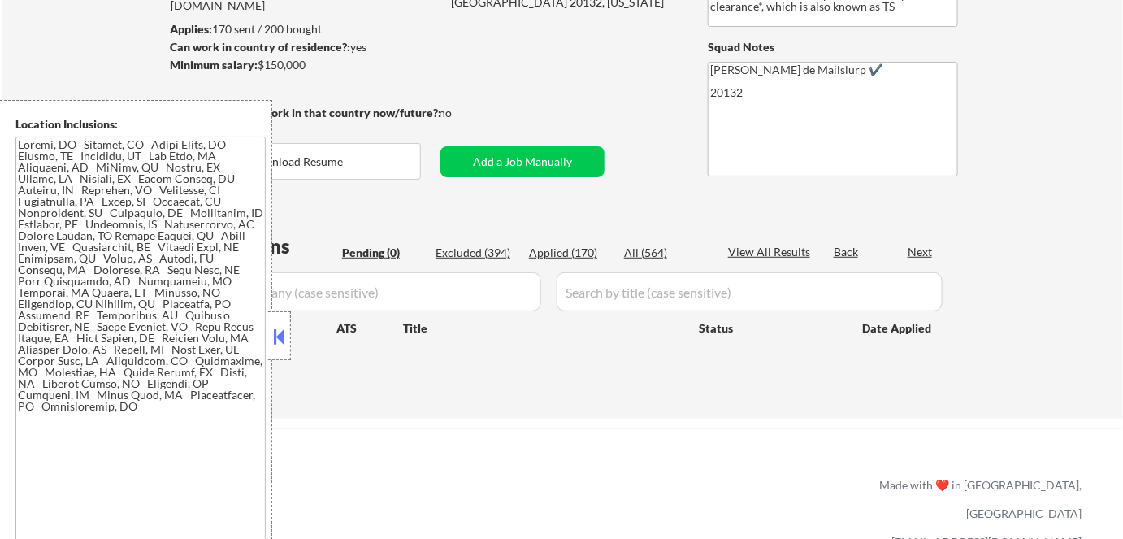
scroll to position [221, 0]
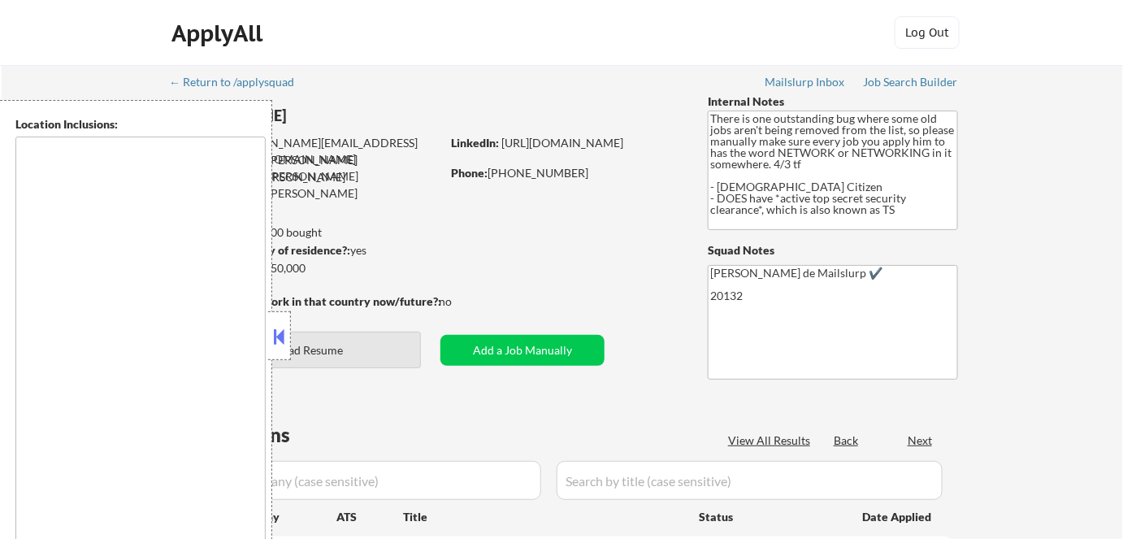
type textarea "[GEOGRAPHIC_DATA], [GEOGRAPHIC_DATA] [GEOGRAPHIC_DATA], [GEOGRAPHIC_DATA] [GEOG…"
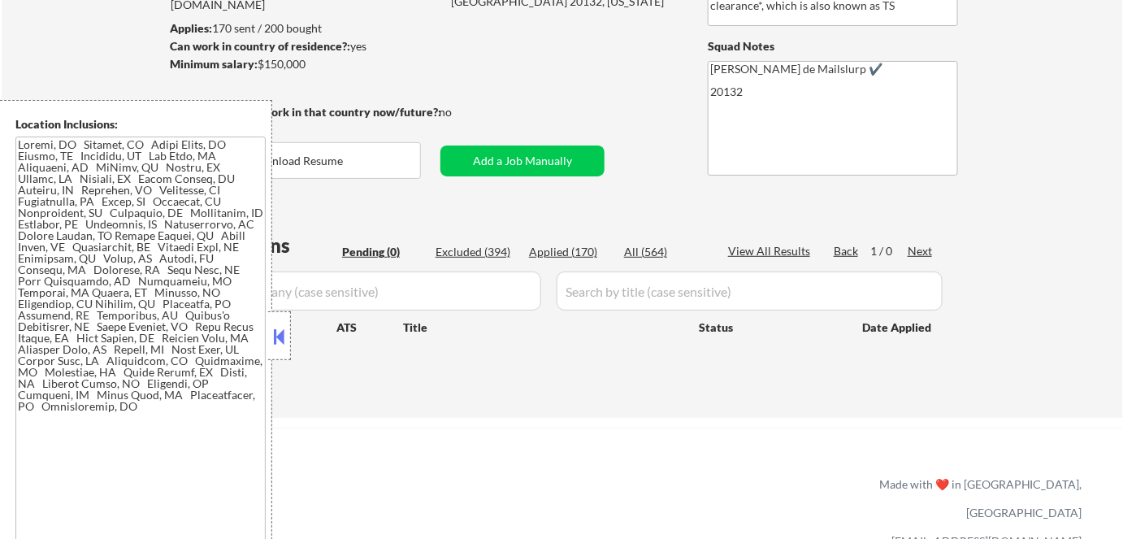
scroll to position [221, 0]
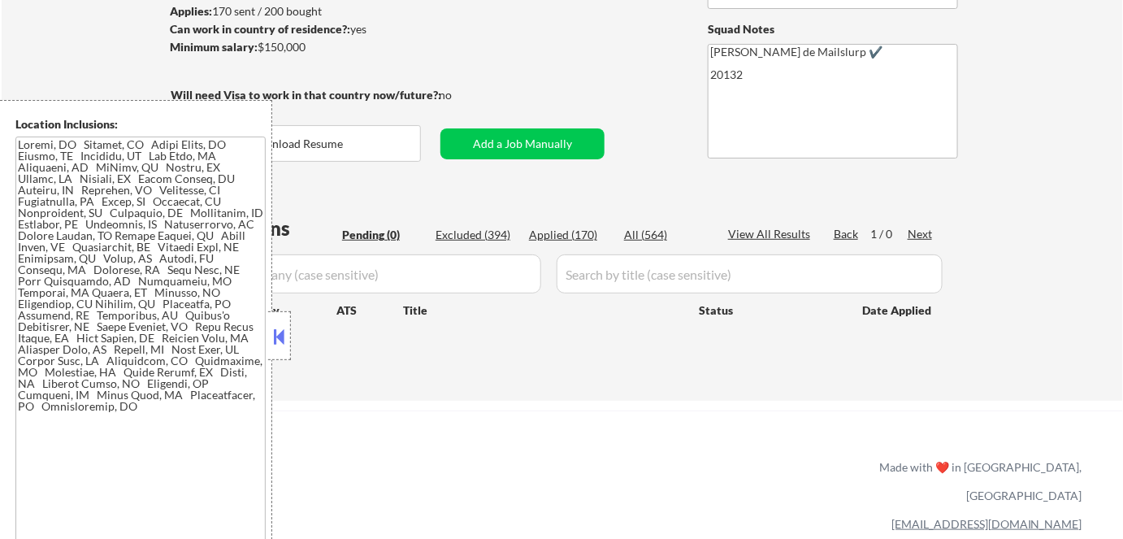
click at [286, 347] on button at bounding box center [280, 336] width 18 height 24
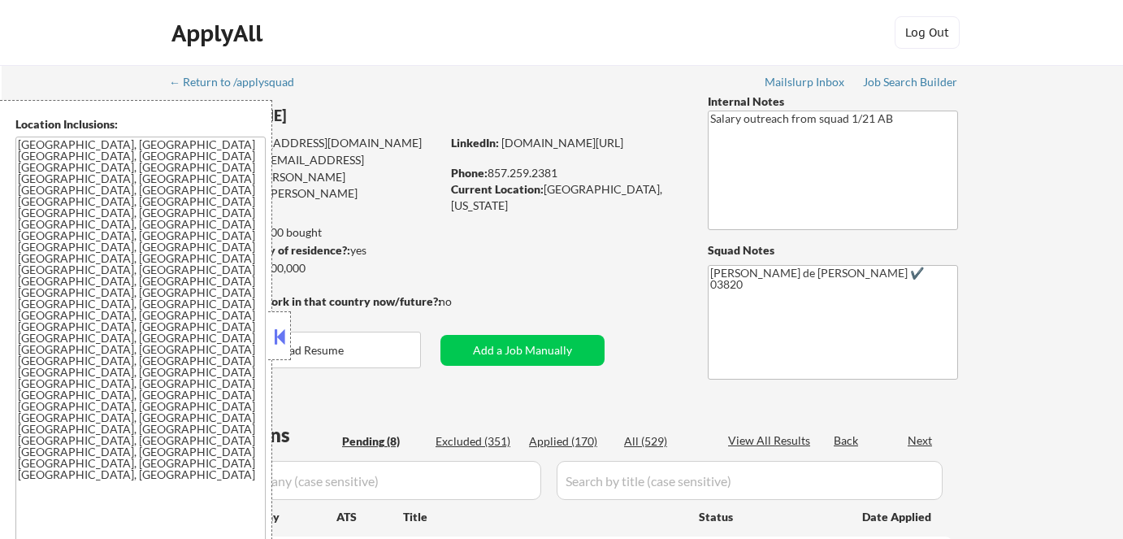
select select ""pending""
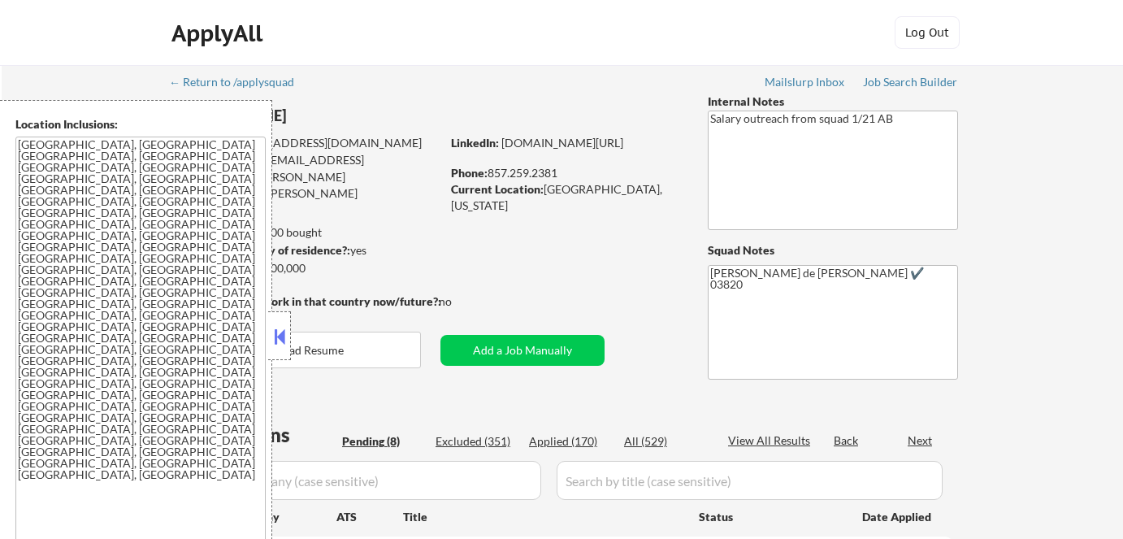
select select ""pending""
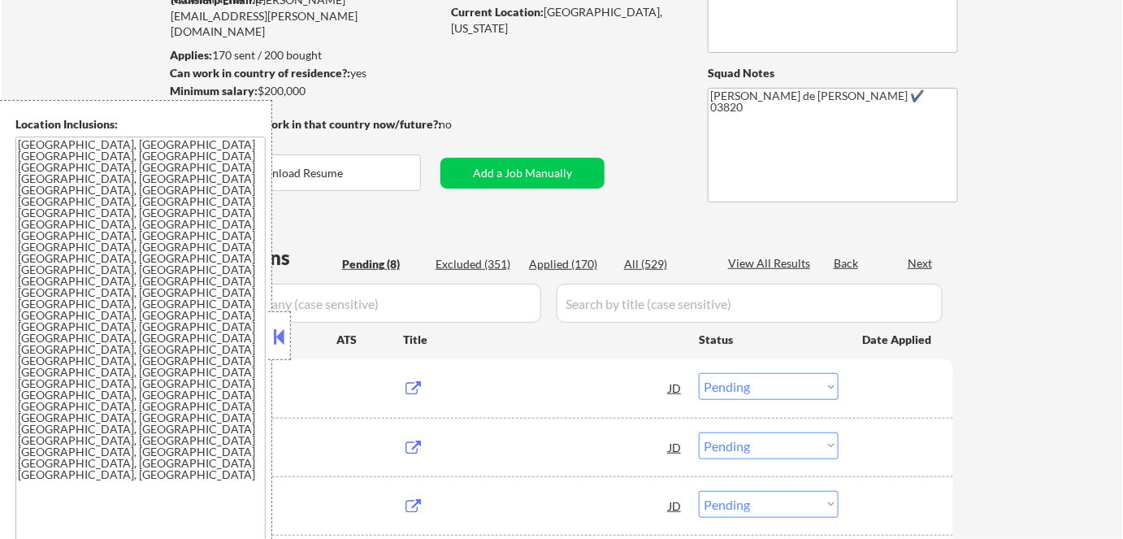
scroll to position [221, 0]
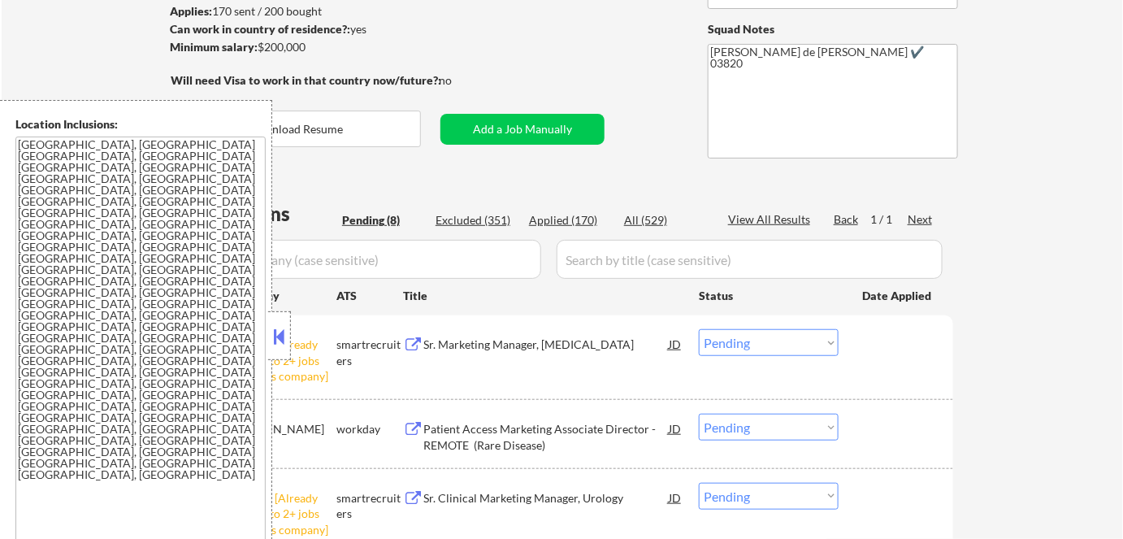
click at [278, 338] on button at bounding box center [280, 336] width 18 height 24
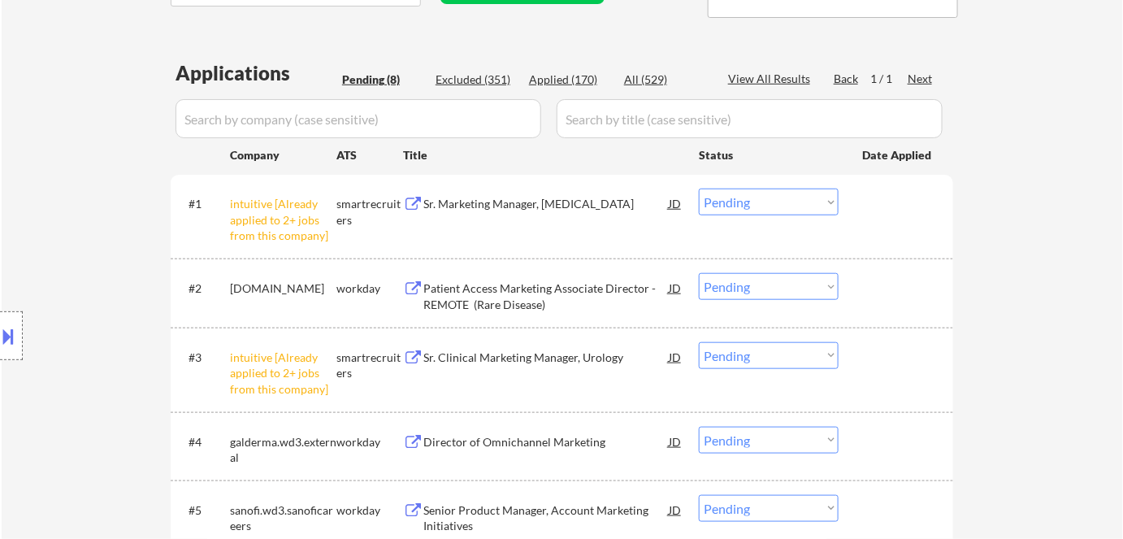
scroll to position [369, 0]
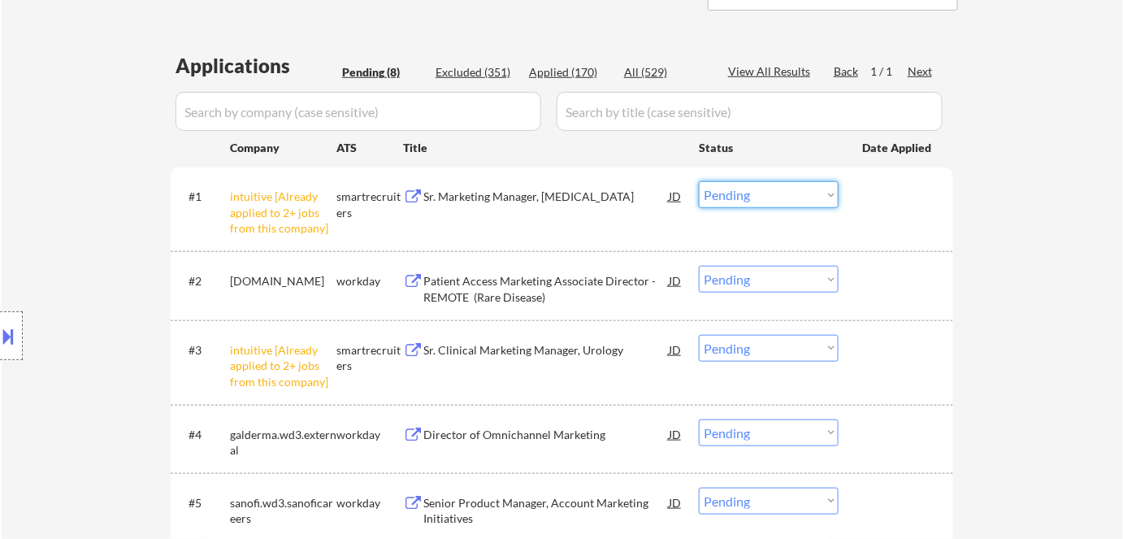
drag, startPoint x: 764, startPoint y: 191, endPoint x: 764, endPoint y: 204, distance: 13.0
click at [764, 191] on select "Choose an option... Pending Applied Excluded (Questions) Excluded (Expired) Exc…" at bounding box center [769, 194] width 140 height 27
click at [699, 181] on select "Choose an option... Pending Applied Excluded (Questions) Excluded (Expired) Exc…" at bounding box center [769, 194] width 140 height 27
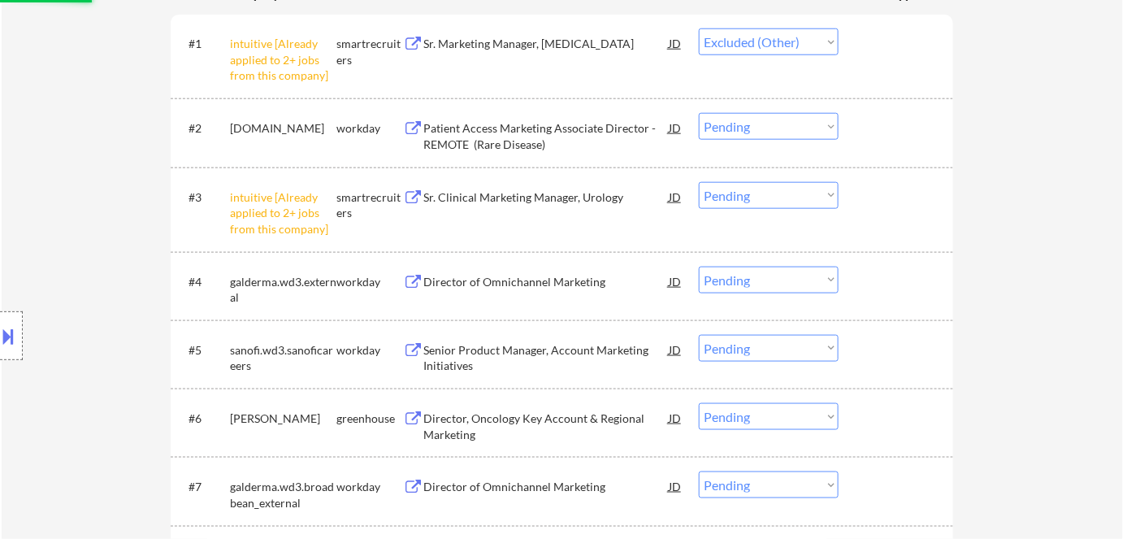
scroll to position [591, 0]
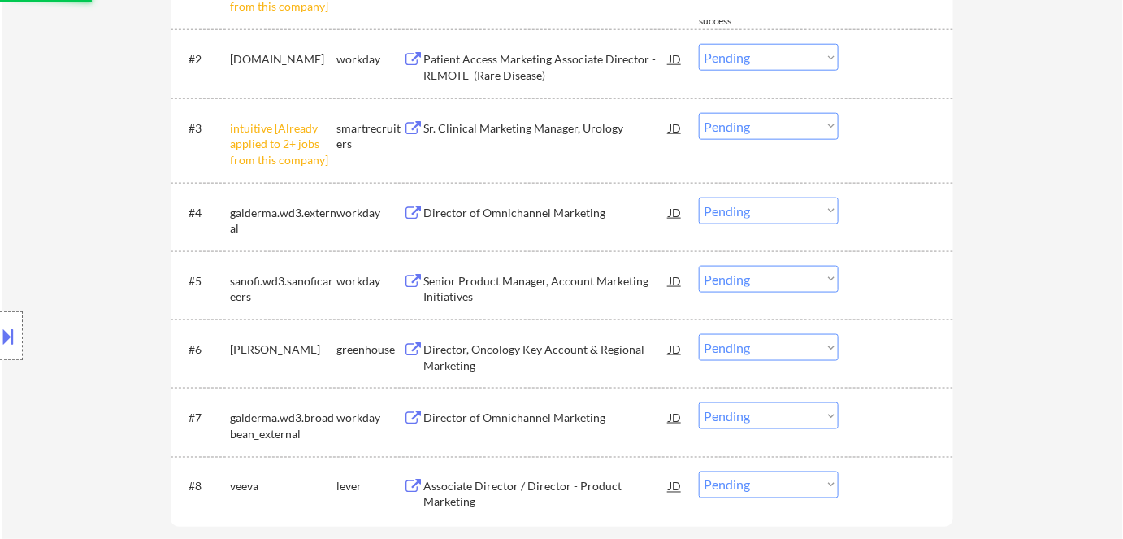
select select ""pending""
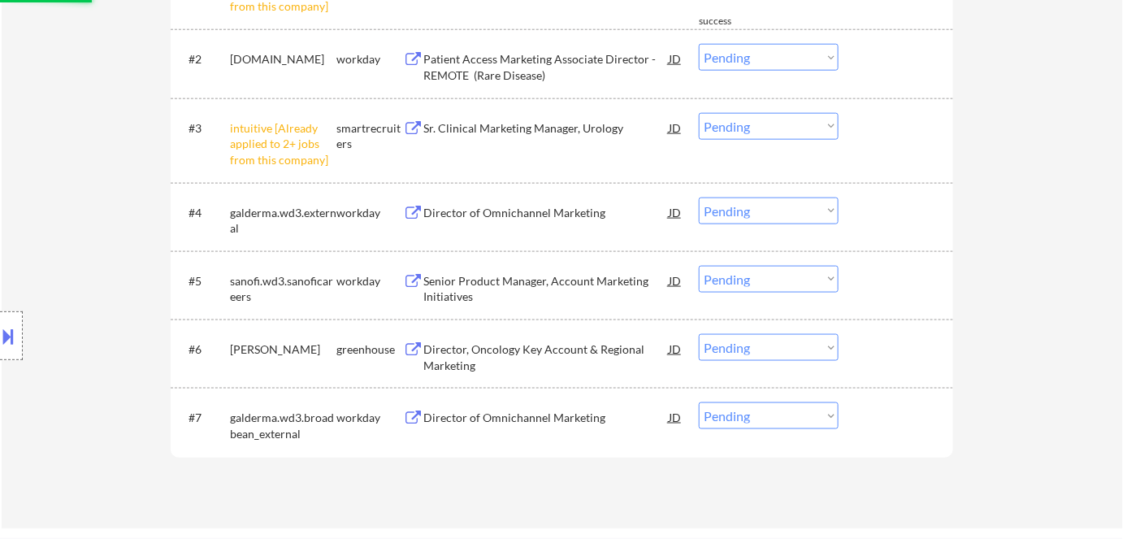
click at [775, 126] on div "#3 intuitive [Already applied to 2+ jobs from this company] smartrecruiters Sr.…" at bounding box center [558, 141] width 767 height 70
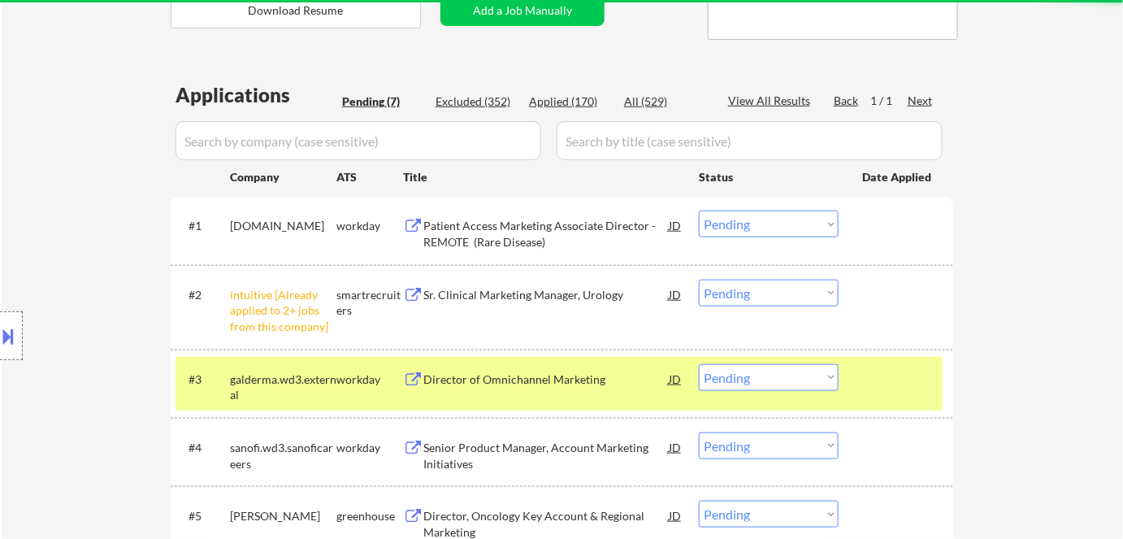
scroll to position [340, 0]
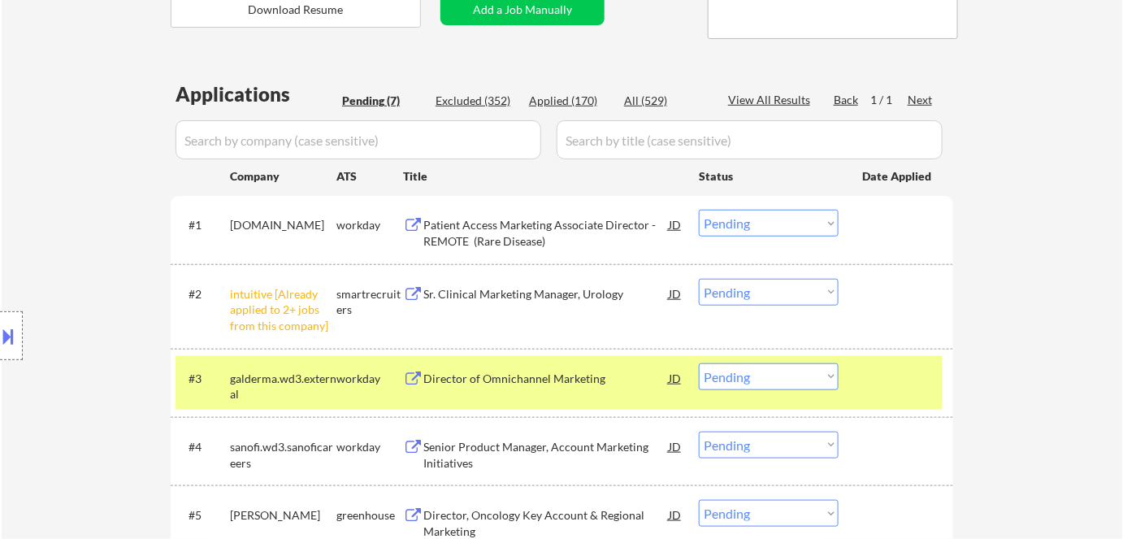
click at [831, 299] on select "Choose an option... Pending Applied Excluded (Questions) Excluded (Expired) Exc…" at bounding box center [769, 292] width 140 height 27
click at [699, 279] on select "Choose an option... Pending Applied Excluded (Questions) Excluded (Expired) Exc…" at bounding box center [769, 292] width 140 height 27
select select ""pending""
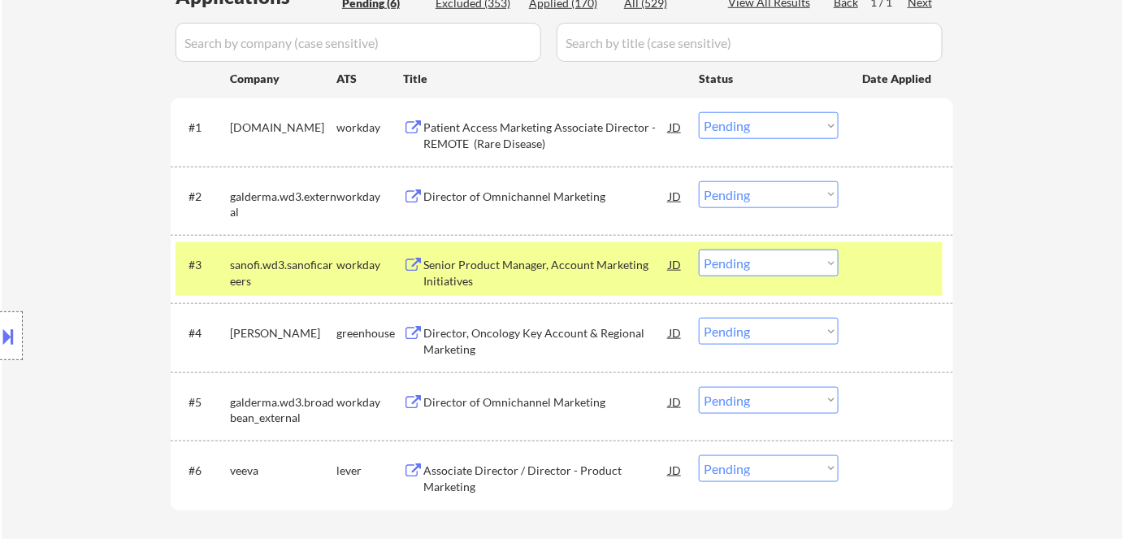
scroll to position [414, 0]
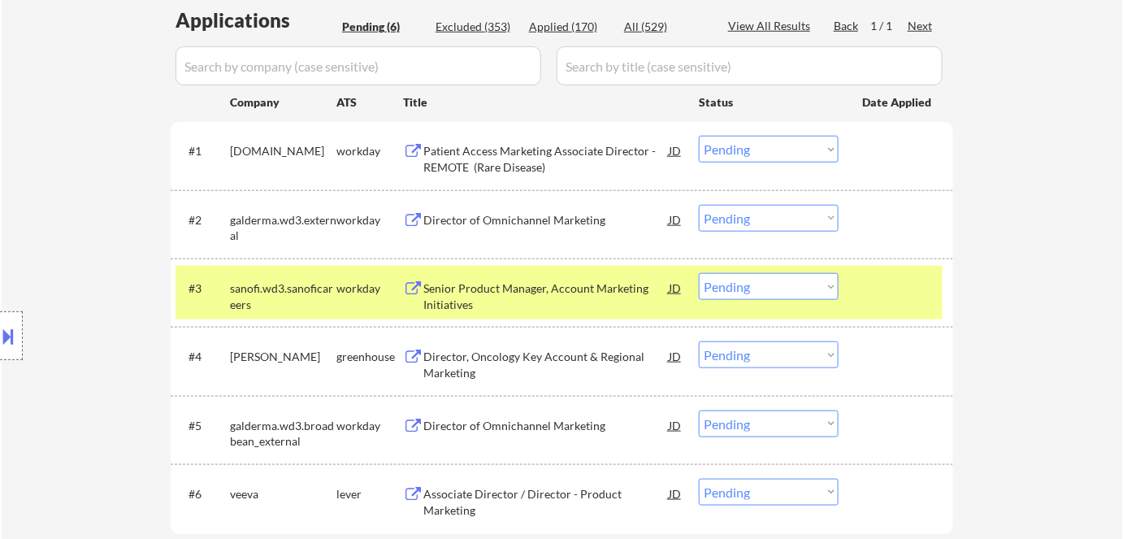
click at [578, 24] on div "Applied (170)" at bounding box center [569, 27] width 81 height 16
click at [506, 58] on input "input" at bounding box center [358, 65] width 366 height 39
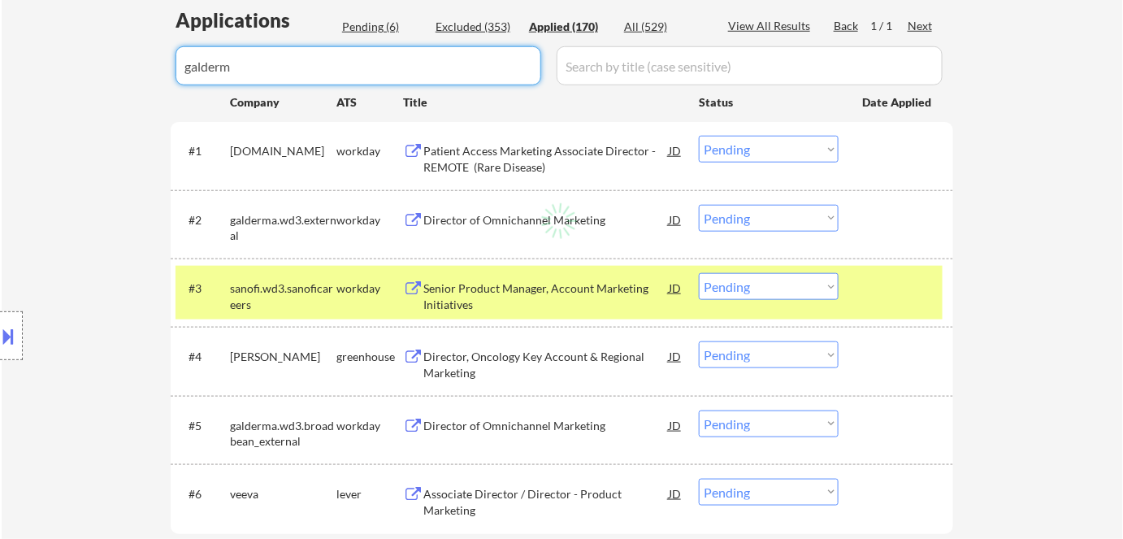
type input "galderma"
select select ""applied""
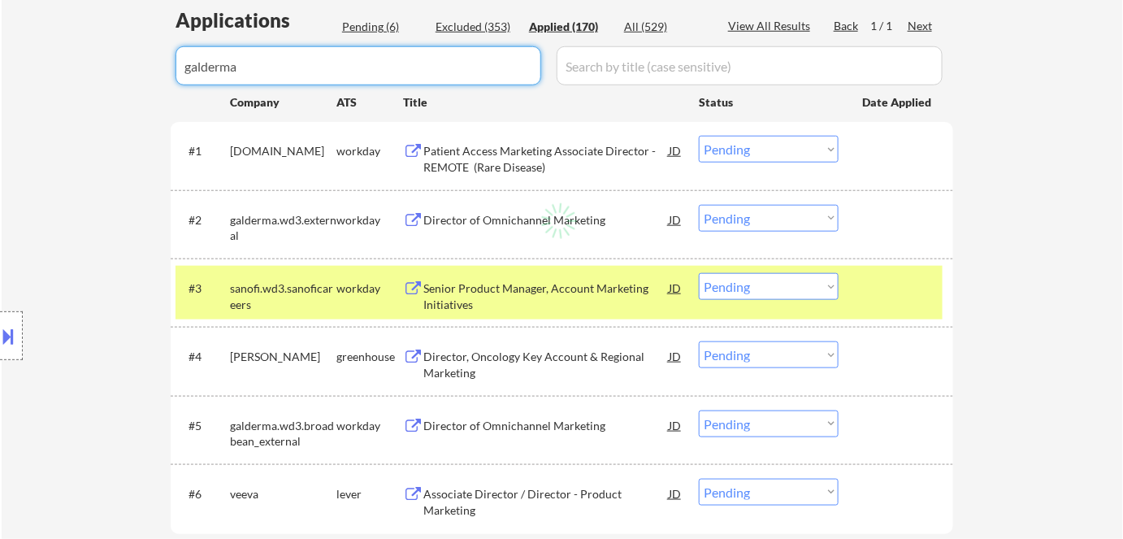
select select ""applied""
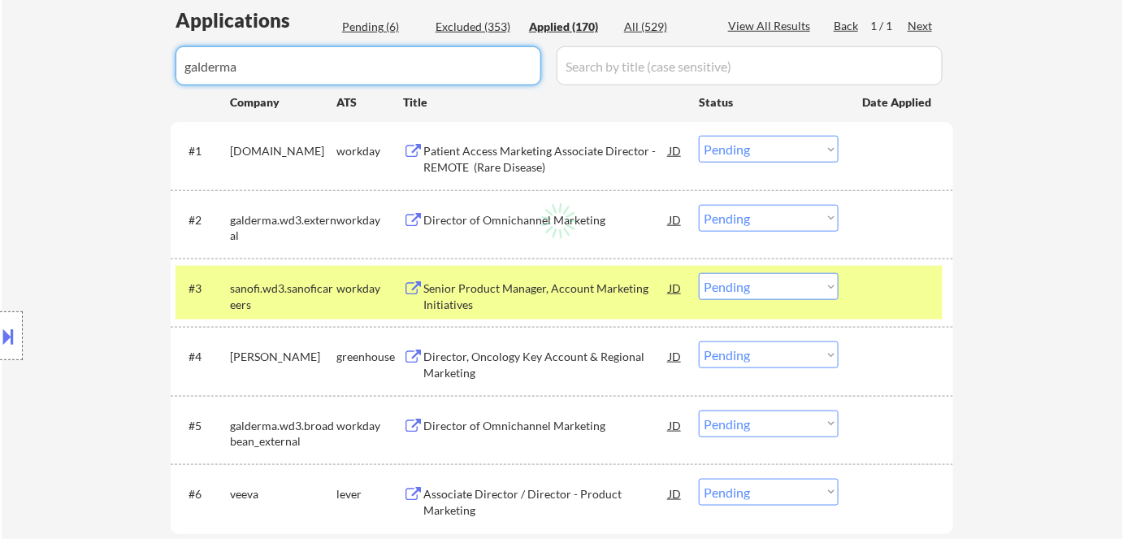
select select ""applied""
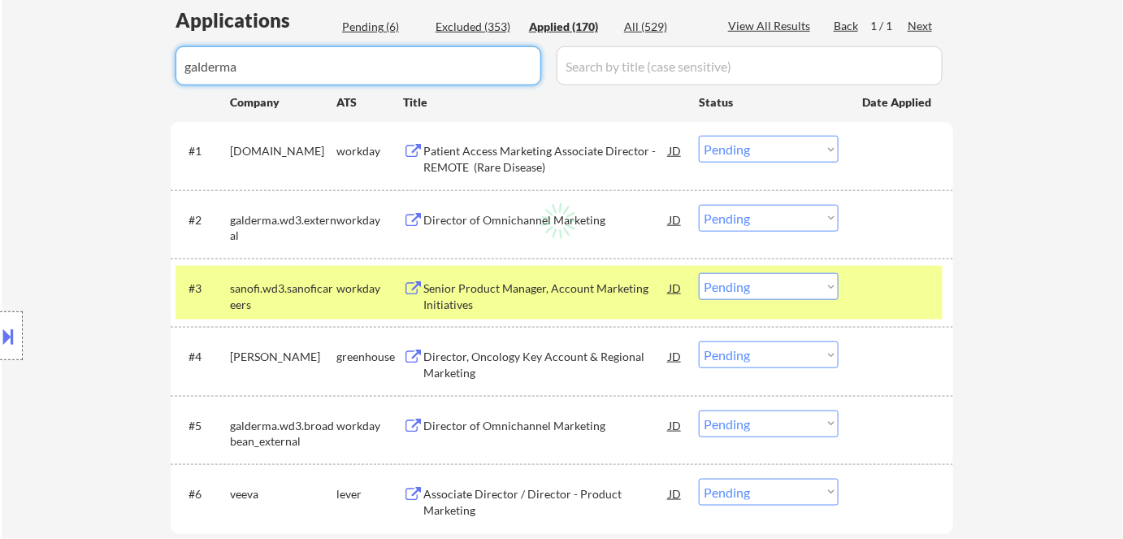
select select ""applied""
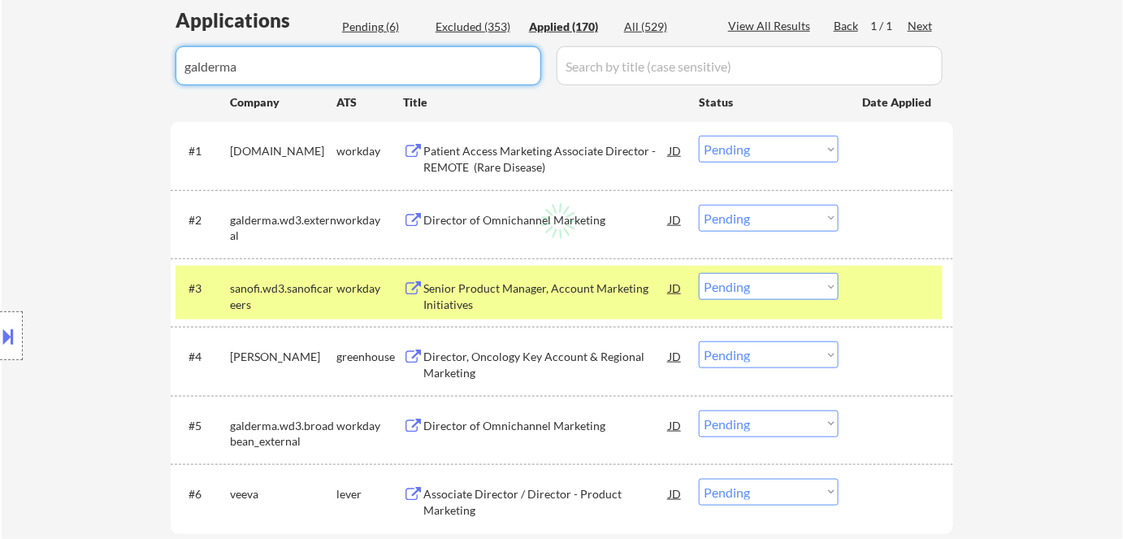
select select ""applied""
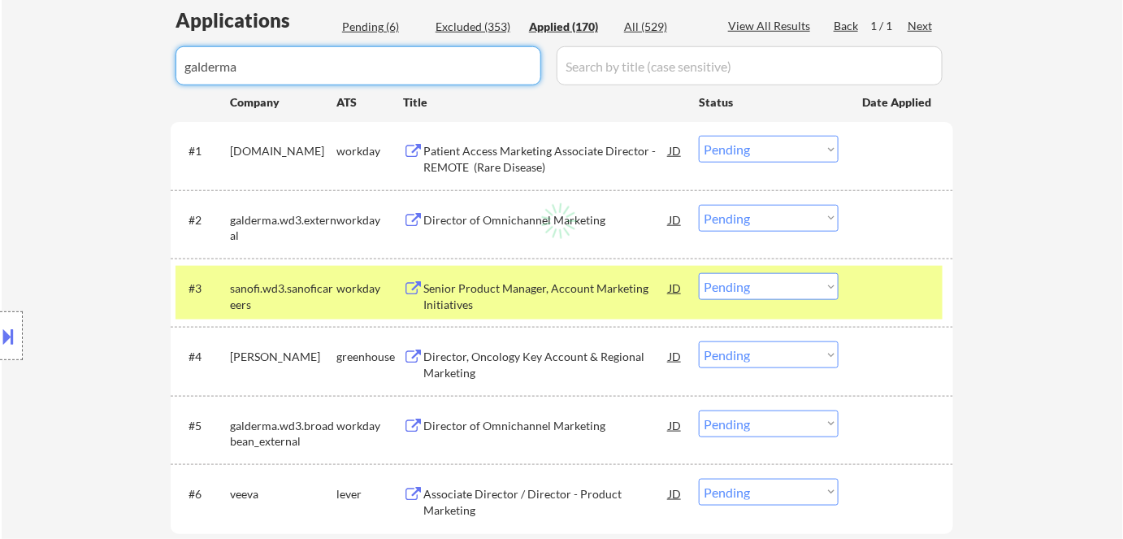
select select ""applied""
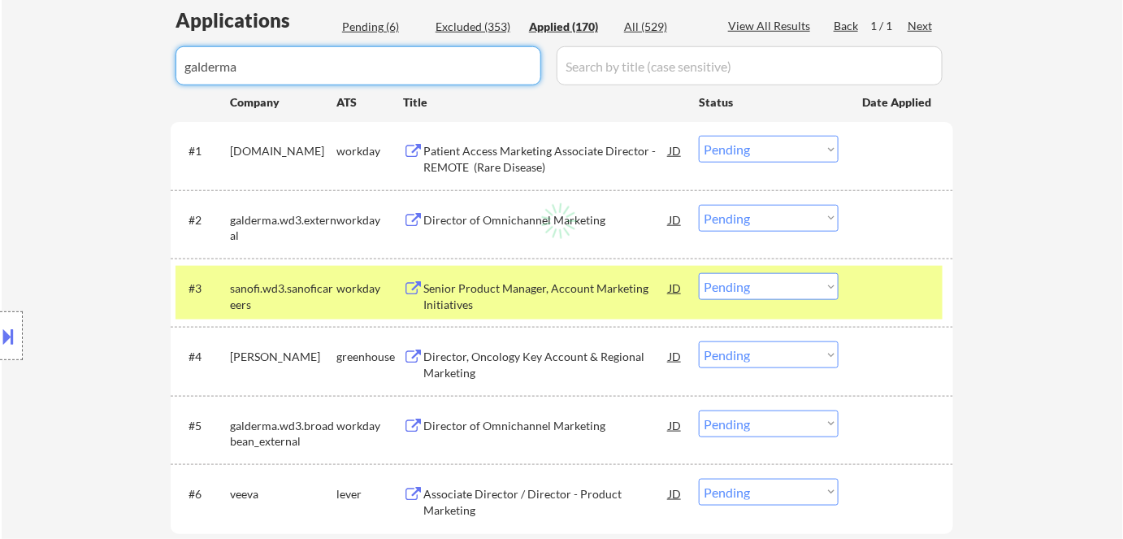
select select ""applied""
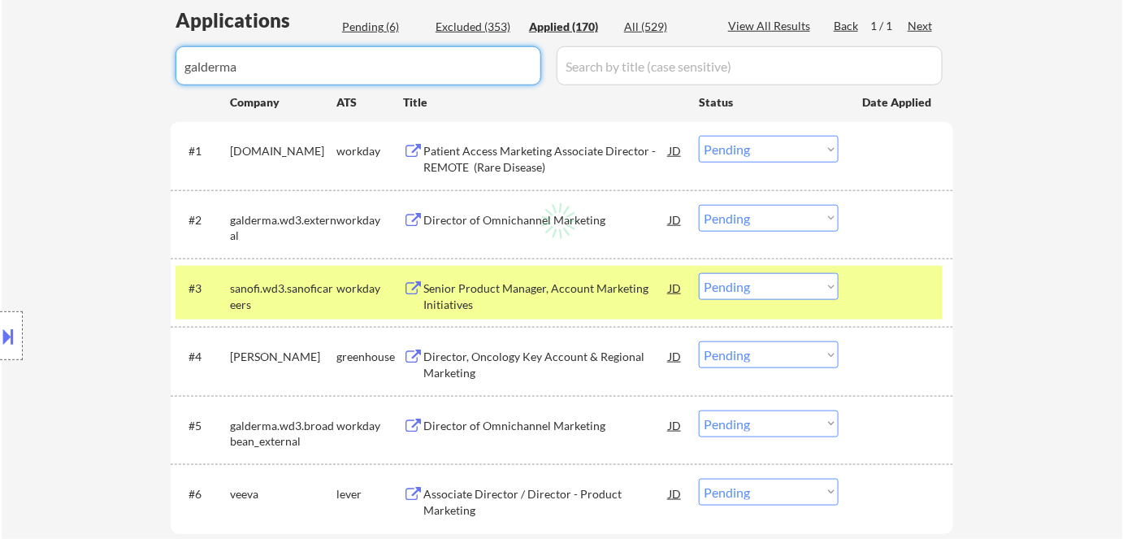
select select ""applied""
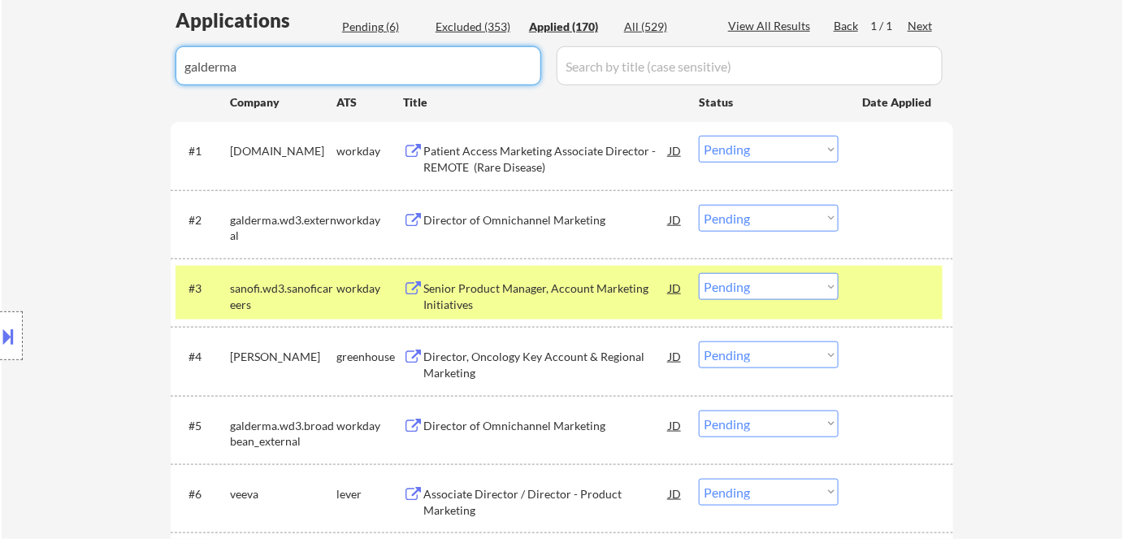
select select ""applied""
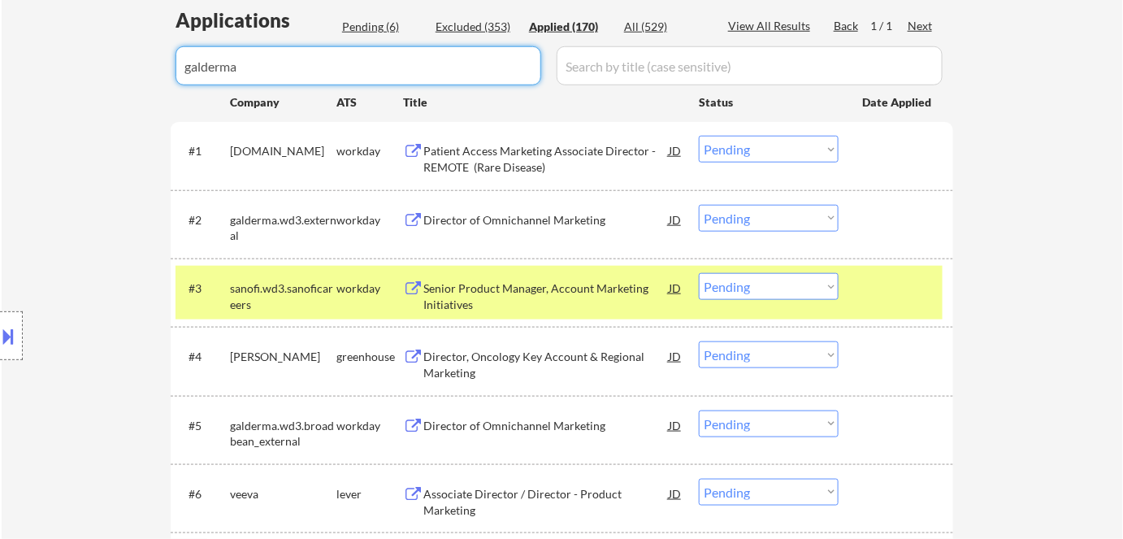
select select ""applied""
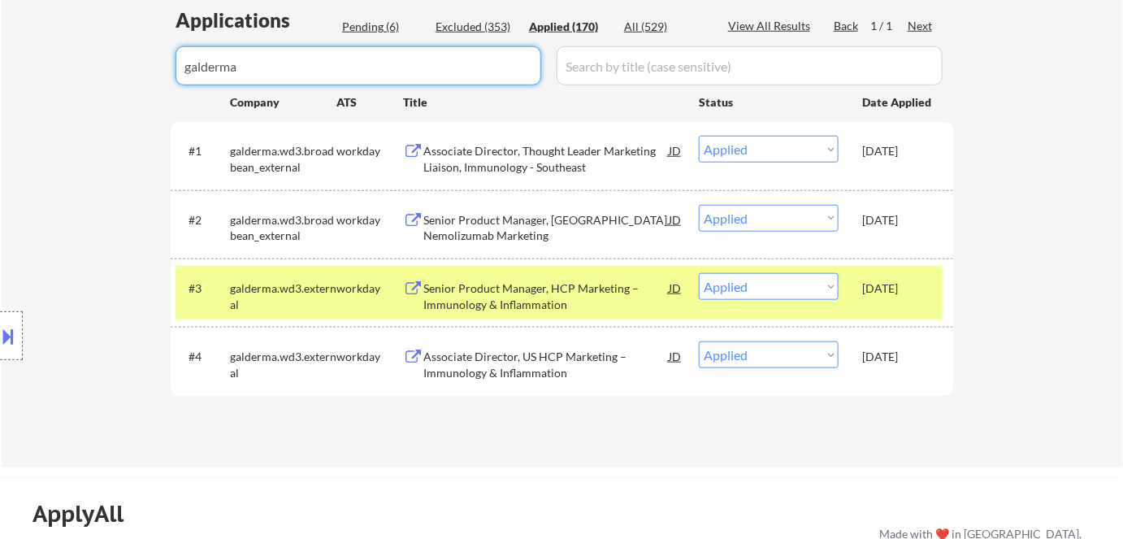
drag, startPoint x: 337, startPoint y: 62, endPoint x: 24, endPoint y: 59, distance: 313.6
click at [24, 59] on div "← Return to /applysquad Mailslurp Inbox Job Search Builder [PERSON_NAME] User E…" at bounding box center [562, 59] width 1121 height 816
click at [372, 24] on div "Pending (6)" at bounding box center [382, 27] width 81 height 16
click at [383, 26] on div "Pending (6)" at bounding box center [382, 27] width 81 height 16
select select ""applied""
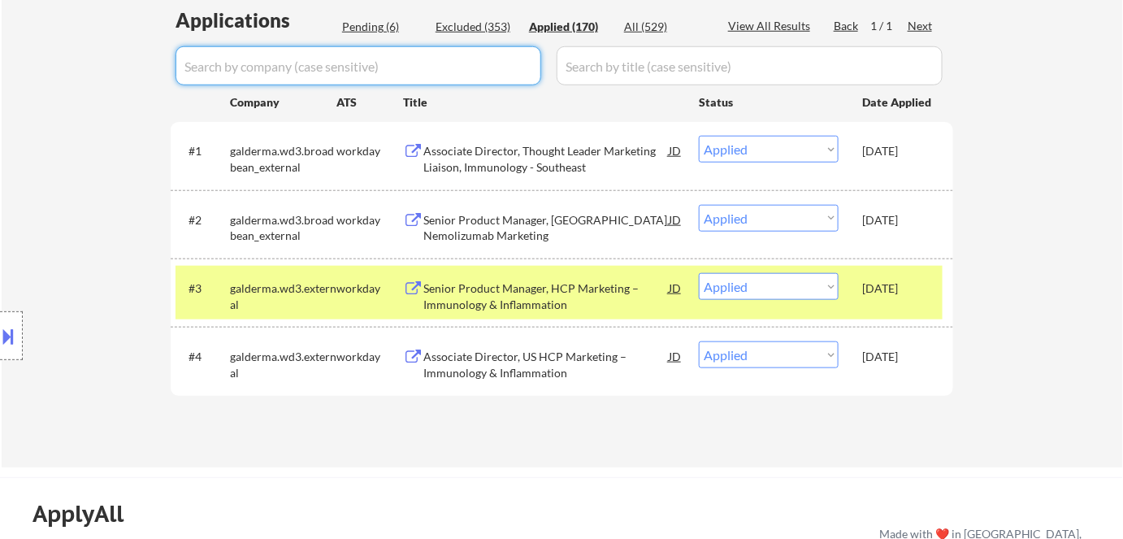
select select ""applied""
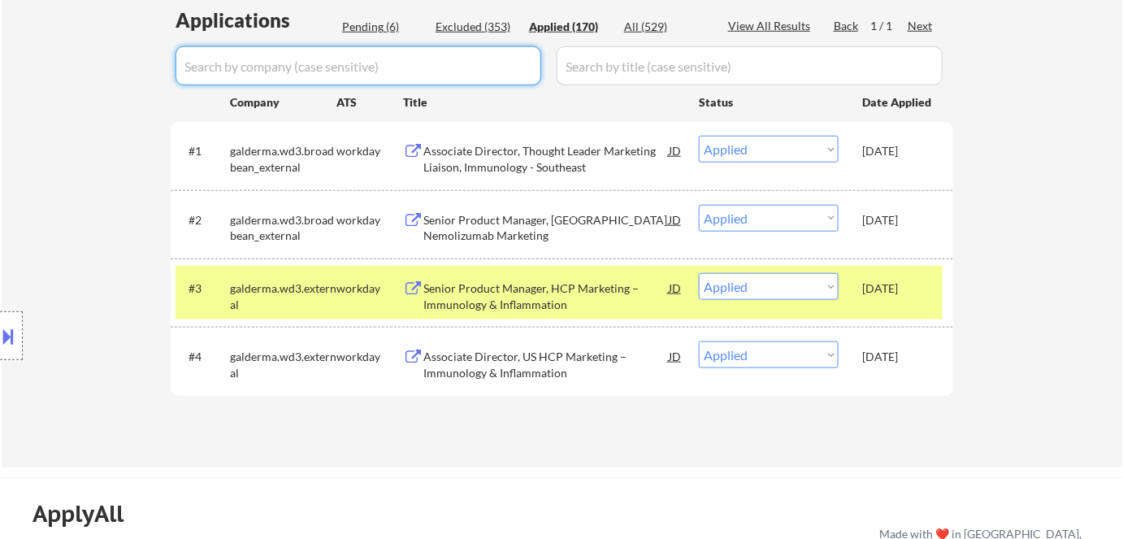
select select ""applied""
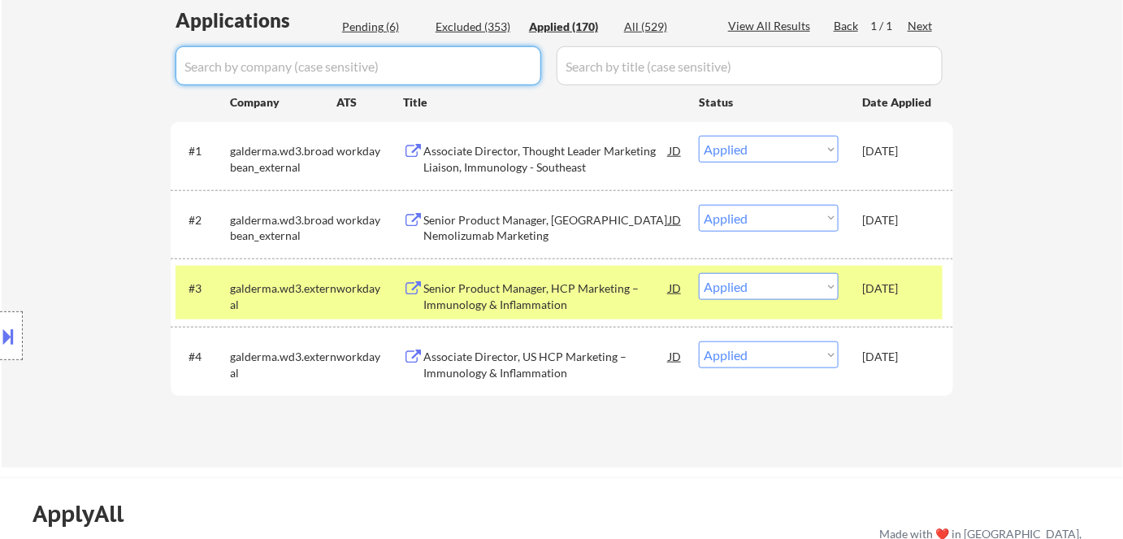
select select ""applied""
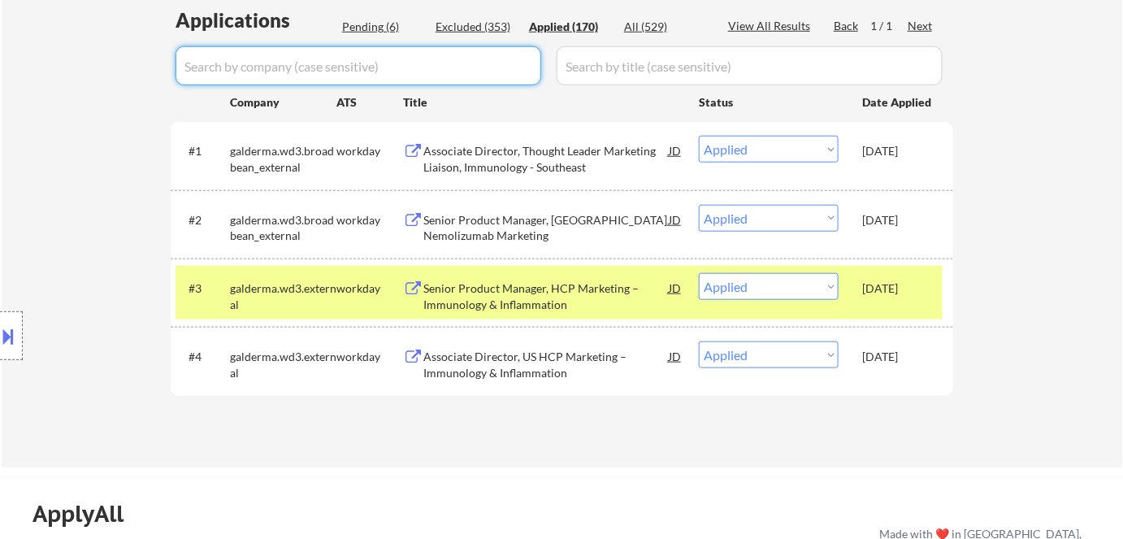
select select ""applied""
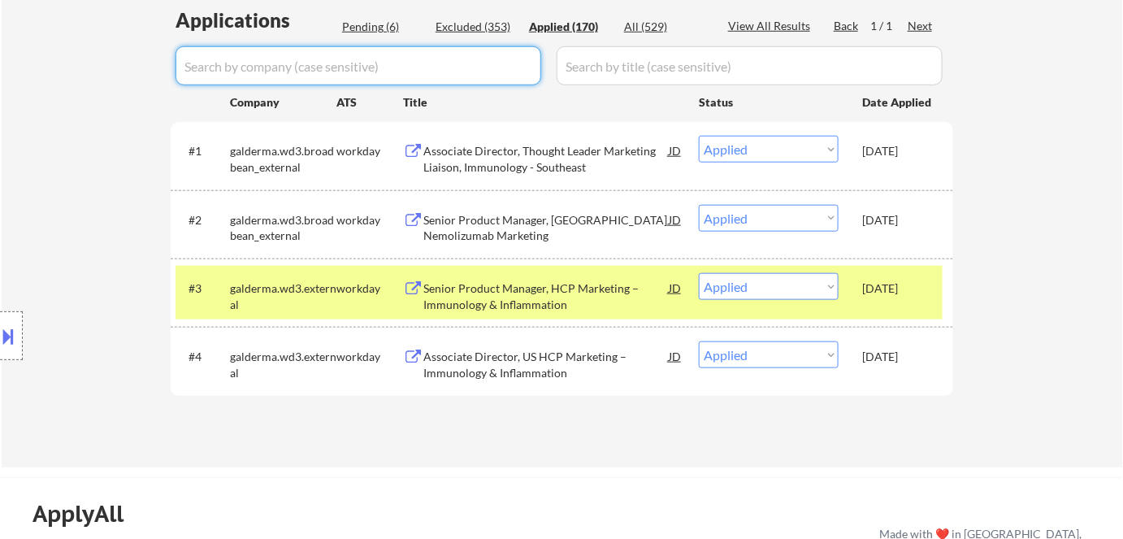
select select ""applied""
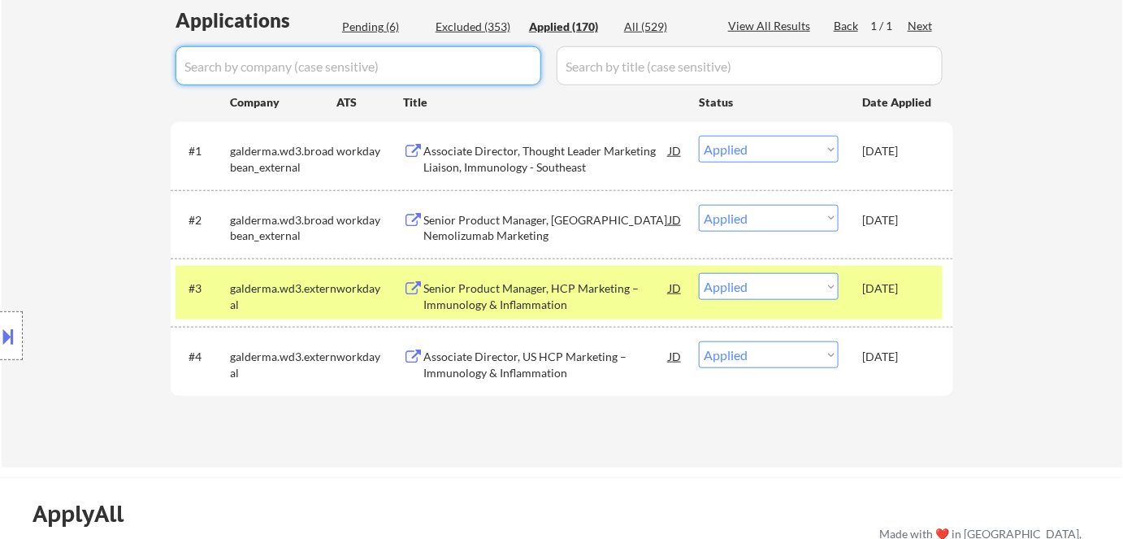
select select ""applied""
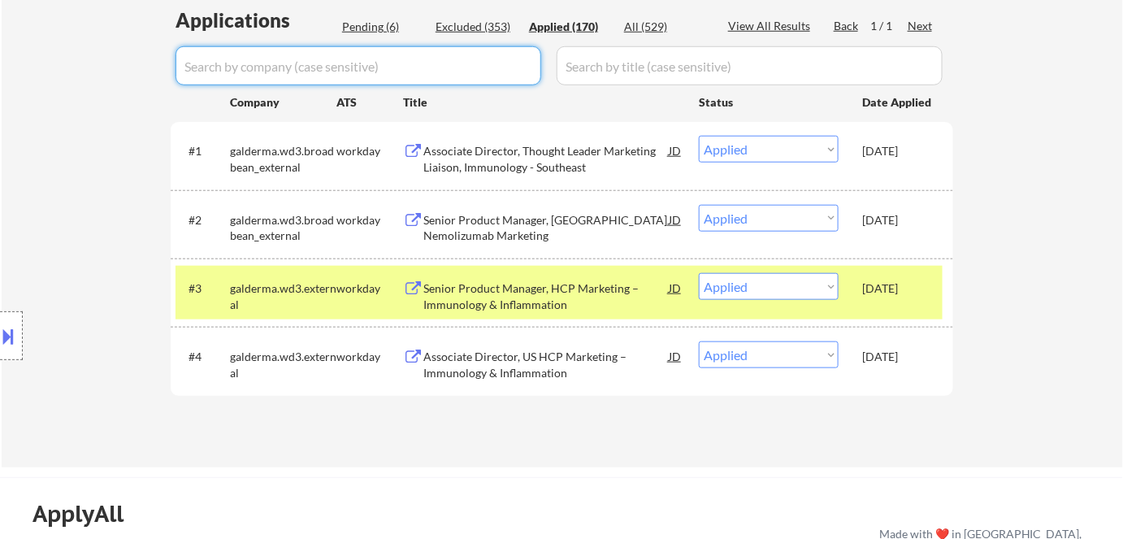
select select ""applied""
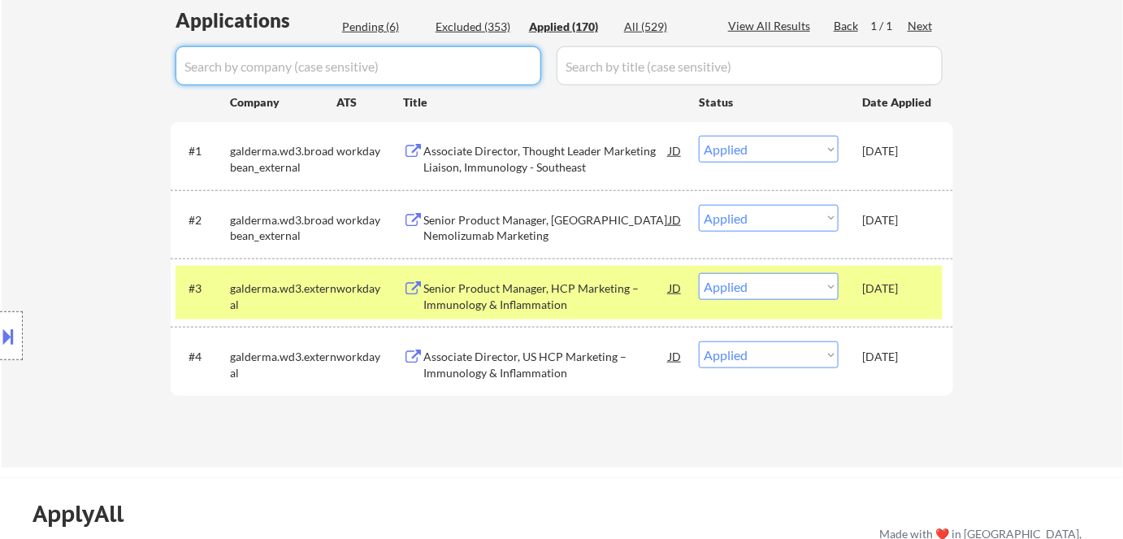
select select ""applied""
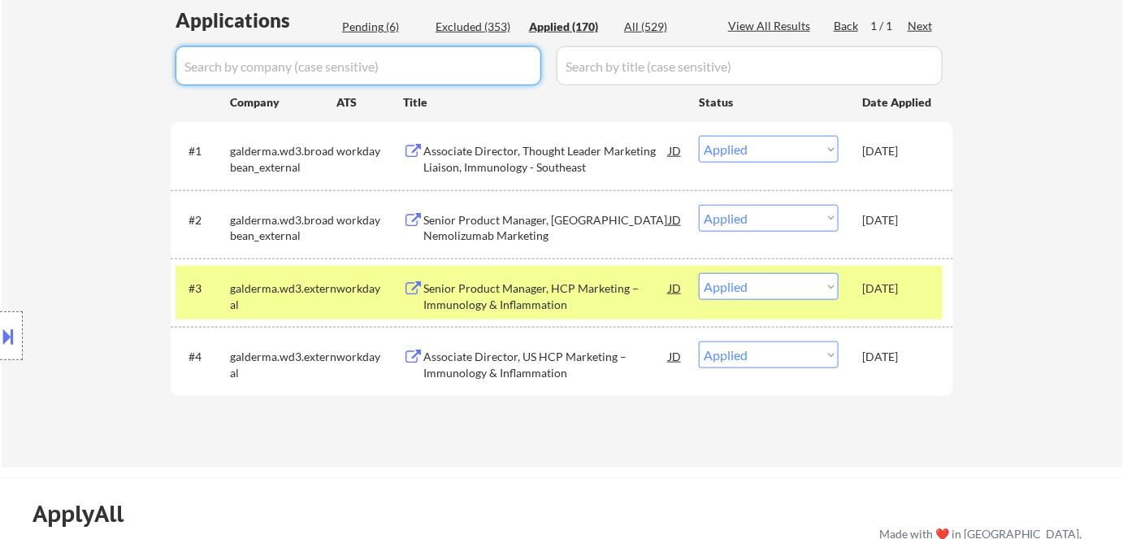
select select ""applied""
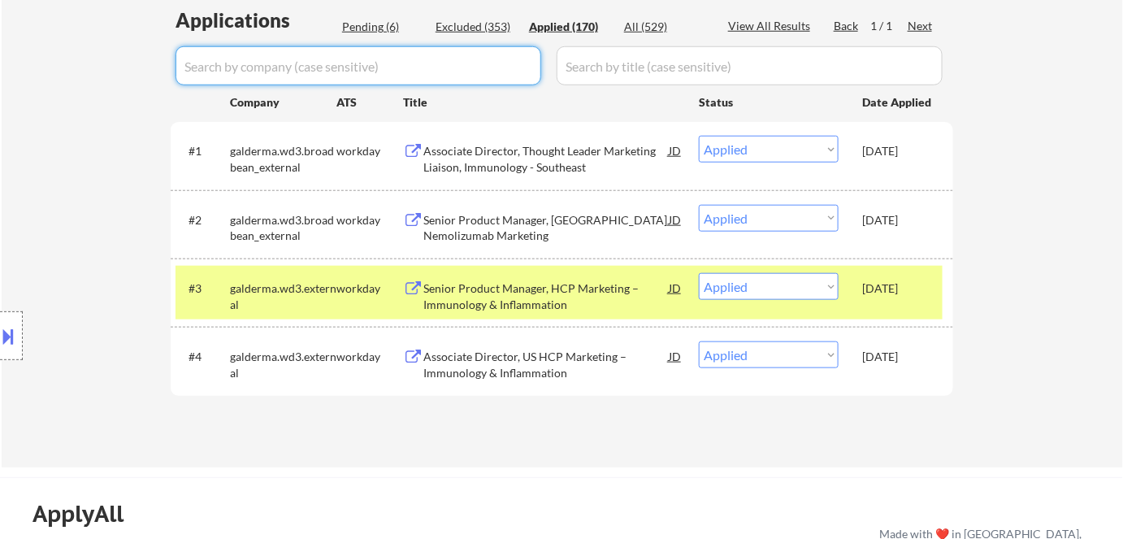
select select ""applied""
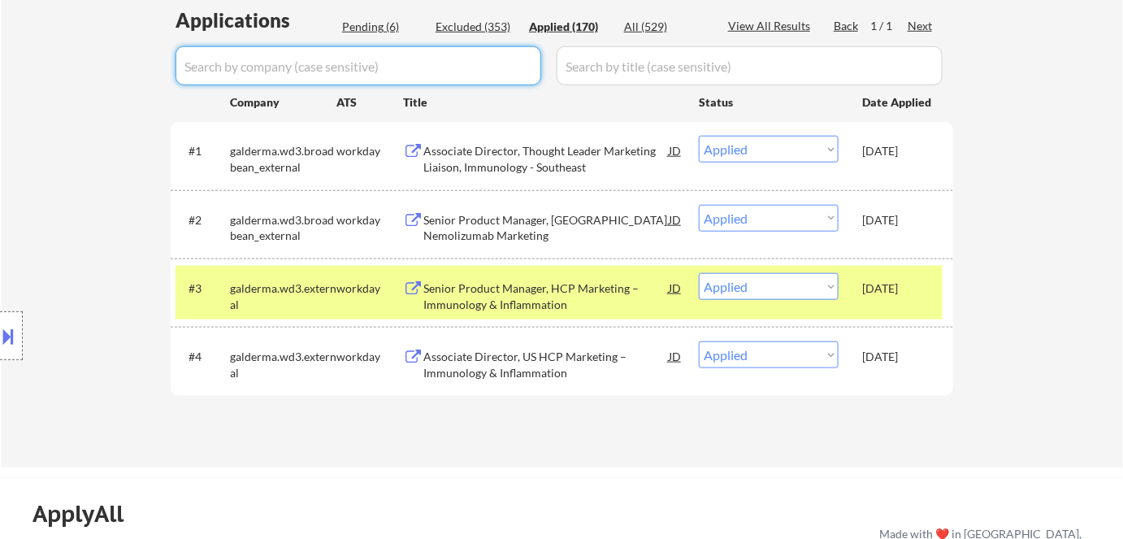
select select ""applied""
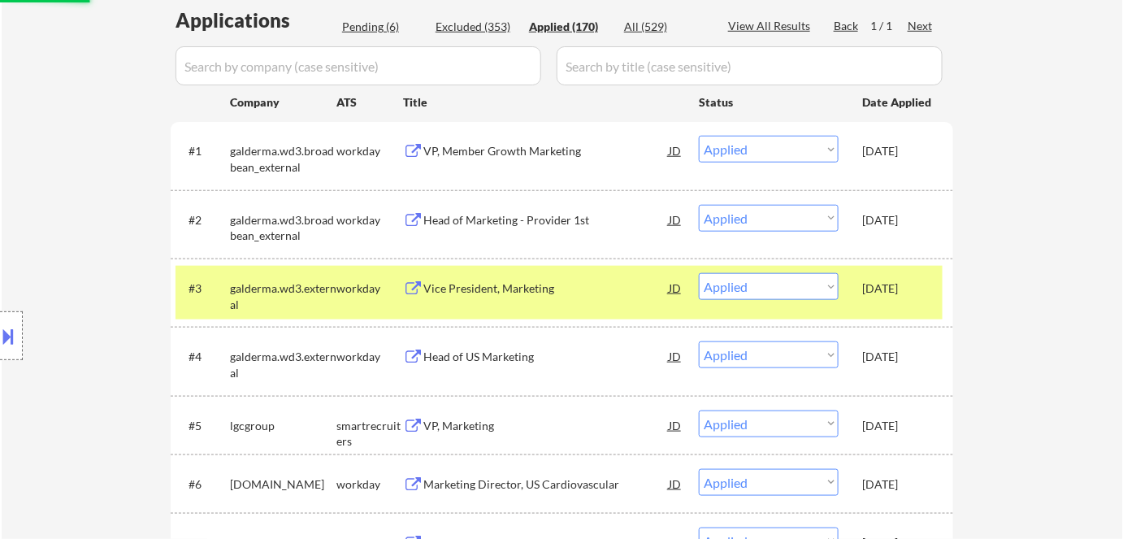
select select ""pending""
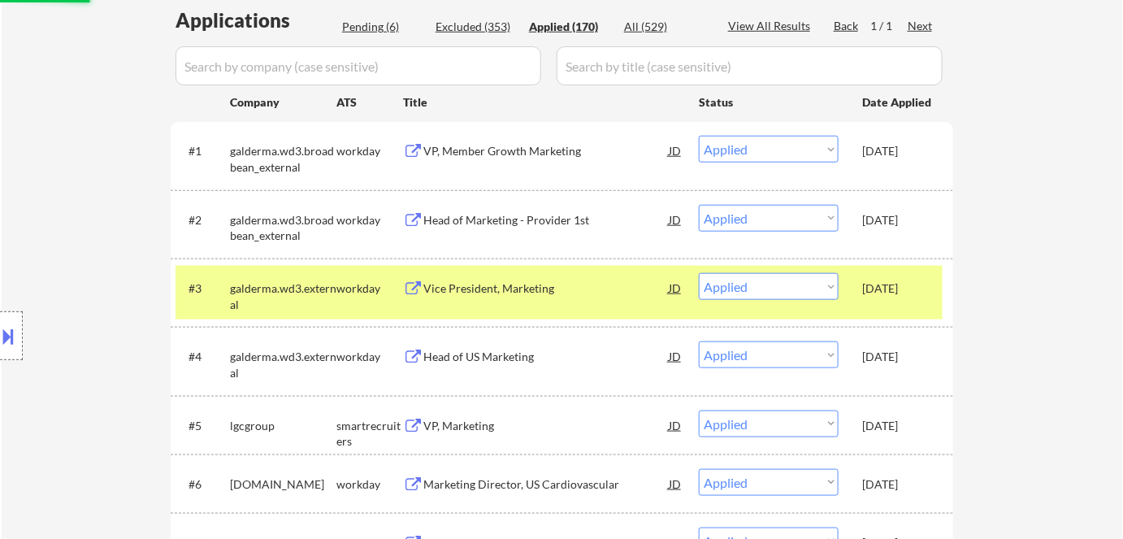
select select ""pending""
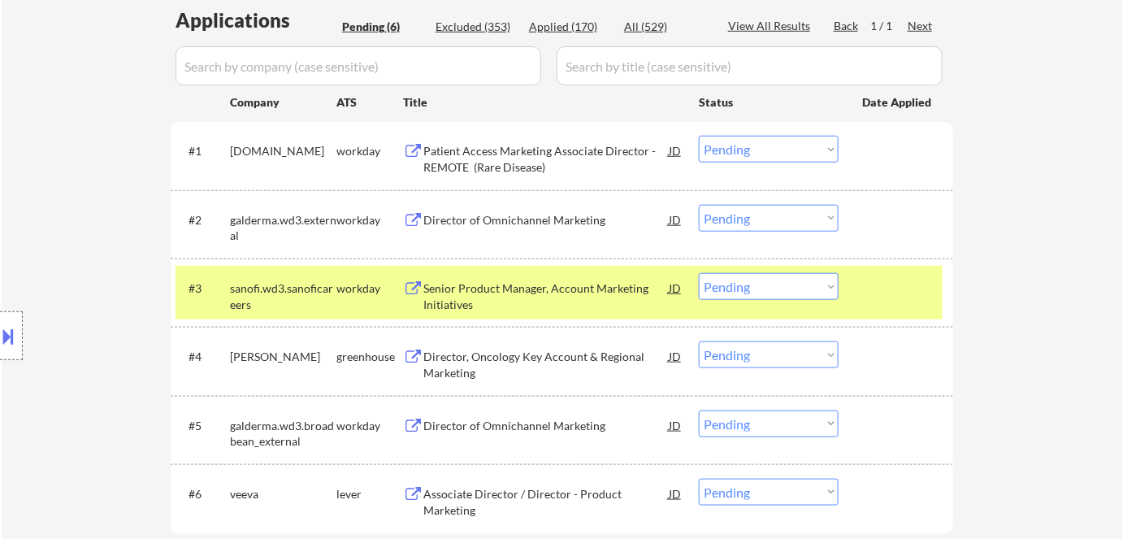
click at [567, 32] on div "Applied (170)" at bounding box center [569, 27] width 81 height 16
click at [523, 61] on input "input" at bounding box center [358, 65] width 366 height 39
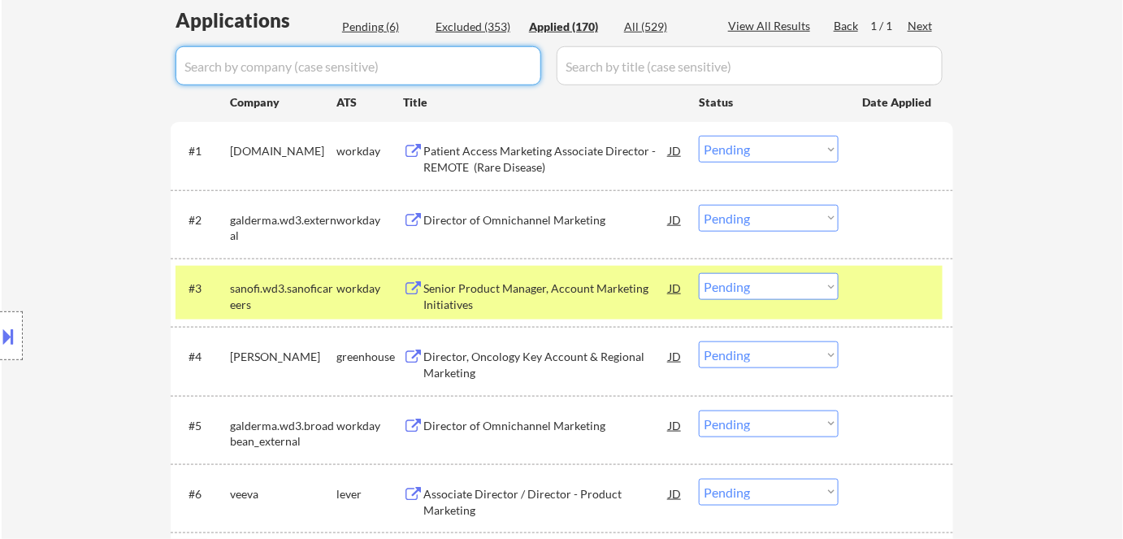
select select ""applied""
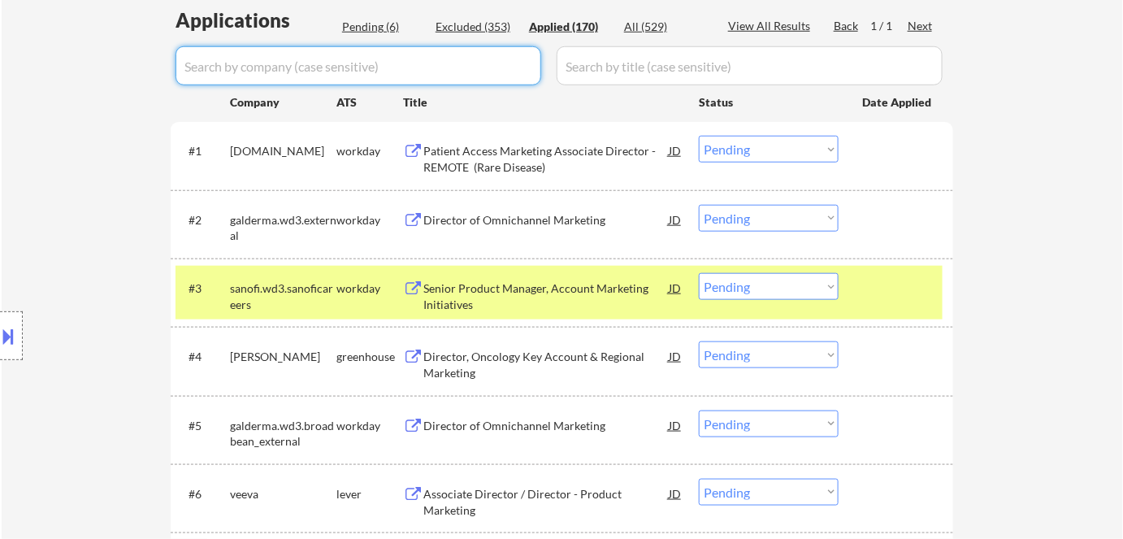
select select ""applied""
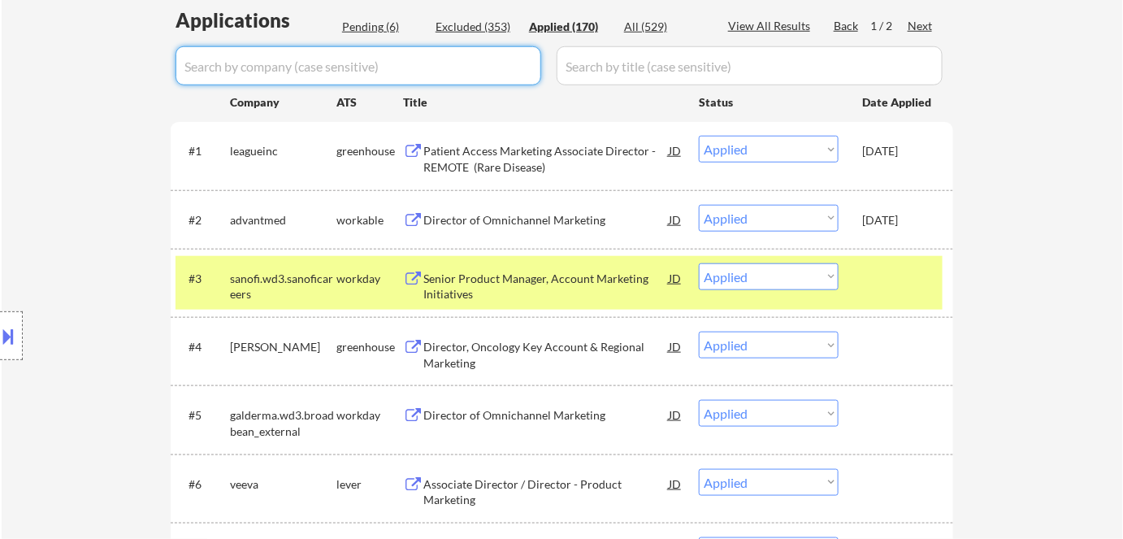
click at [483, 62] on input "input" at bounding box center [358, 65] width 366 height 39
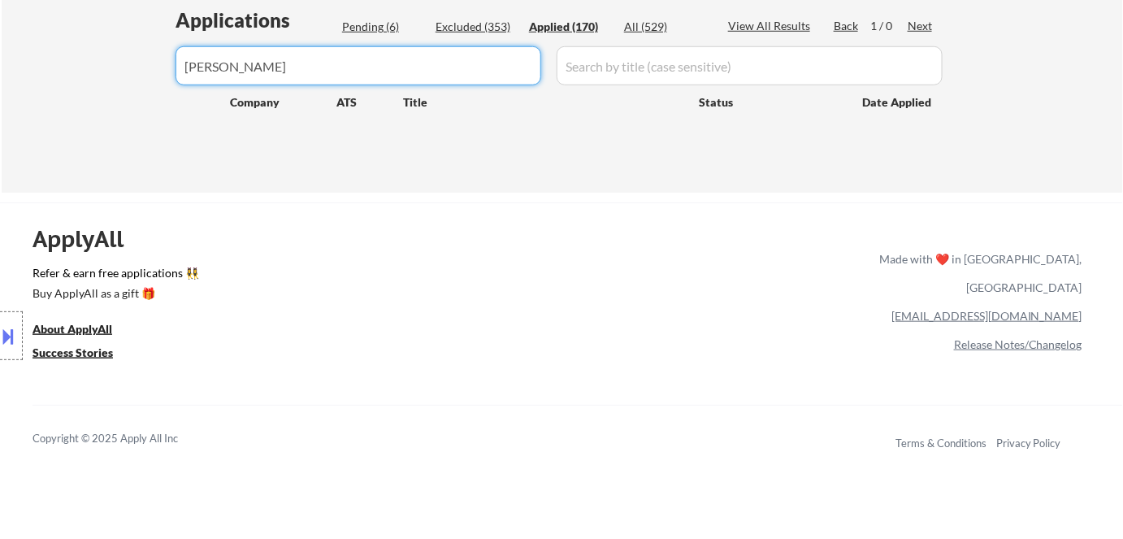
type input "[PERSON_NAME]"
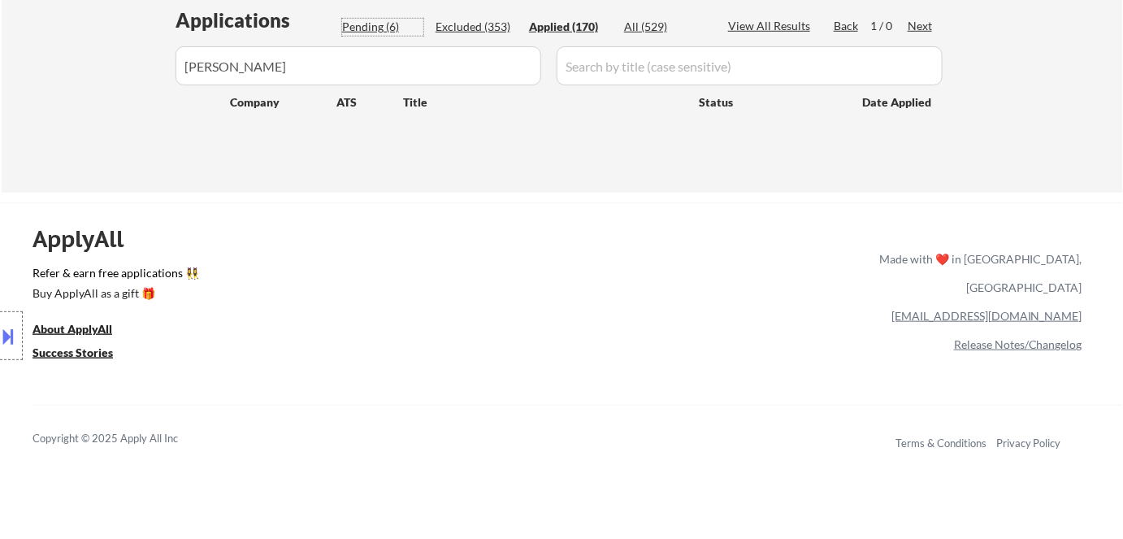
click at [391, 27] on div "Pending (6)" at bounding box center [382, 27] width 81 height 16
select select ""pending""
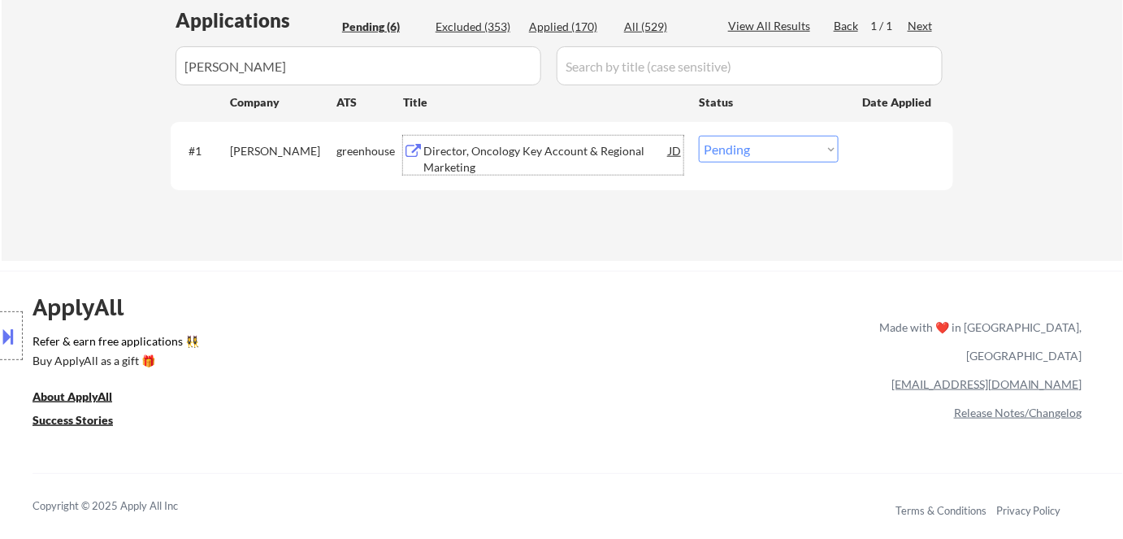
click at [465, 168] on div "Director, Oncology Key Account & Regional Marketing" at bounding box center [545, 159] width 245 height 32
